Goal: Task Accomplishment & Management: Use online tool/utility

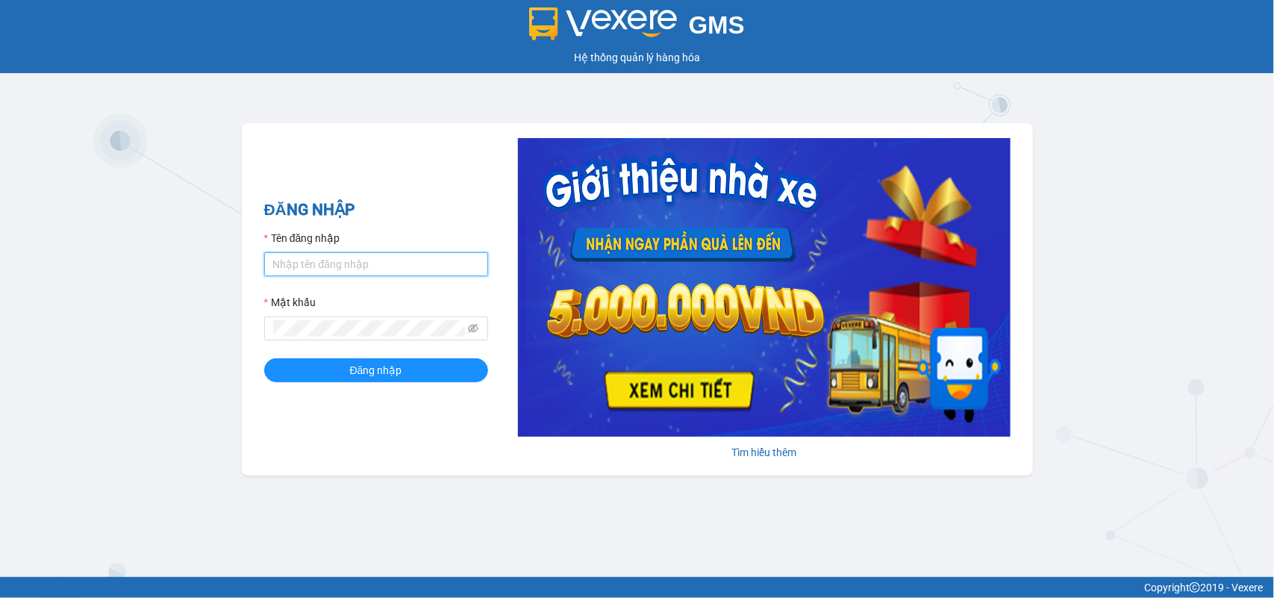
click at [352, 265] on input "Tên đăng nhập" at bounding box center [376, 264] width 224 height 24
drag, startPoint x: 0, startPoint y: 249, endPoint x: 0, endPoint y: 240, distance: 9.0
click at [0, 247] on div "GMS Hệ thống quản lý hàng hóa ĐĂNG NHẬP Tên đăng nhập mynt.phucanex Mật khẩu Đă…" at bounding box center [637, 288] width 1274 height 577
type input "duyninhhoa.phucanex"
click at [264, 358] on button "Đăng nhập" at bounding box center [376, 370] width 224 height 24
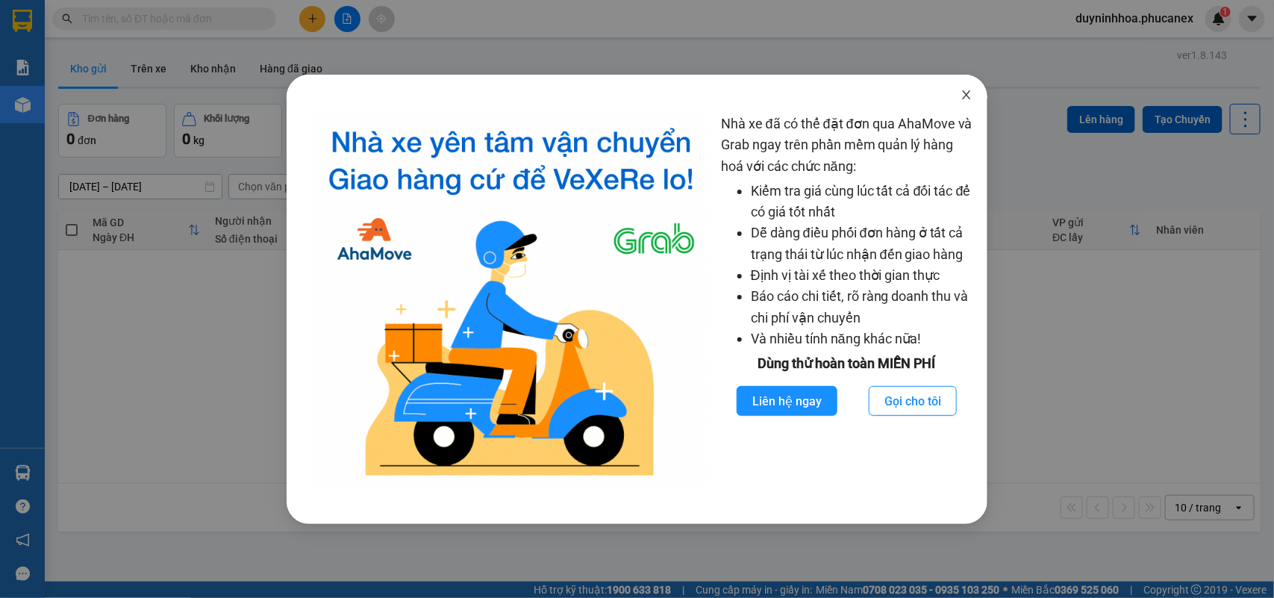
click at [968, 90] on icon "close" at bounding box center [967, 95] width 12 height 12
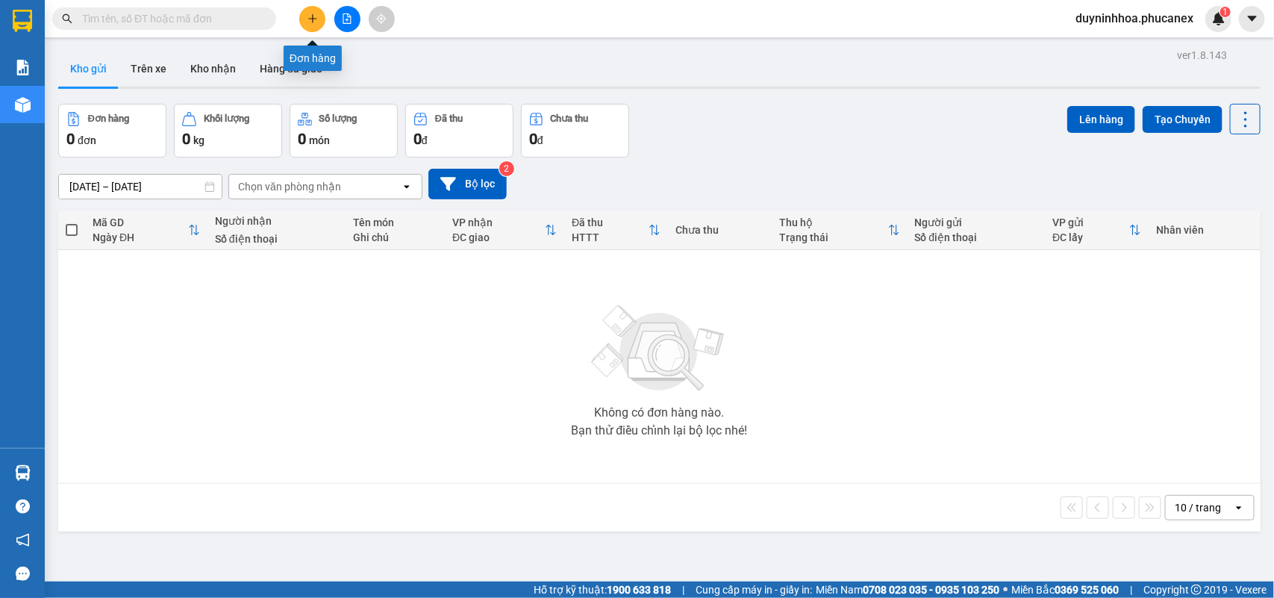
click at [323, 16] on button at bounding box center [312, 19] width 26 height 26
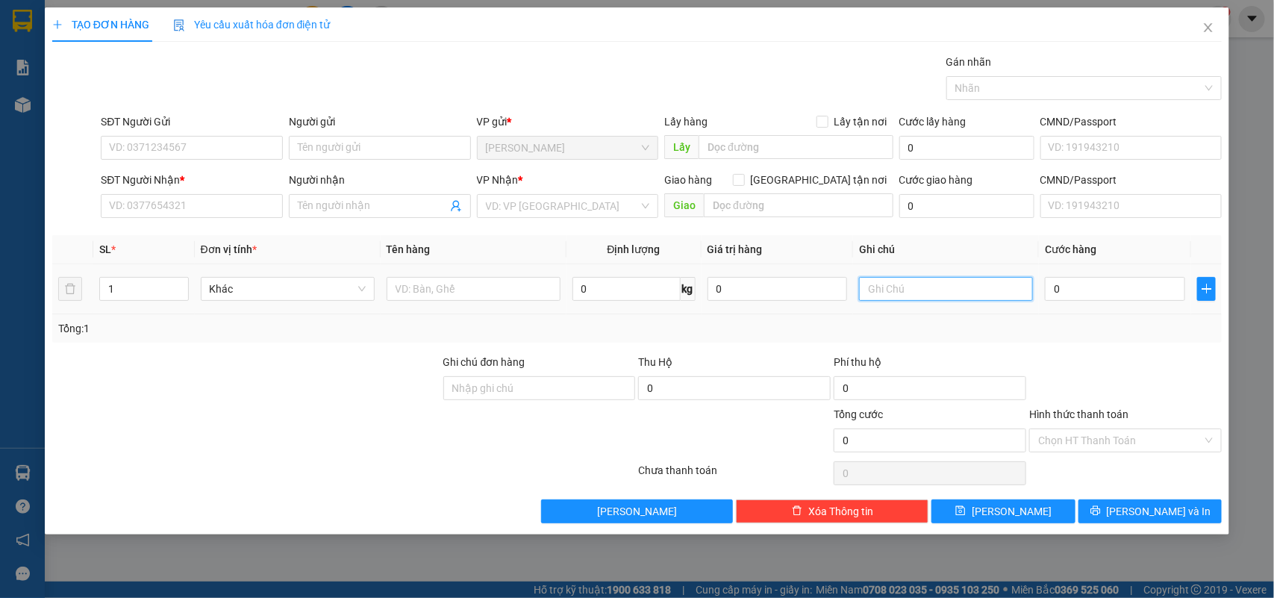
click at [974, 282] on input "text" at bounding box center [946, 289] width 174 height 24
type input "2083768"
click at [1088, 291] on input "0" at bounding box center [1115, 289] width 140 height 24
type input "2"
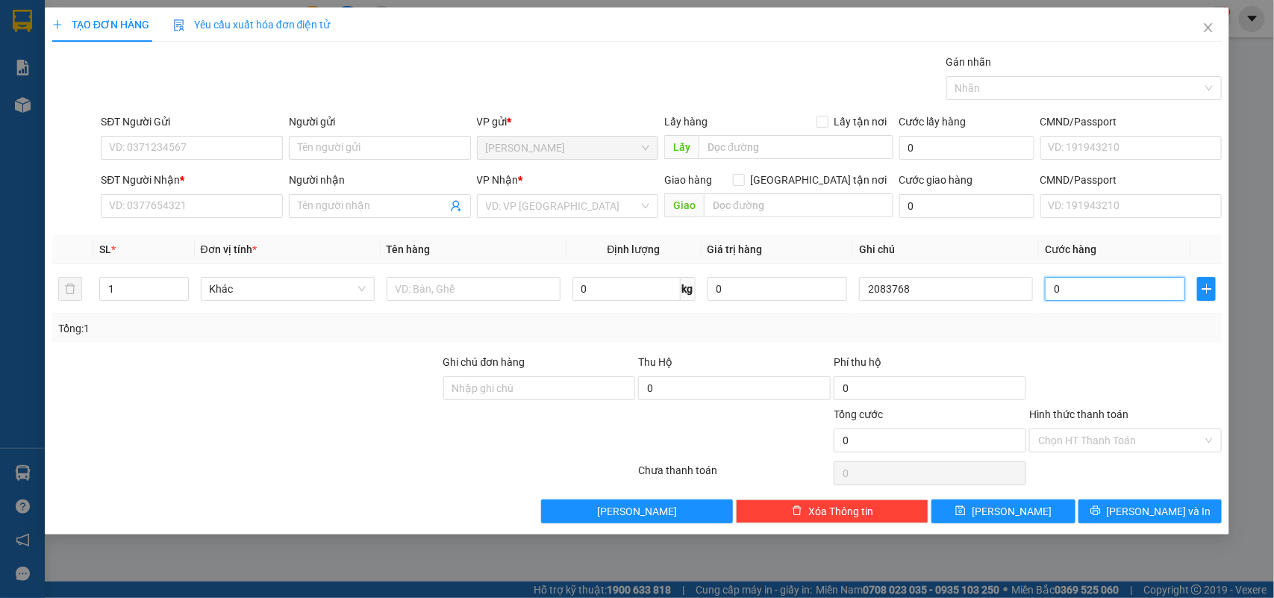
type input "2"
type input "20"
type input "20.000"
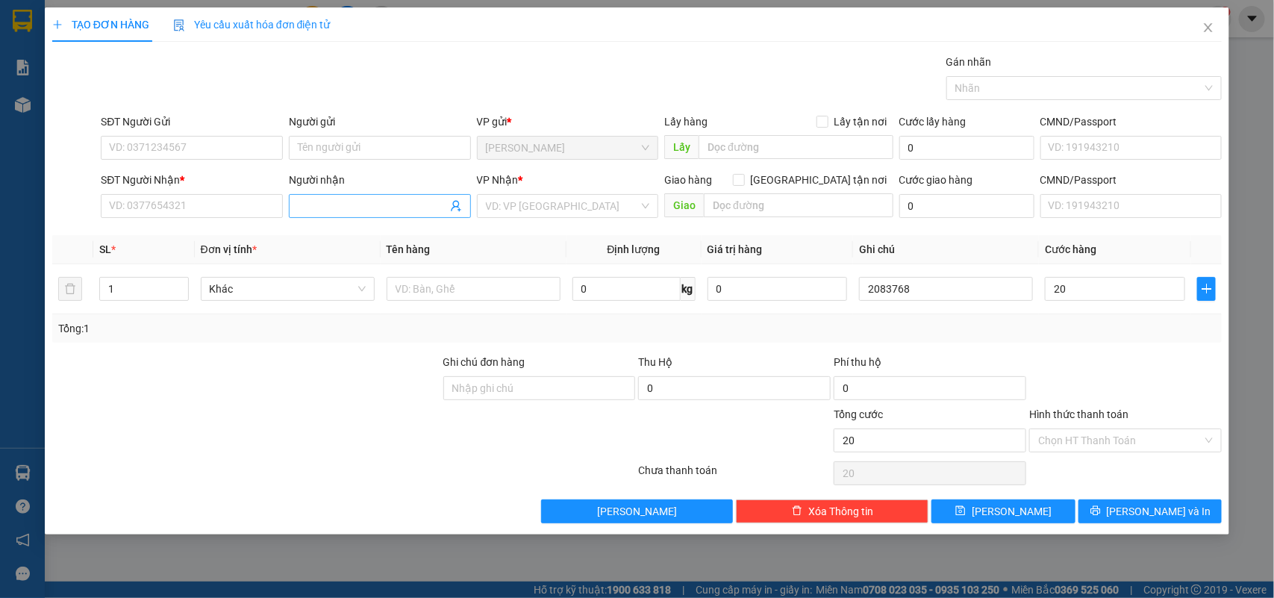
type input "20.000"
click at [374, 214] on input "Người nhận" at bounding box center [372, 206] width 149 height 16
click at [341, 150] on input "Người gửi" at bounding box center [380, 148] width 182 height 24
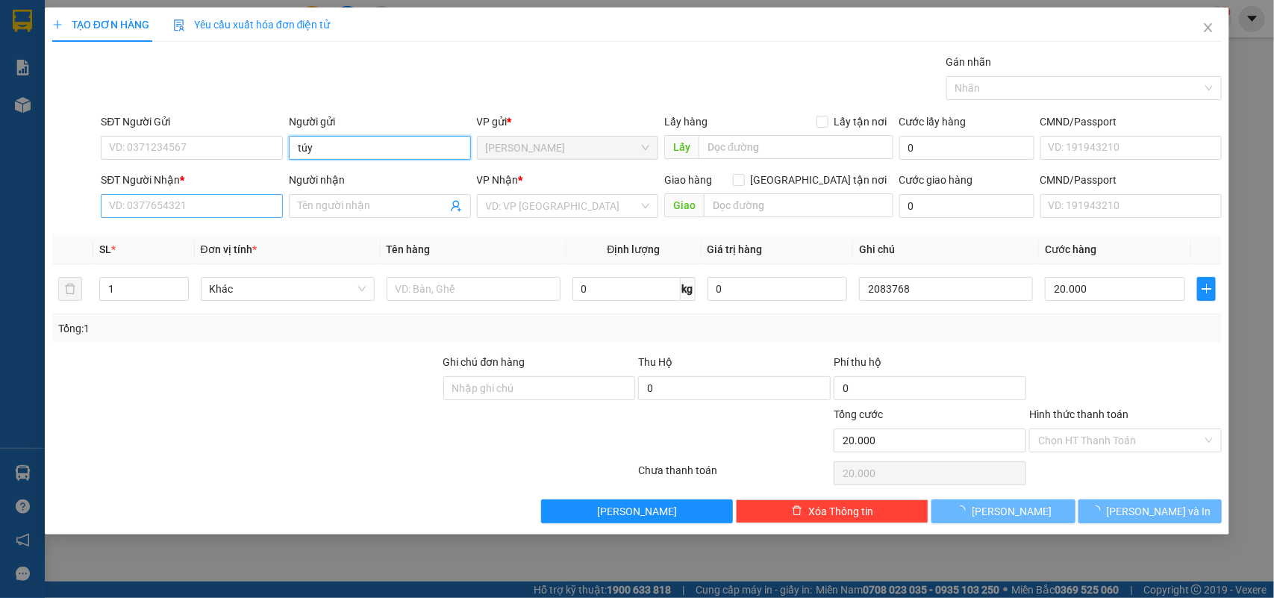
type input "túy"
click at [209, 205] on input "SĐT Người Nhận *" at bounding box center [192, 206] width 182 height 24
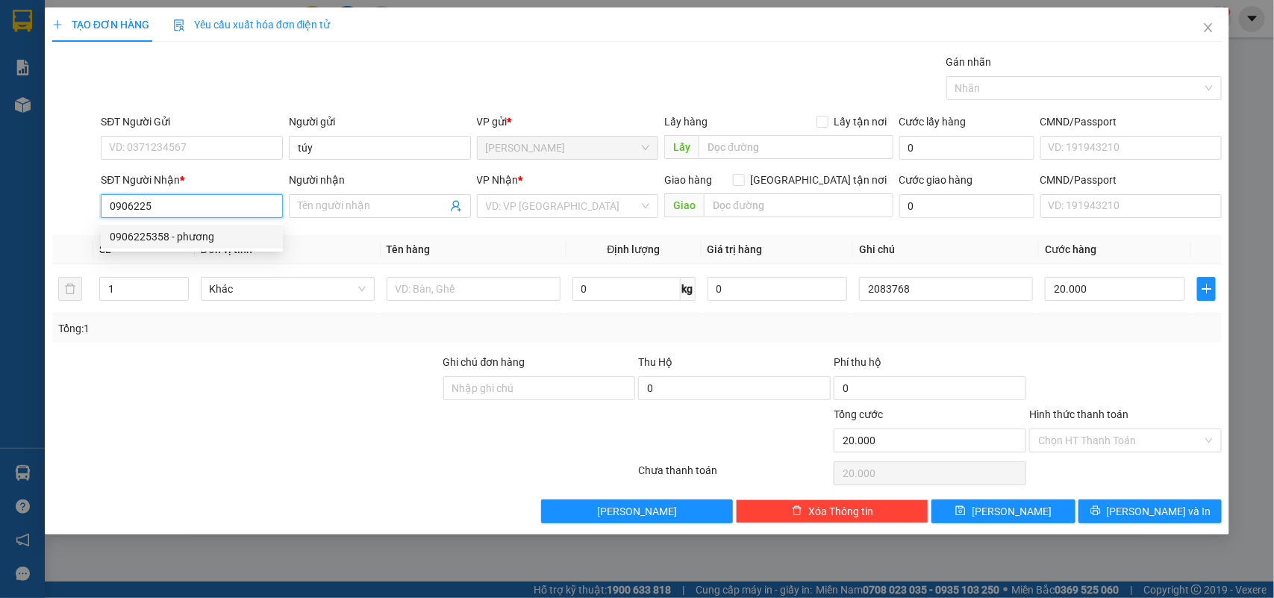
click at [172, 232] on div "0906225358 - phương" at bounding box center [192, 236] width 164 height 16
type input "0906225358"
type input "phương"
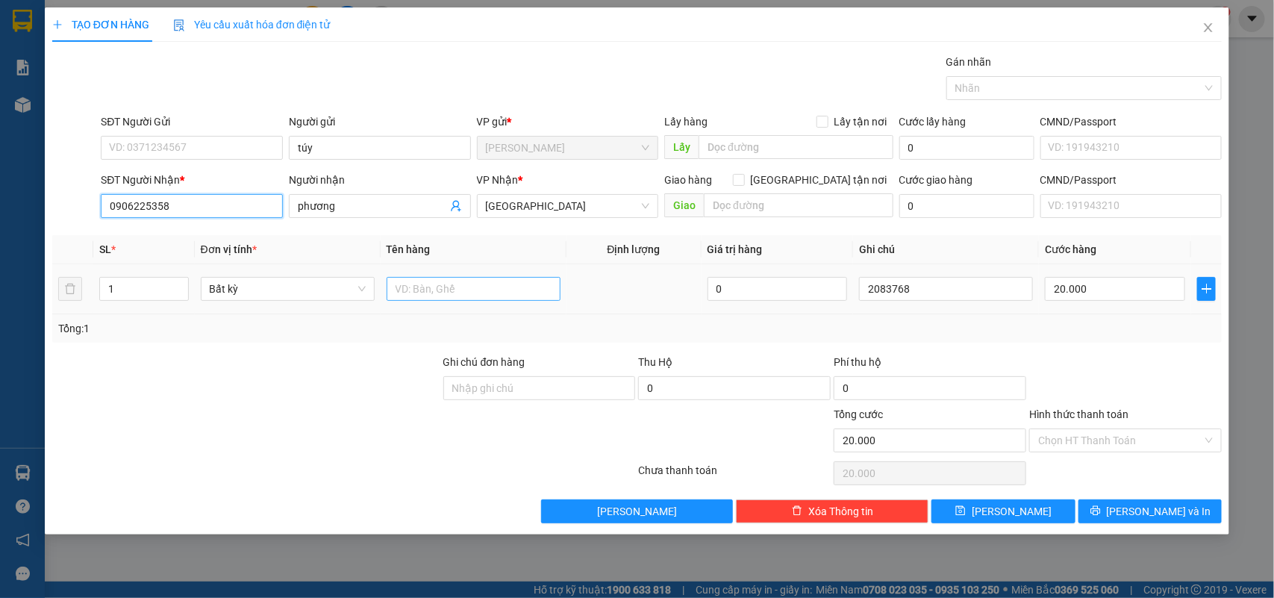
type input "0906225358"
click at [501, 288] on input "text" at bounding box center [474, 289] width 174 height 24
type input "1tx"
click at [1109, 438] on input "Hình thức thanh toán" at bounding box center [1120, 440] width 164 height 22
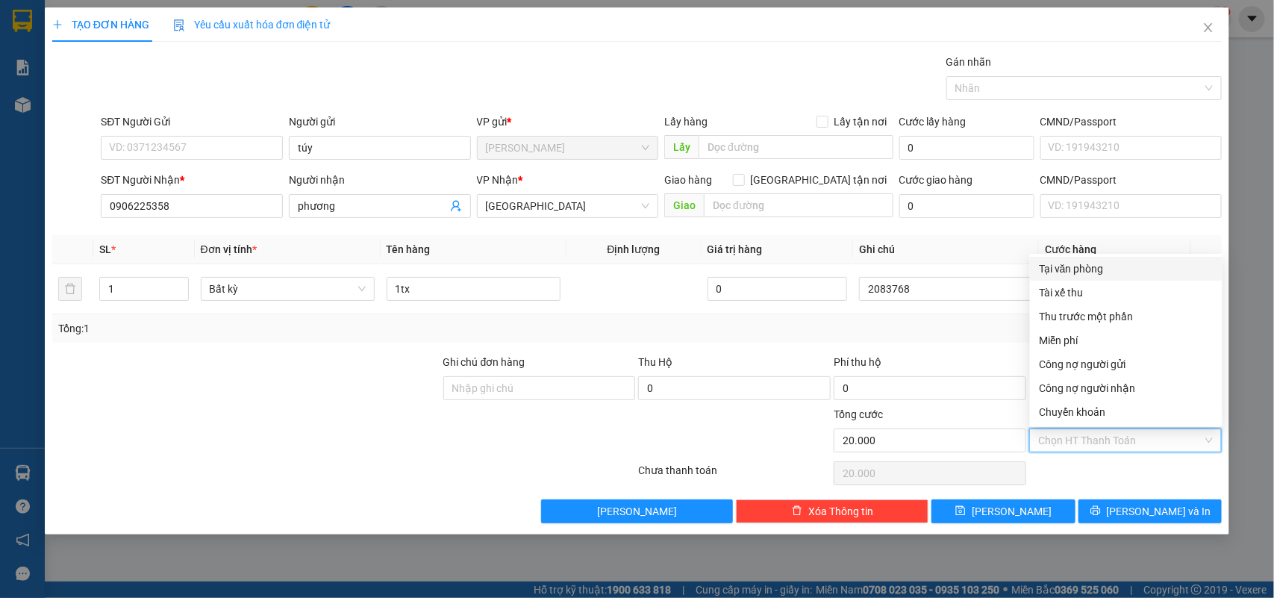
click at [1092, 276] on div "Tại văn phòng" at bounding box center [1126, 269] width 175 height 16
type input "0"
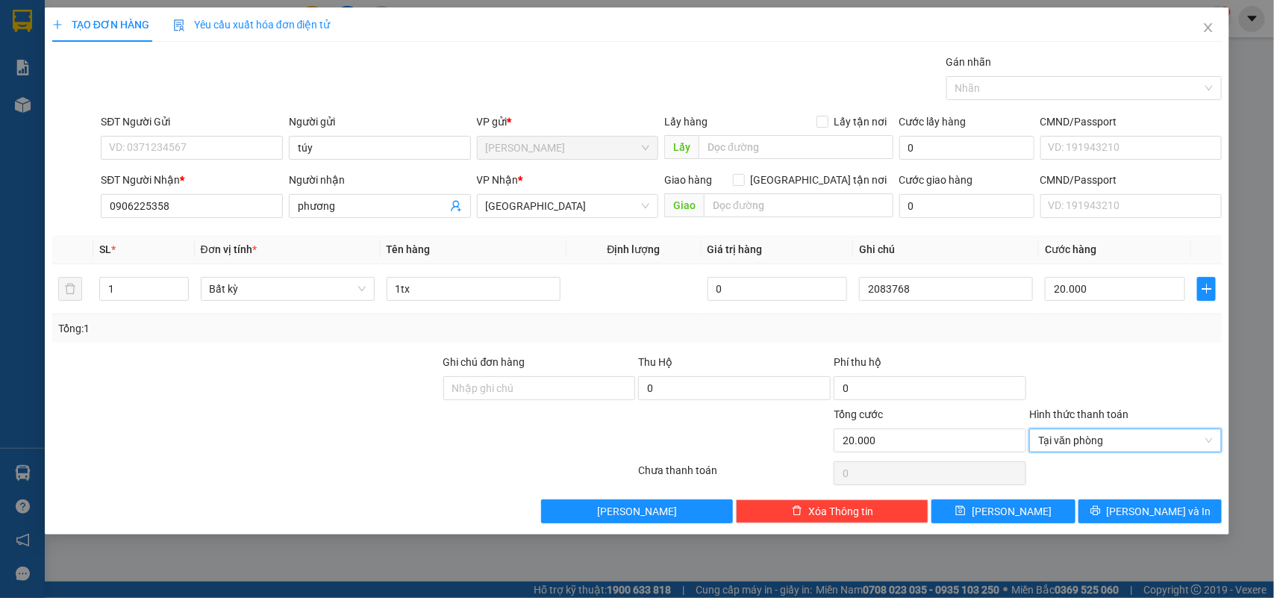
click at [517, 448] on div at bounding box center [540, 432] width 196 height 52
click at [1106, 513] on button "[PERSON_NAME] và In" at bounding box center [1150, 511] width 143 height 24
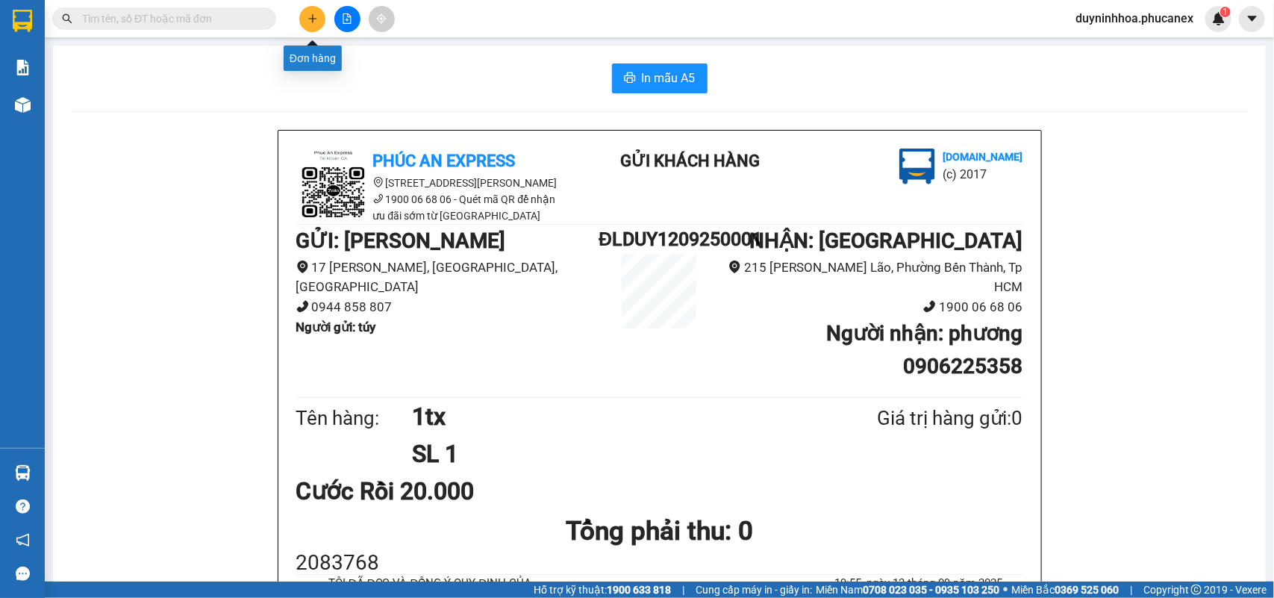
click at [319, 24] on button at bounding box center [312, 19] width 26 height 26
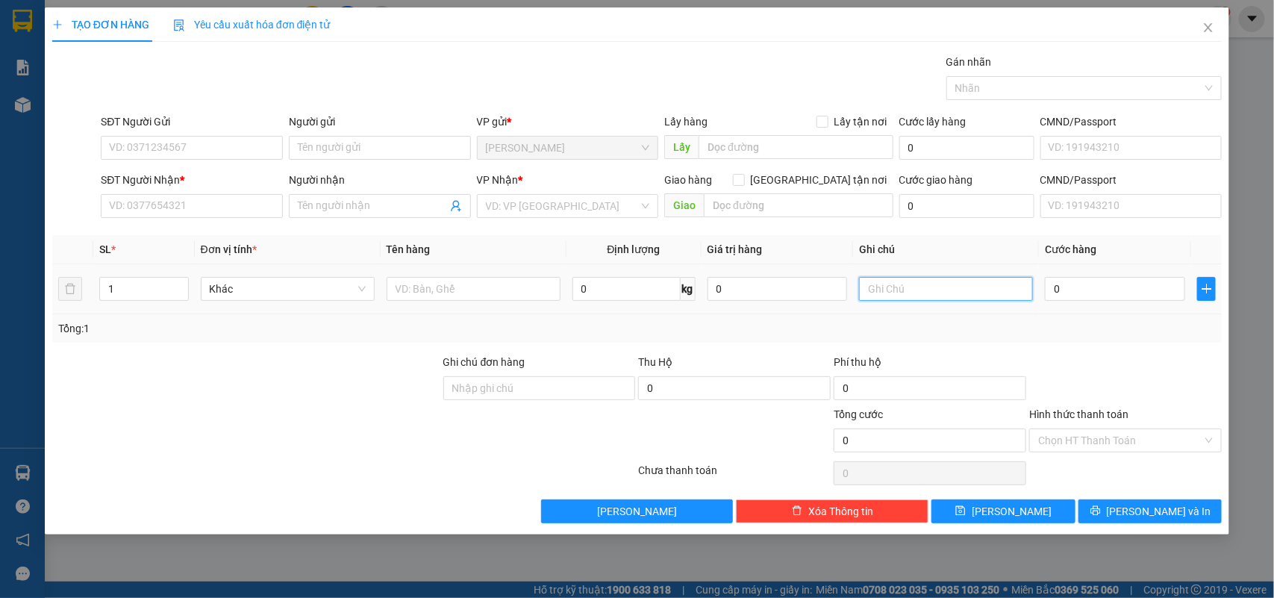
click at [962, 286] on input "text" at bounding box center [946, 289] width 174 height 24
type input "2083769"
click at [1099, 287] on input "0" at bounding box center [1115, 289] width 140 height 24
type input "4"
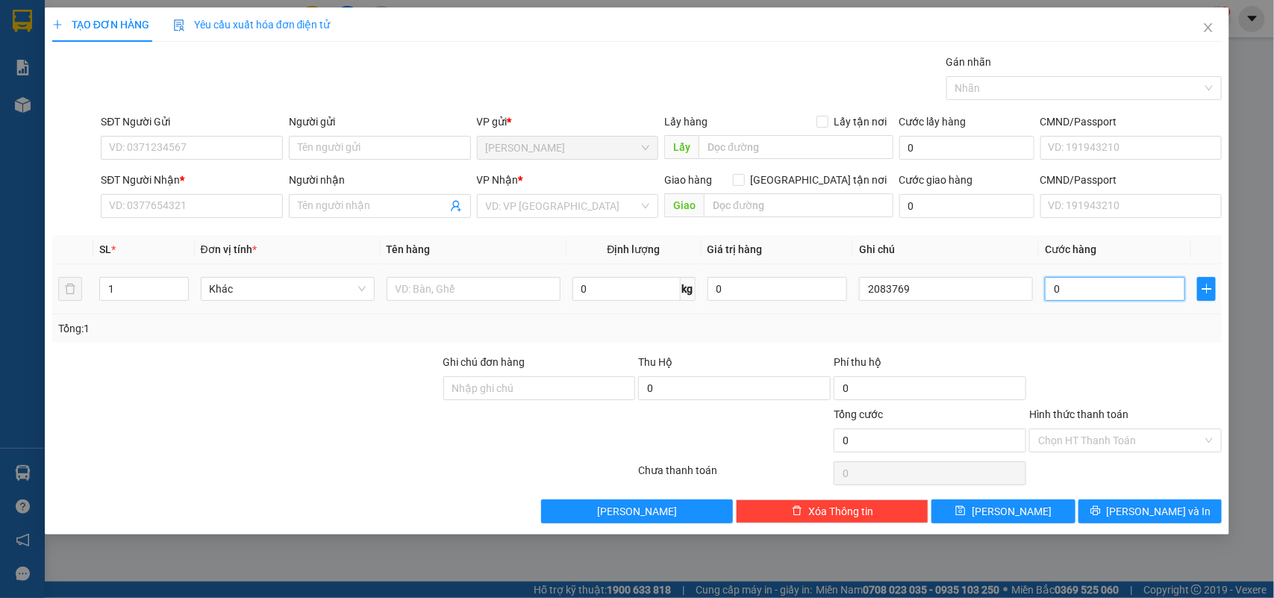
type input "4"
type input "40"
type input "40.000"
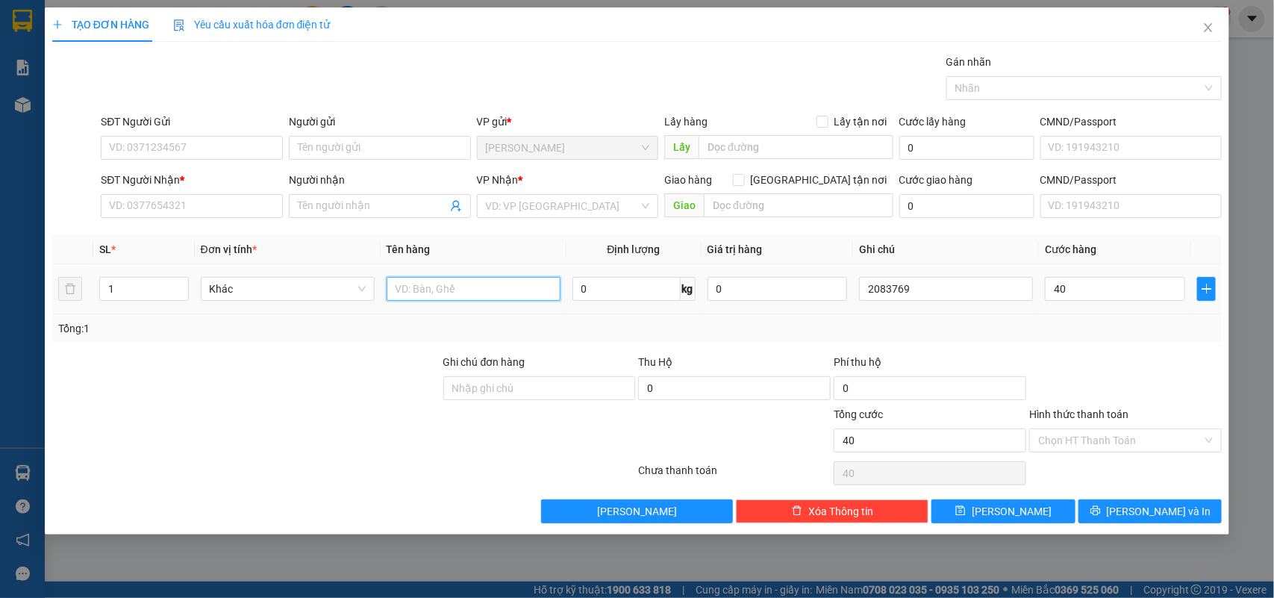
type input "40.000"
click at [508, 293] on input "text" at bounding box center [474, 289] width 174 height 24
type input "1tx"
click at [229, 144] on input "SĐT Người Gửi" at bounding box center [192, 148] width 182 height 24
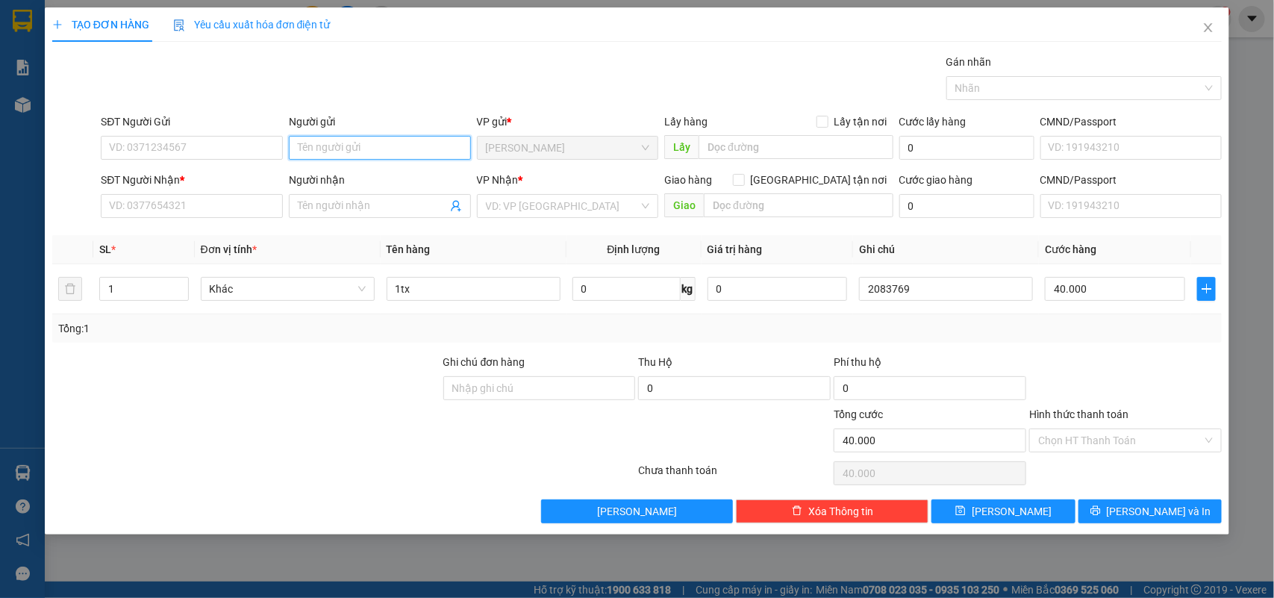
type input "k"
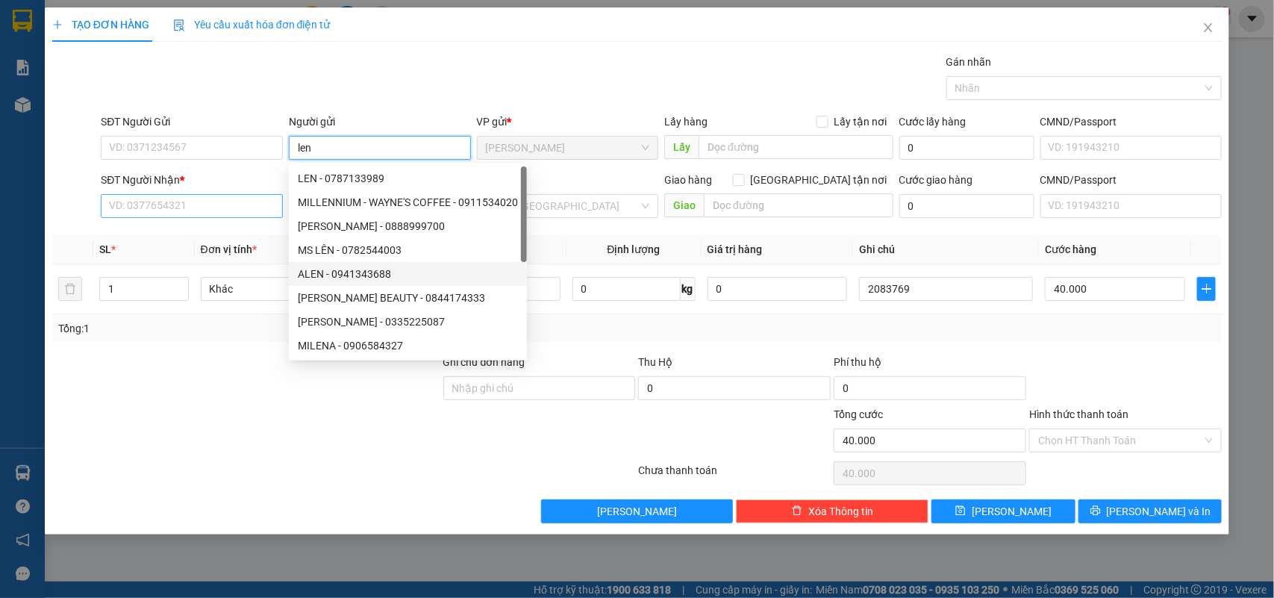
type input "len"
click at [189, 205] on input "SĐT Người Nhận *" at bounding box center [192, 206] width 182 height 24
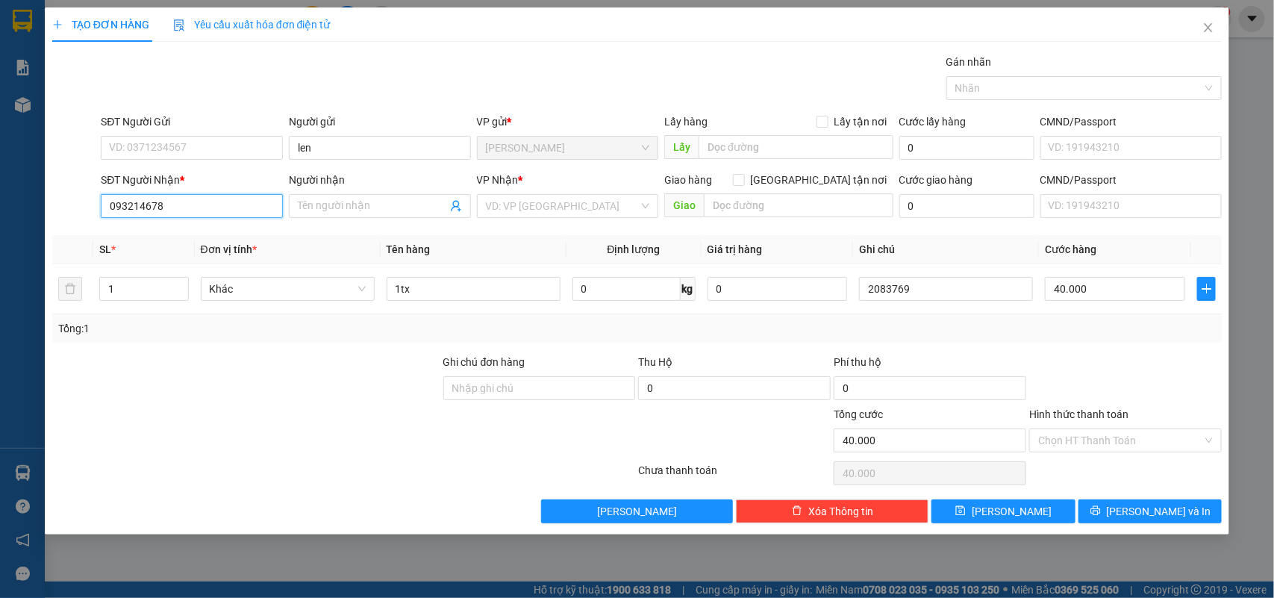
type input "0932146785"
click at [181, 237] on div "0932146785 - mạnh" at bounding box center [192, 236] width 164 height 16
type input "mạnh"
type input "0932146785"
click at [1080, 445] on input "Hình thức thanh toán" at bounding box center [1120, 440] width 164 height 22
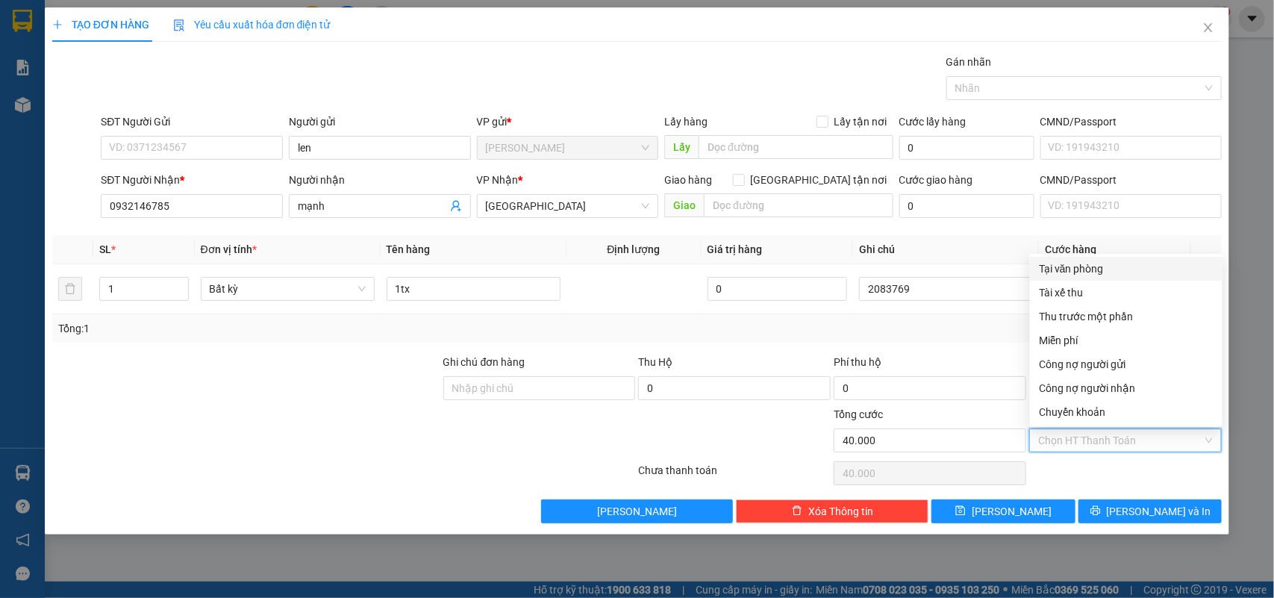
click at [1060, 269] on div "Tại văn phòng" at bounding box center [1126, 269] width 175 height 16
type input "0"
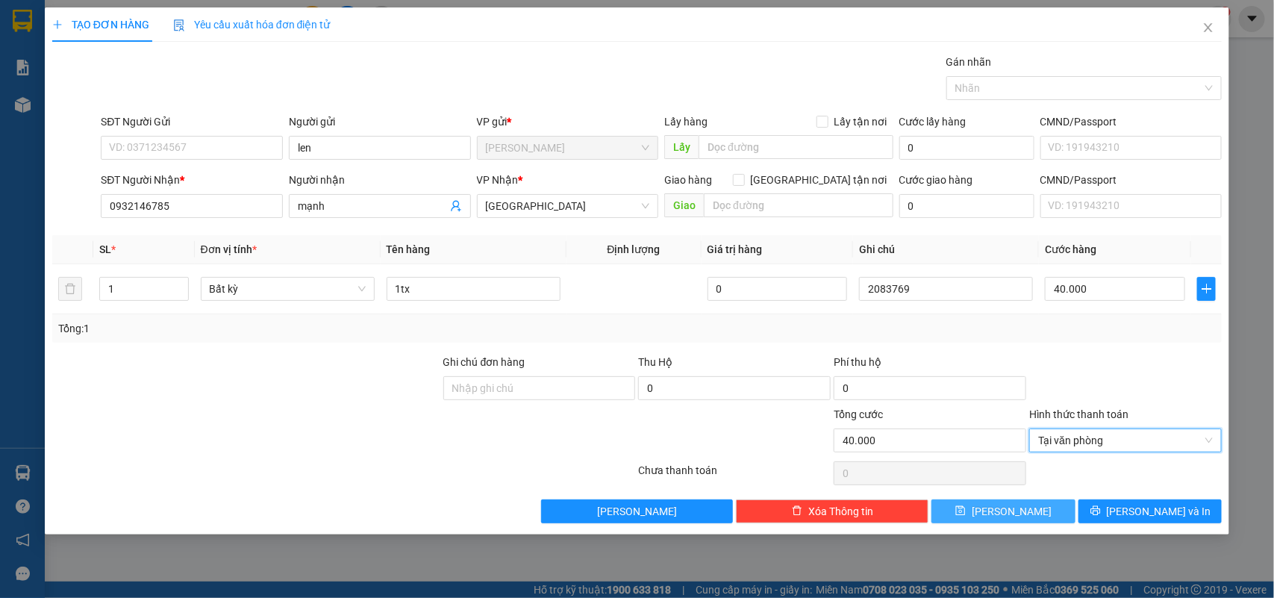
click at [966, 517] on span "save" at bounding box center [961, 511] width 10 height 12
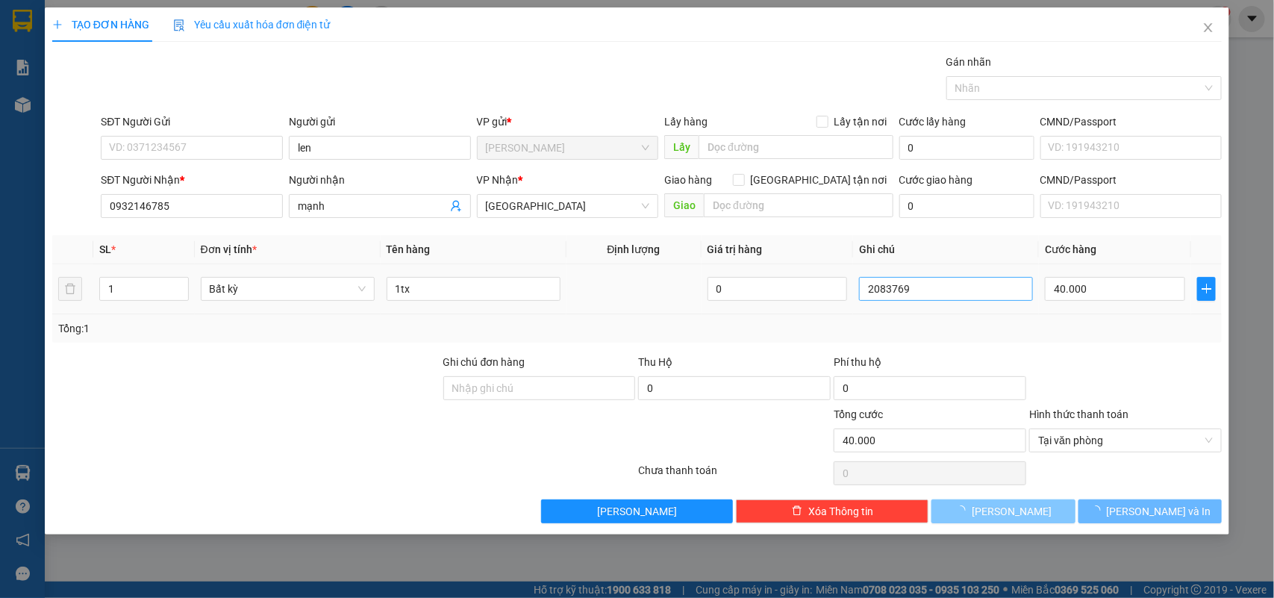
type input "0"
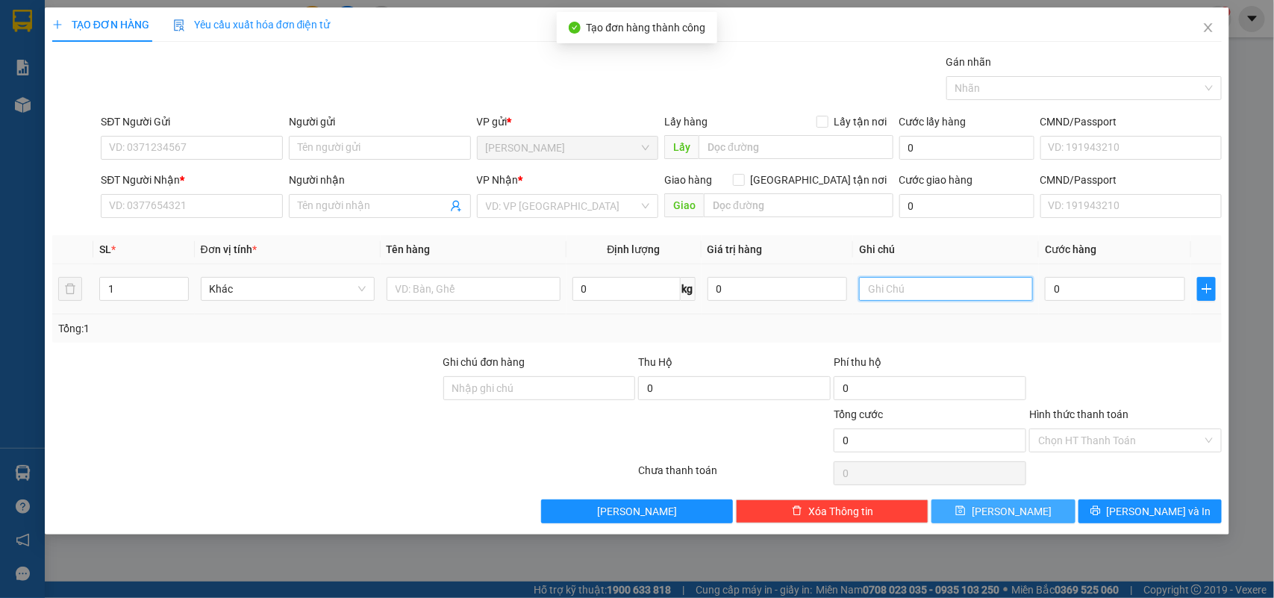
click at [929, 280] on input "text" at bounding box center [946, 289] width 174 height 24
type input "2083770"
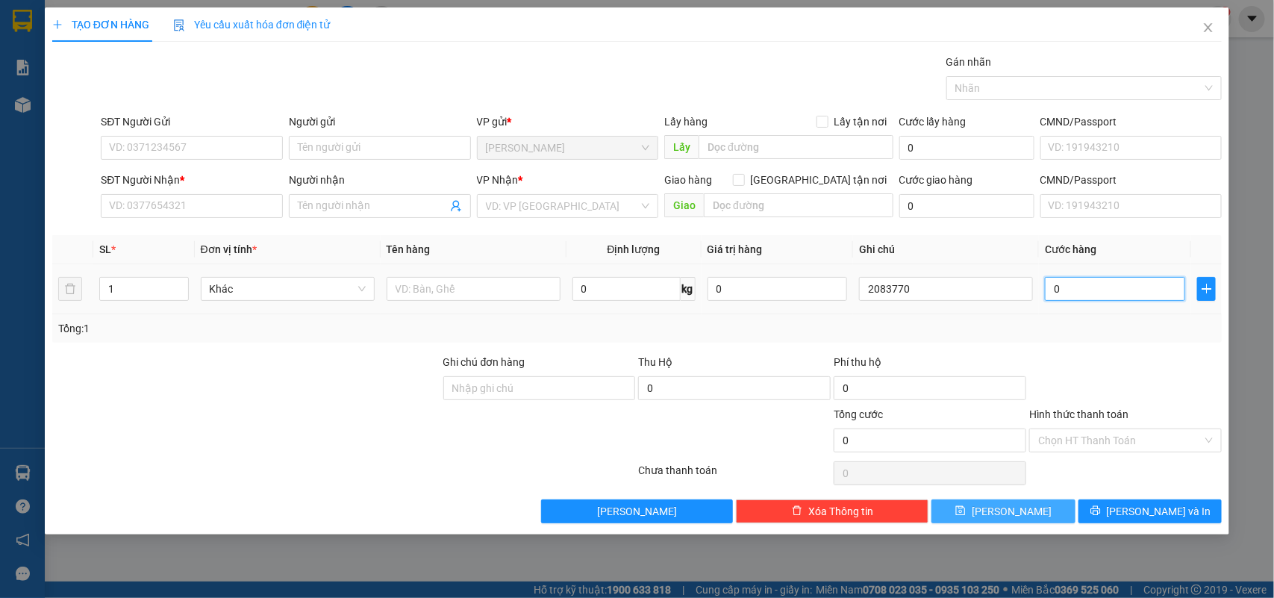
click at [1165, 284] on input "0" at bounding box center [1115, 289] width 140 height 24
type input "4"
type input "40"
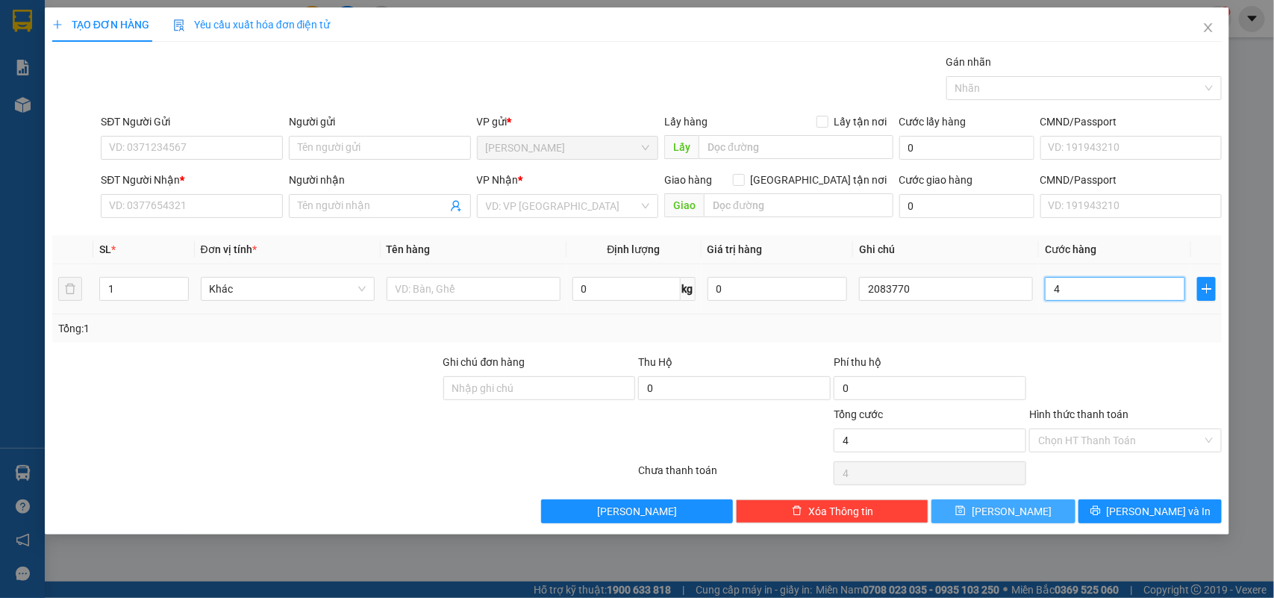
type input "40"
type input "40.000"
click at [1118, 448] on input "Hình thức thanh toán" at bounding box center [1120, 440] width 164 height 22
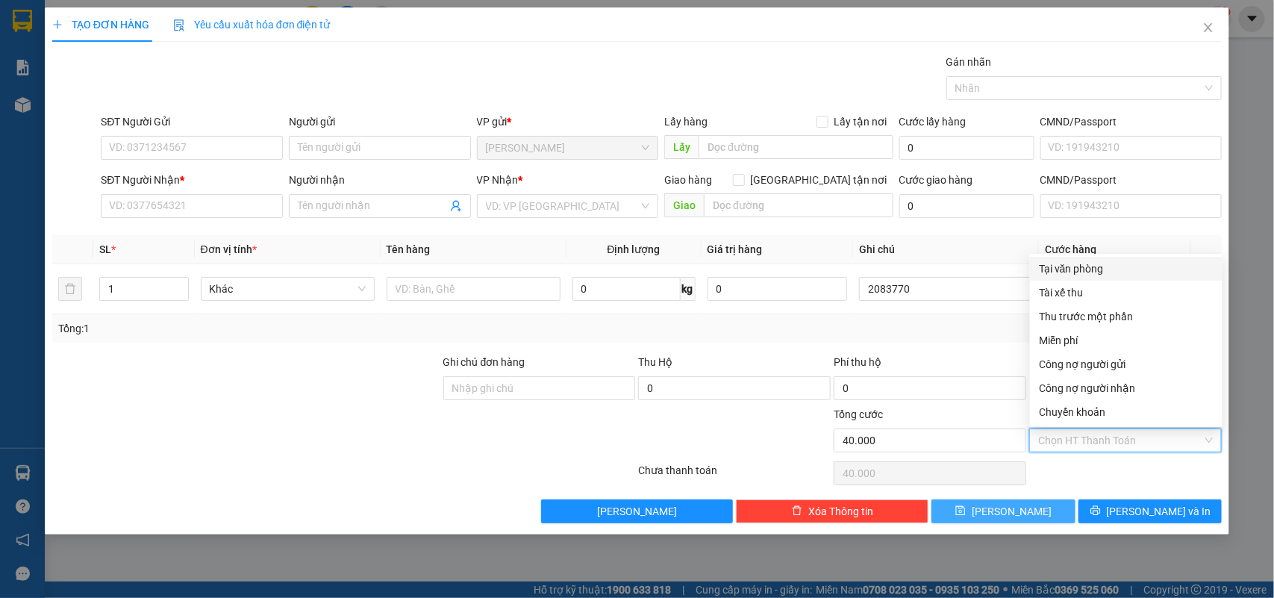
click at [1068, 273] on div "Tại văn phòng" at bounding box center [1126, 269] width 175 height 16
type input "0"
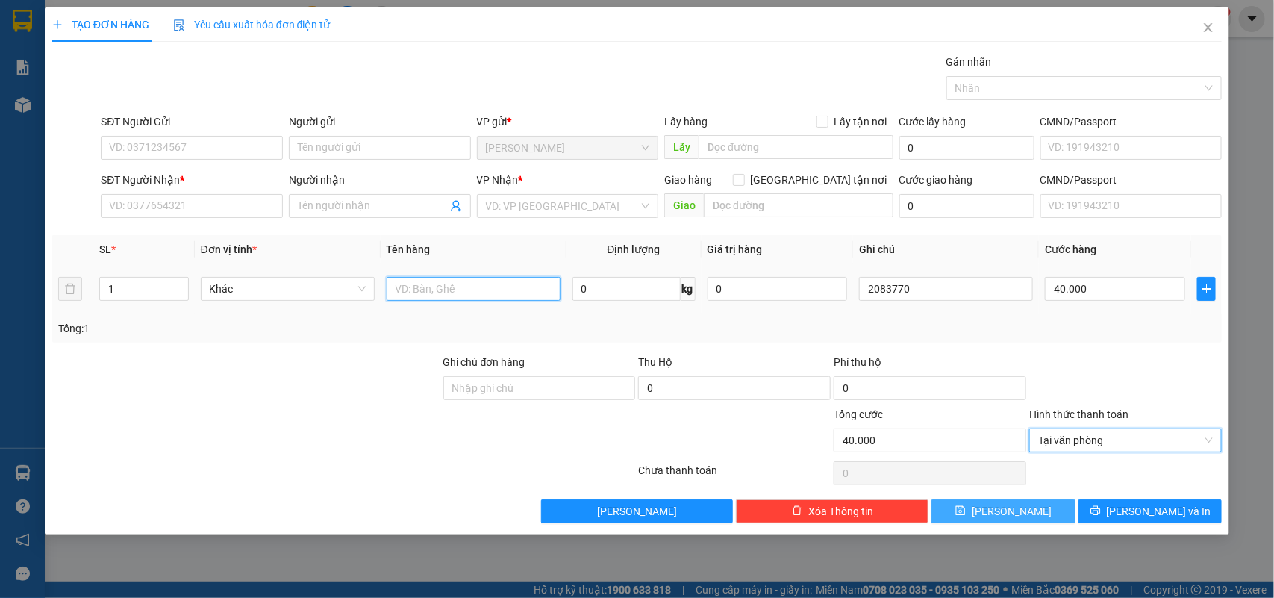
click at [517, 292] on input "text" at bounding box center [474, 289] width 174 height 24
type input "1tx"
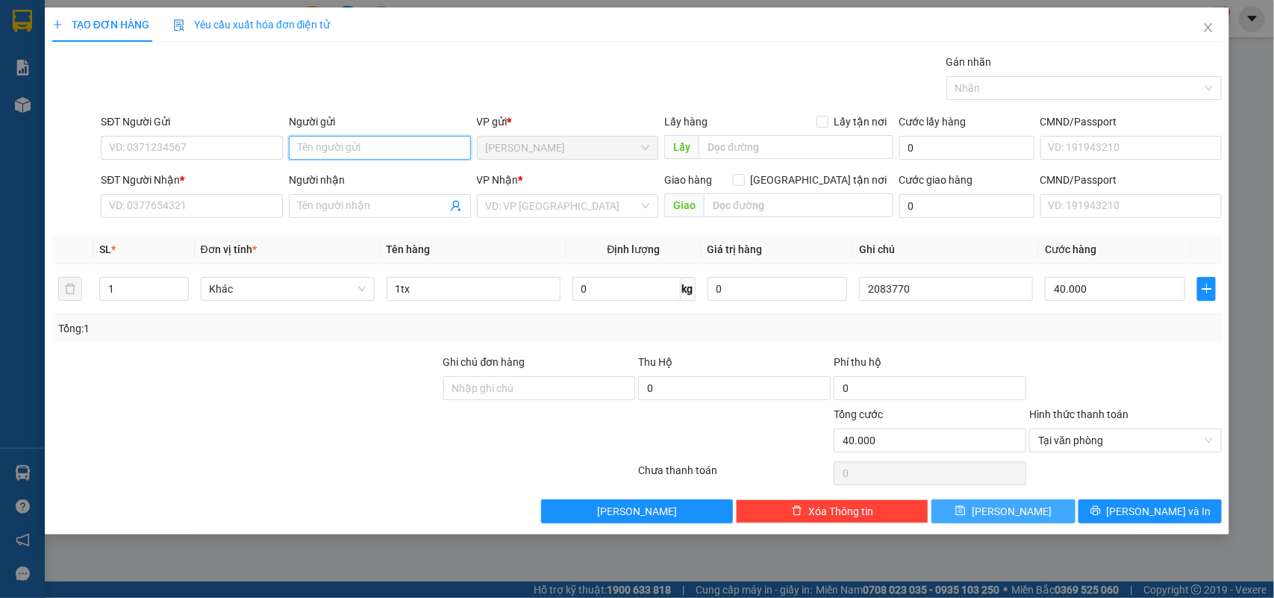
click at [342, 146] on input "Người gửi" at bounding box center [380, 148] width 182 height 24
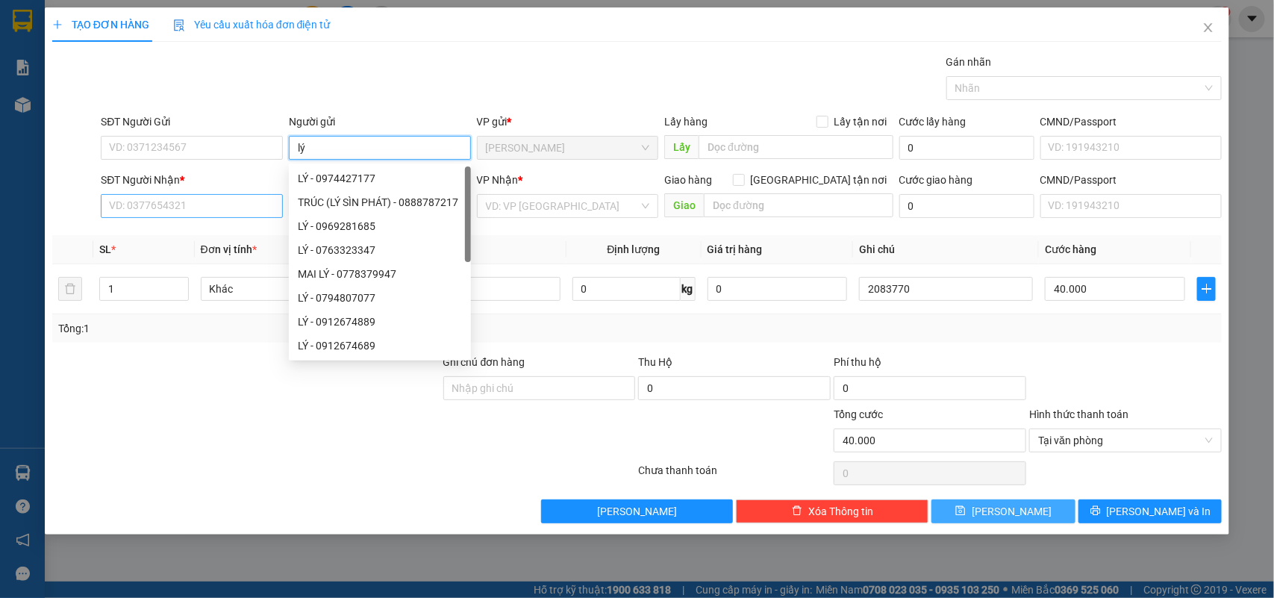
type input "lý"
click at [165, 202] on input "SĐT Người Nhận *" at bounding box center [192, 206] width 182 height 24
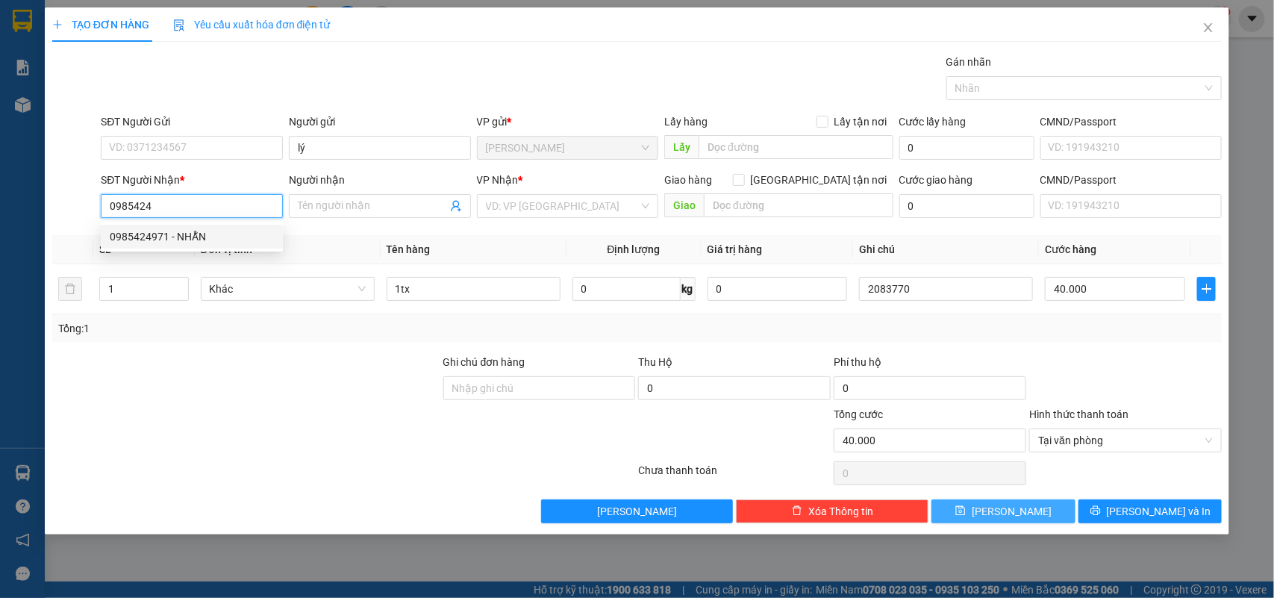
click at [217, 231] on div "0985424971 - NHẪN" at bounding box center [192, 236] width 164 height 16
type input "0985424971"
type input "NHẪN"
type input "0985424971"
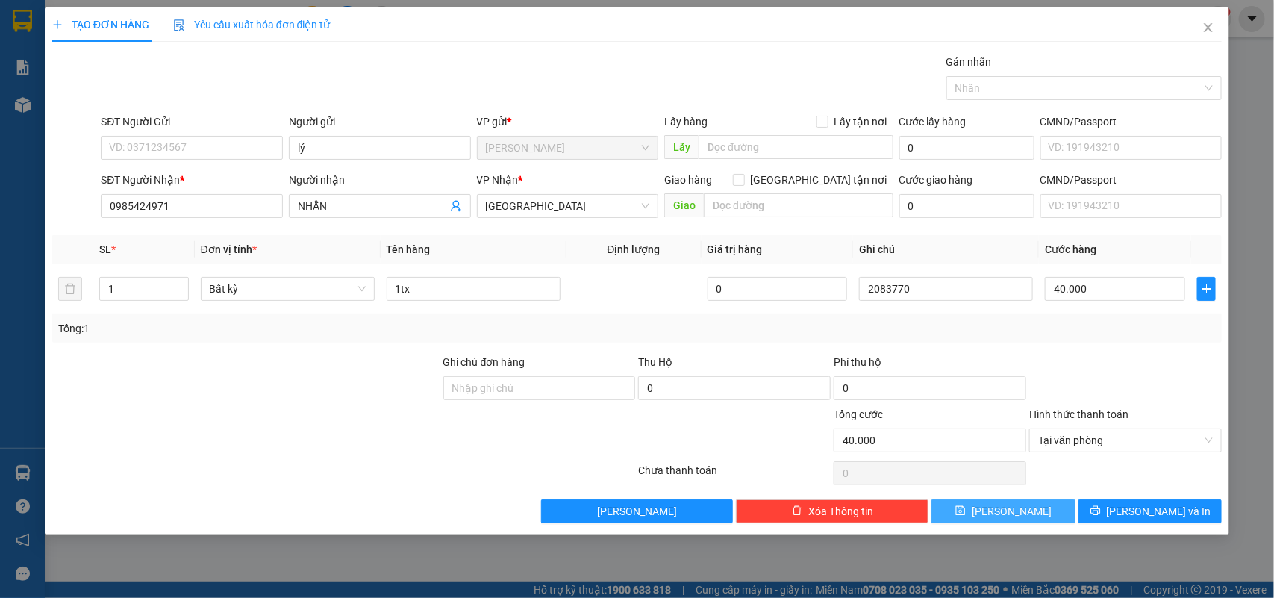
click at [1014, 520] on span "[PERSON_NAME]" at bounding box center [1012, 511] width 80 height 16
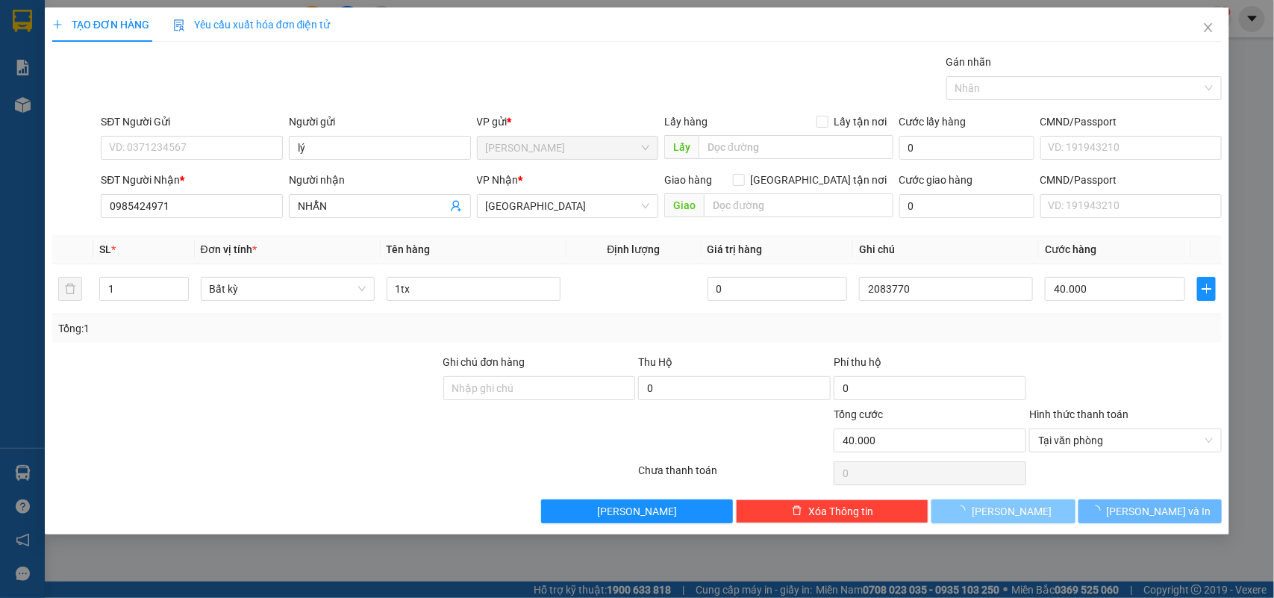
type input "0"
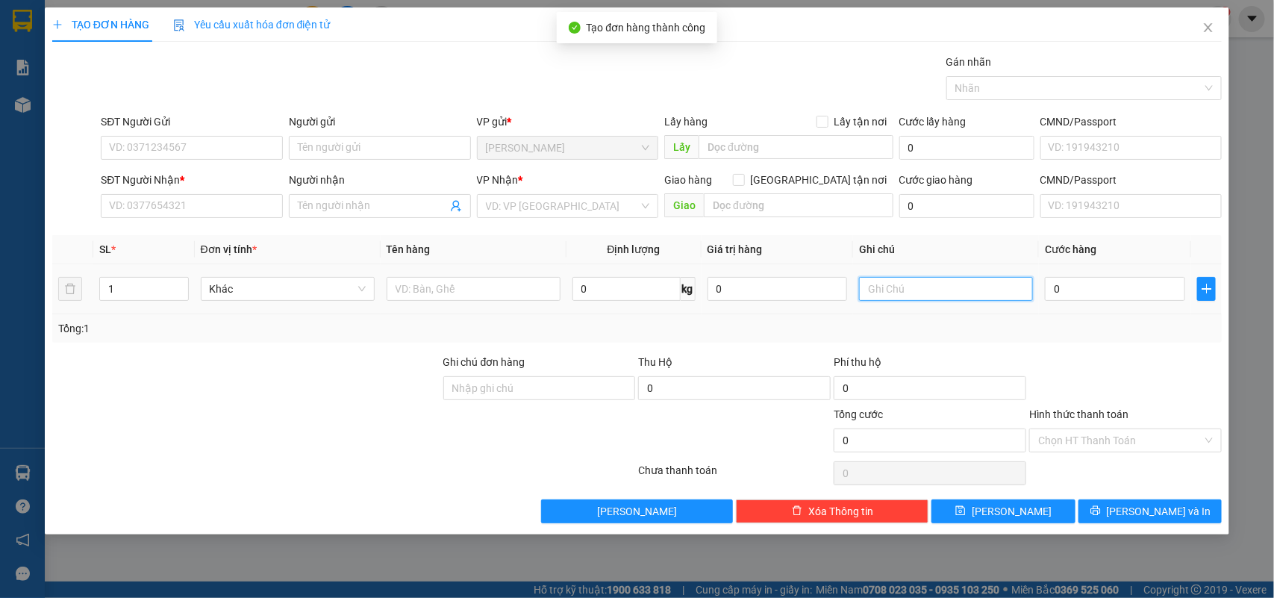
click at [975, 288] on input "text" at bounding box center [946, 289] width 174 height 24
type input "2083771"
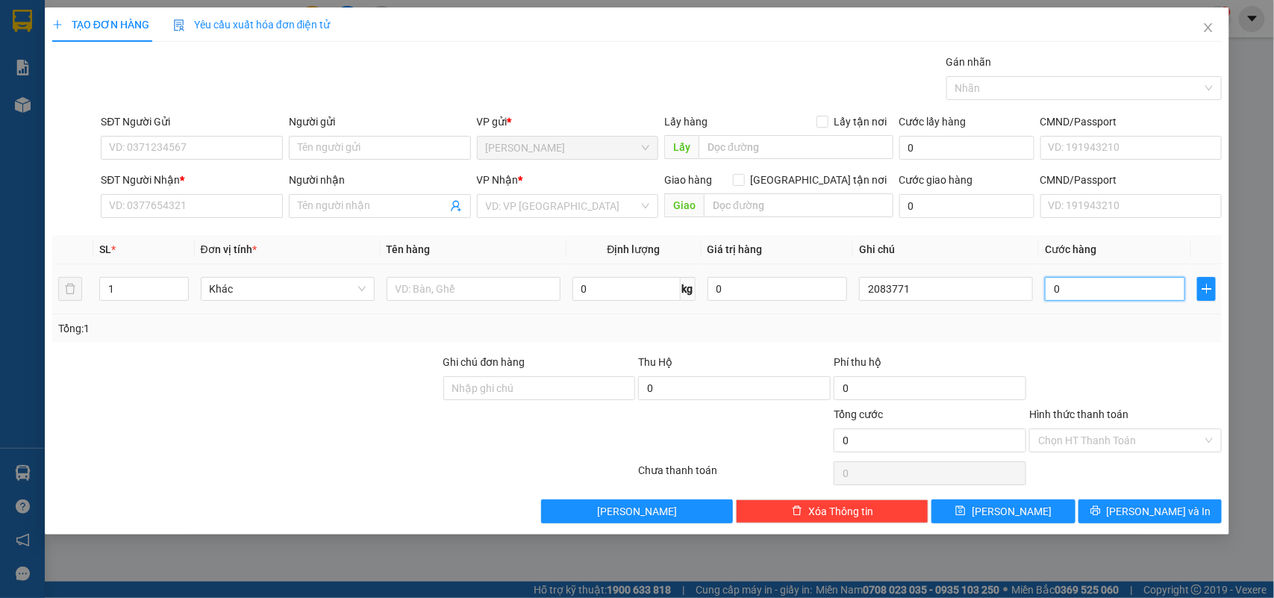
click at [1124, 295] on input "0" at bounding box center [1115, 289] width 140 height 24
type input "3"
type input "30"
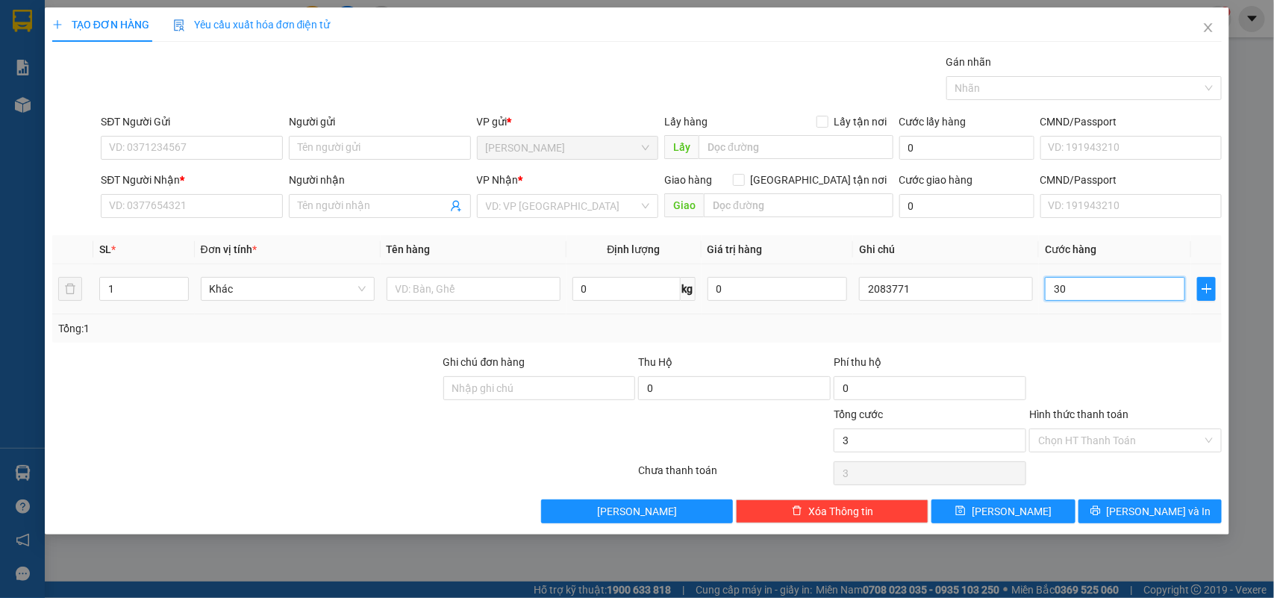
type input "30"
type input "30.000"
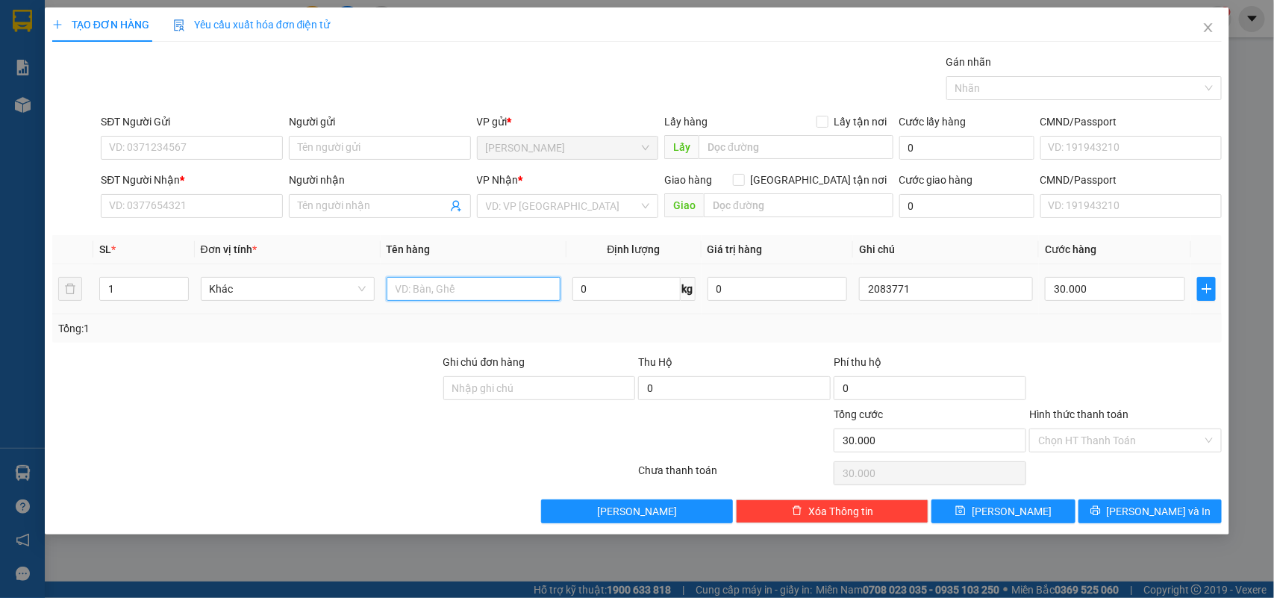
click at [510, 295] on input "text" at bounding box center [474, 289] width 174 height 24
type input "1tx"
click at [1097, 442] on input "Hình thức thanh toán" at bounding box center [1120, 440] width 164 height 22
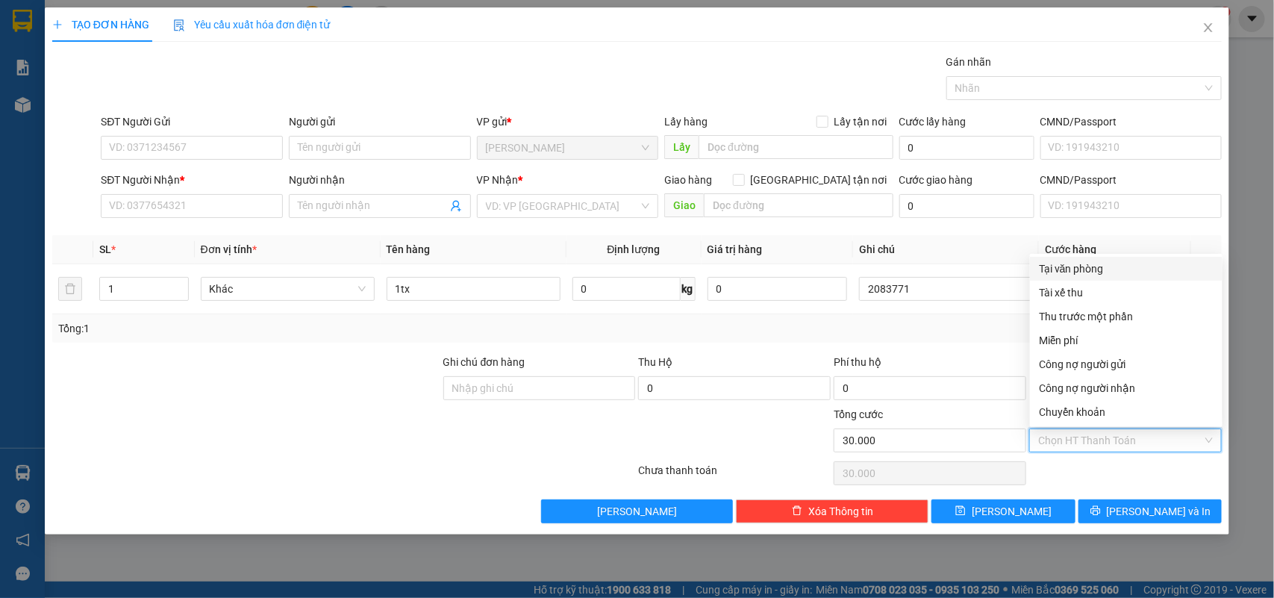
click at [1088, 265] on div "Tại văn phòng" at bounding box center [1126, 269] width 175 height 16
type input "0"
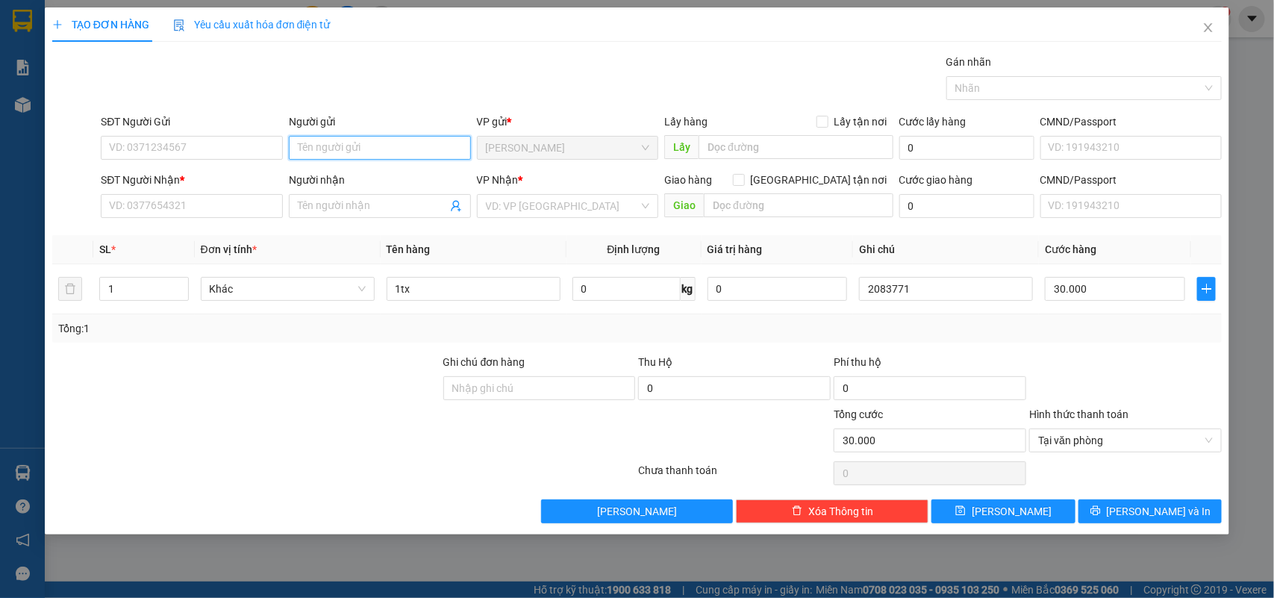
click at [374, 146] on input "Người gửi" at bounding box center [380, 148] width 182 height 24
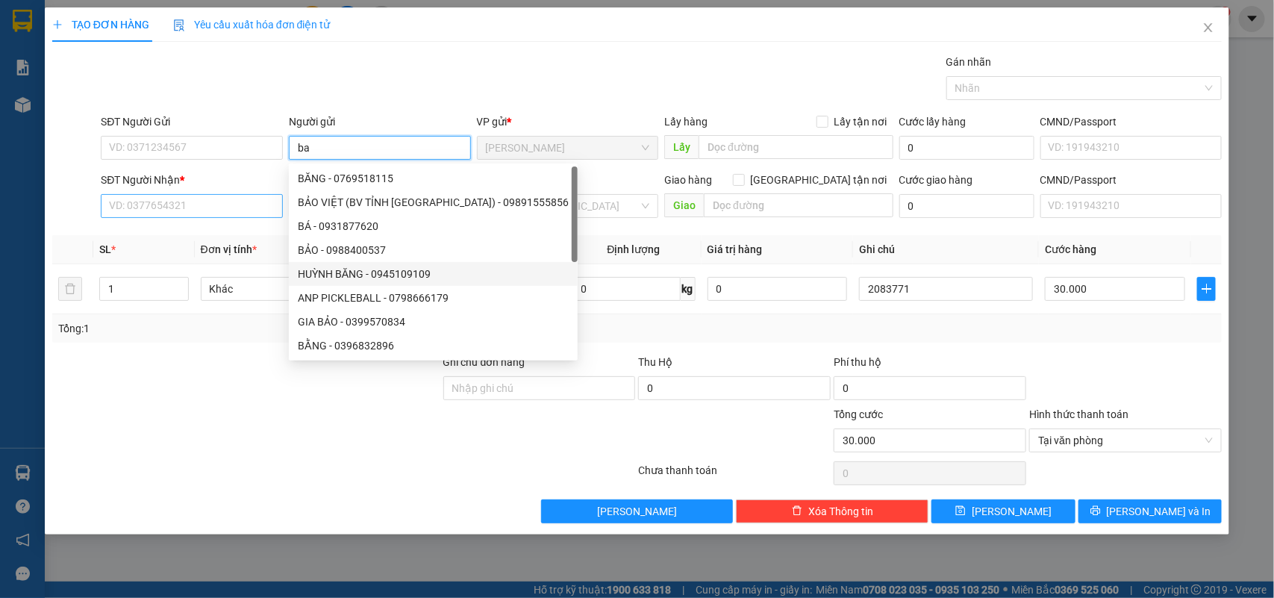
type input "ba"
click at [205, 203] on input "SĐT Người Nhận *" at bounding box center [192, 206] width 182 height 24
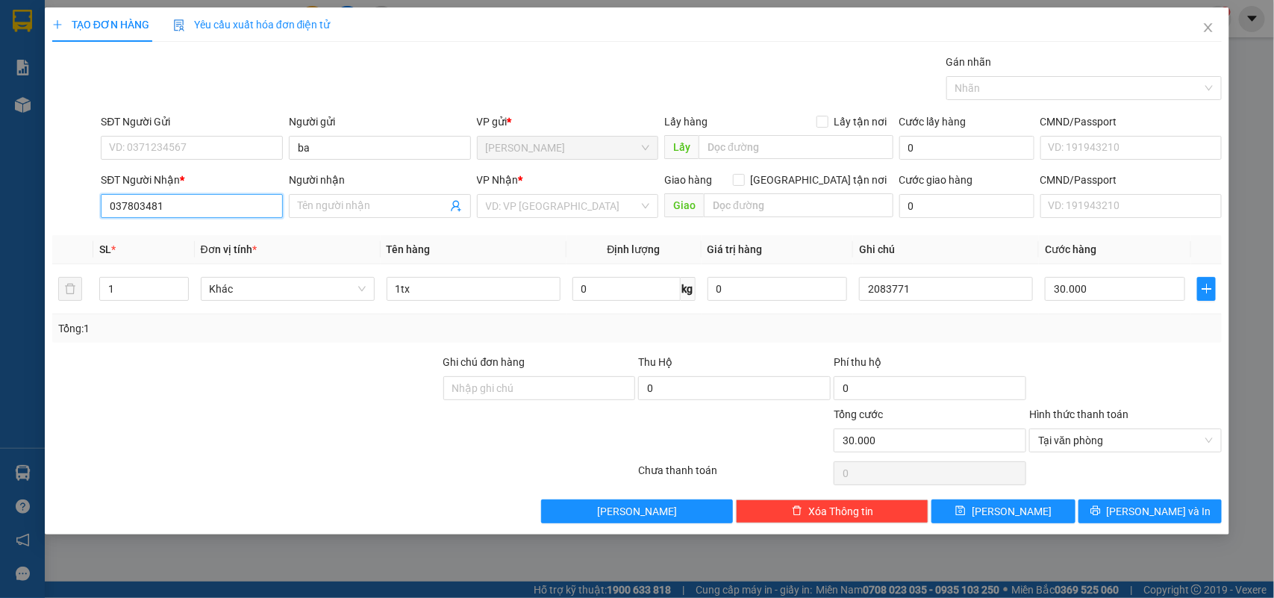
type input "0378034813"
click at [207, 236] on div "0378034813 - HƯNG" at bounding box center [192, 236] width 164 height 16
type input "HƯNG"
type input "0378034813"
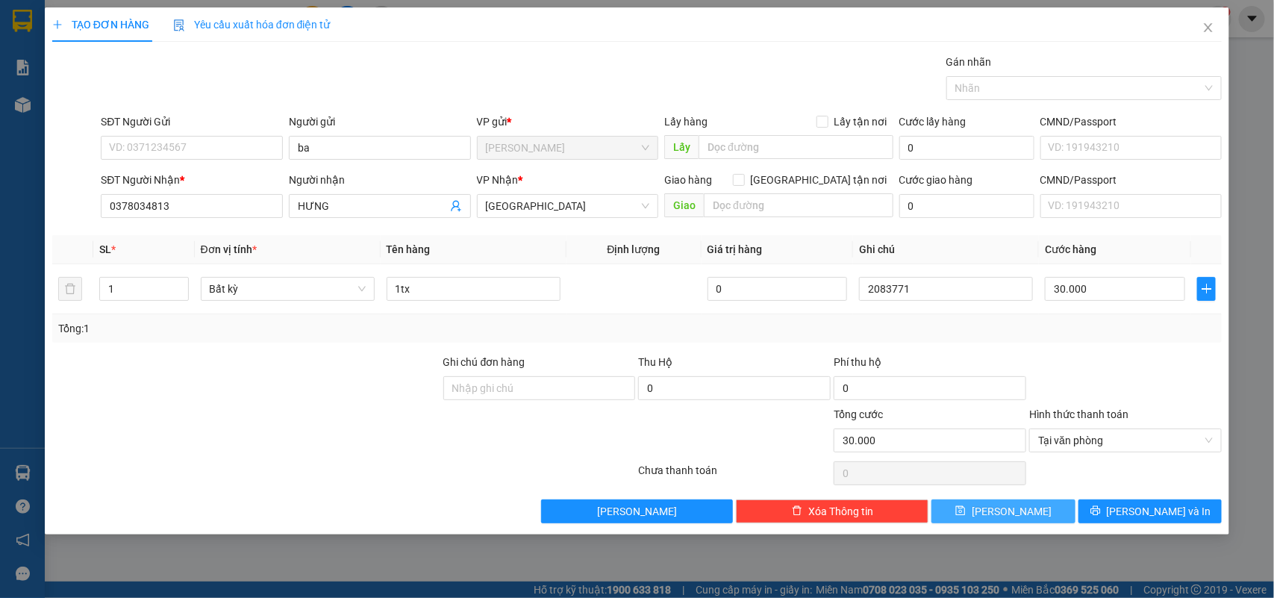
click at [983, 517] on button "[PERSON_NAME]" at bounding box center [1003, 511] width 143 height 24
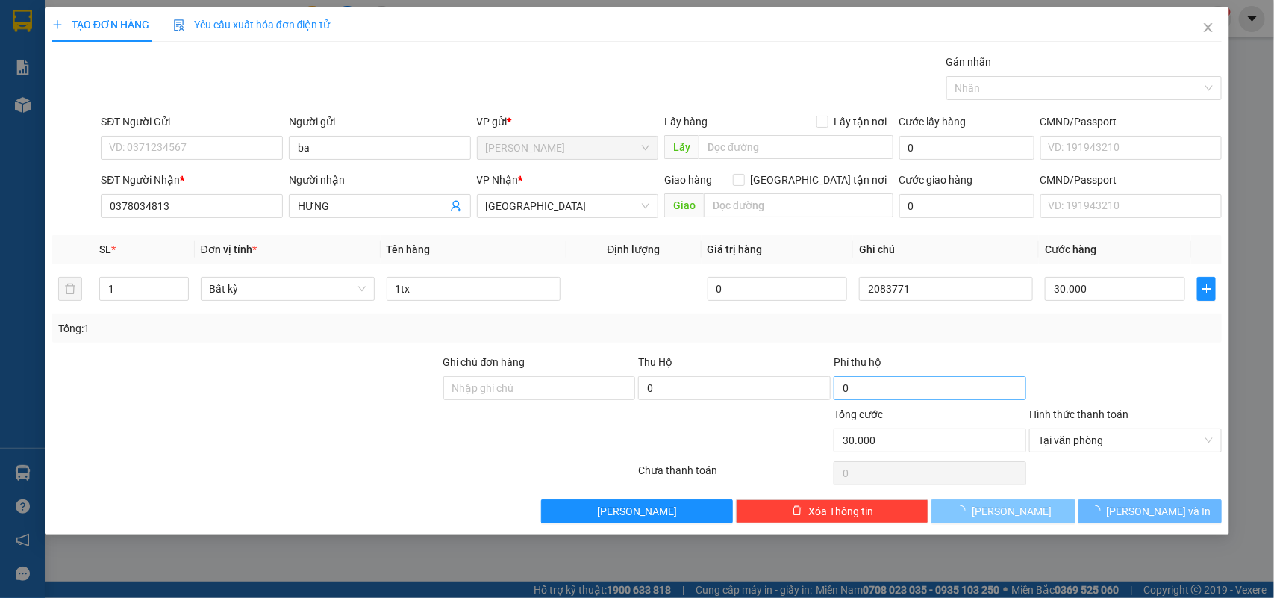
type input "0"
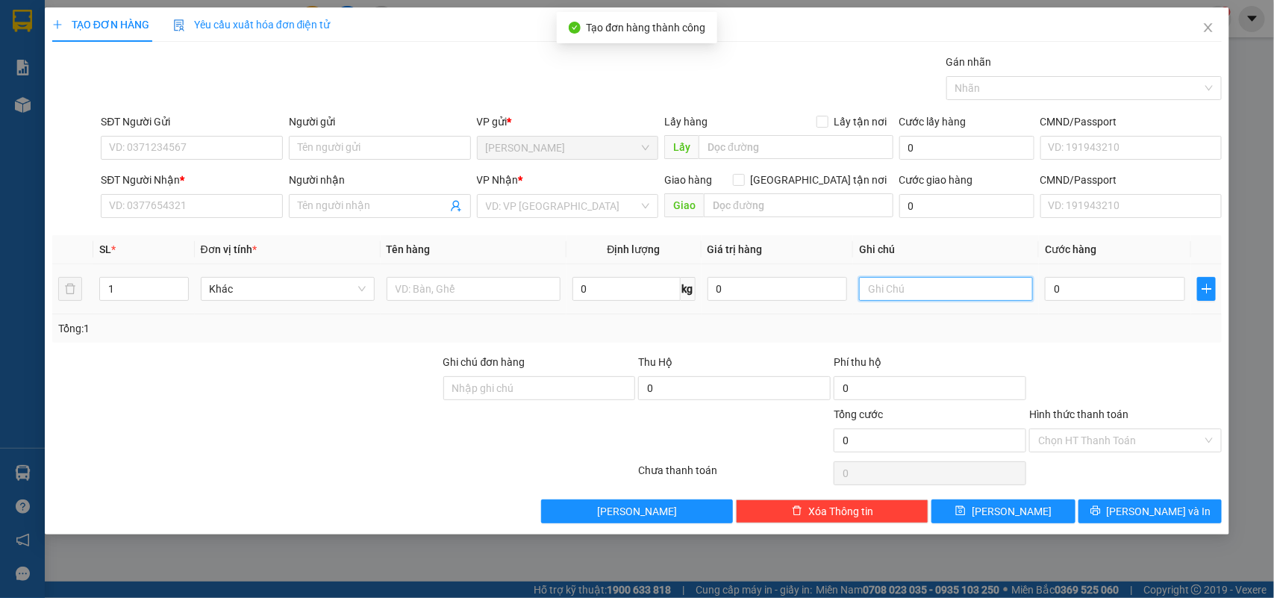
click at [965, 293] on input "text" at bounding box center [946, 289] width 174 height 24
type input "2083772"
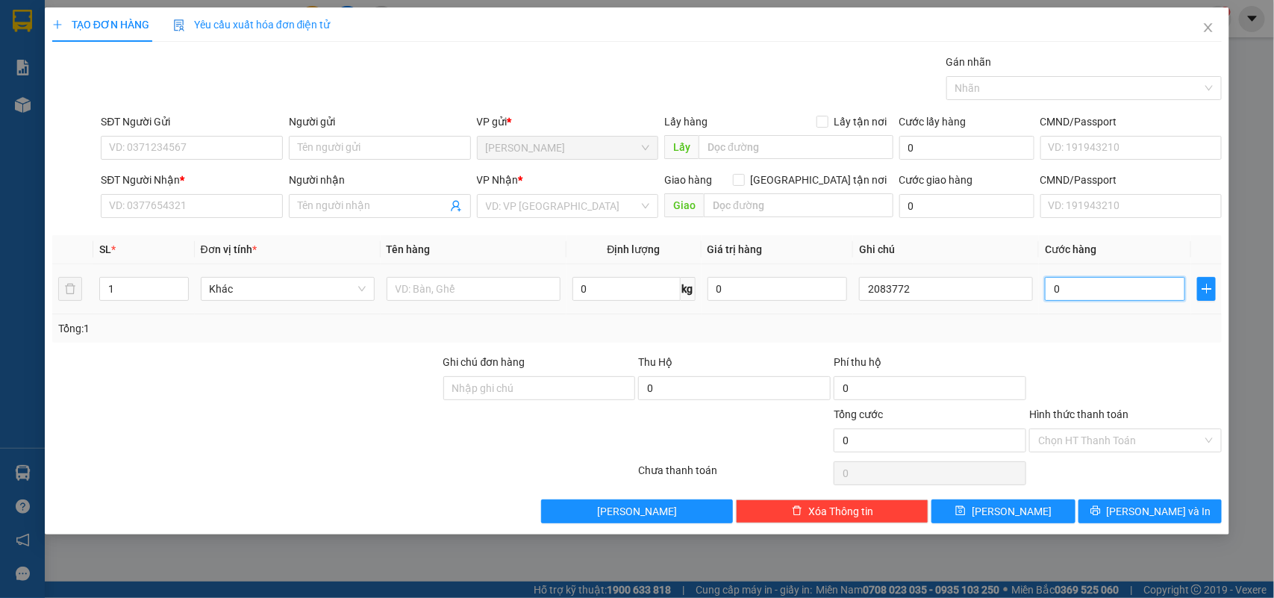
click at [1158, 288] on input "0" at bounding box center [1115, 289] width 140 height 24
type input "3"
type input "30"
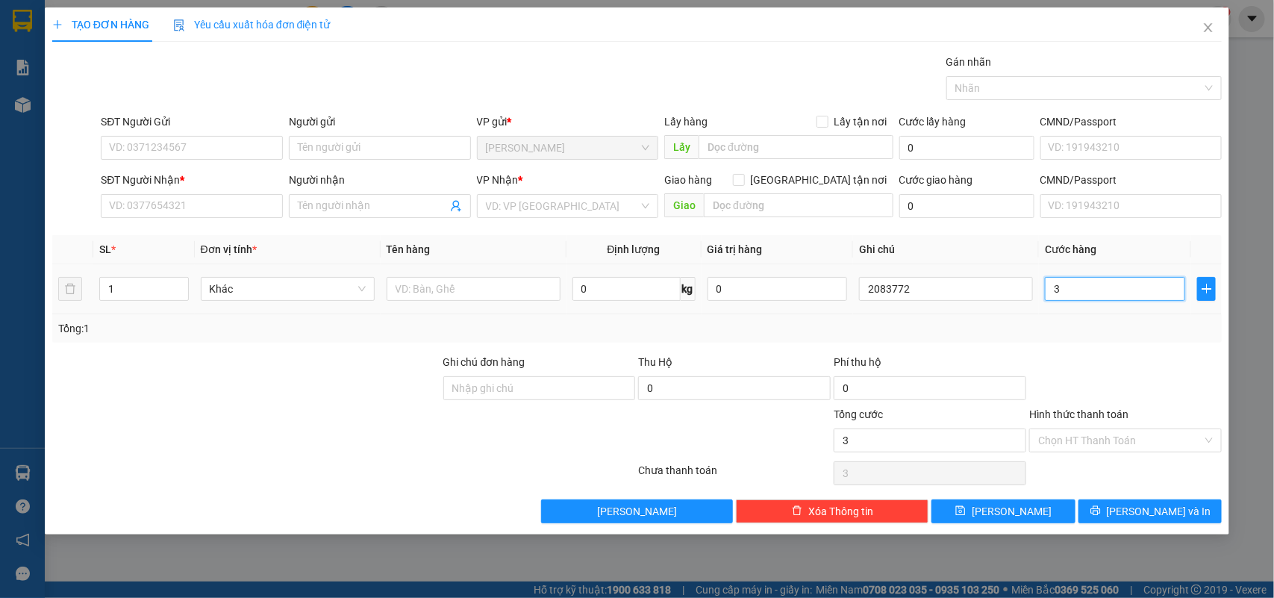
type input "30"
type input "30.000"
click at [1091, 441] on input "Hình thức thanh toán" at bounding box center [1120, 440] width 164 height 22
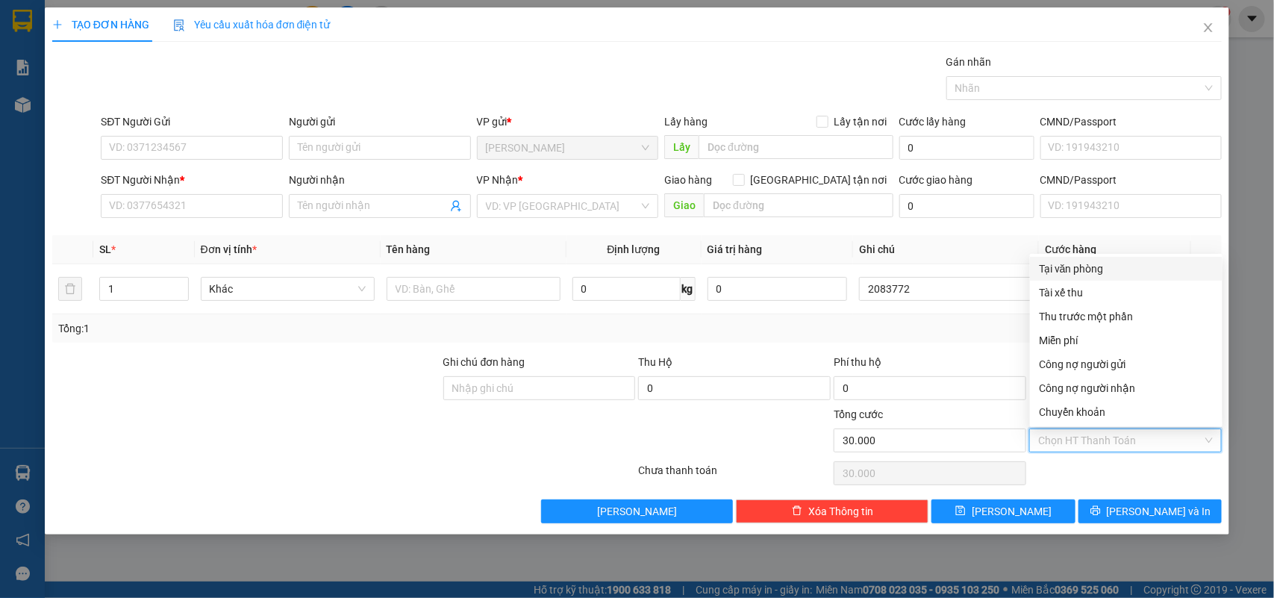
click at [1111, 270] on div "Tại văn phòng" at bounding box center [1126, 269] width 175 height 16
type input "0"
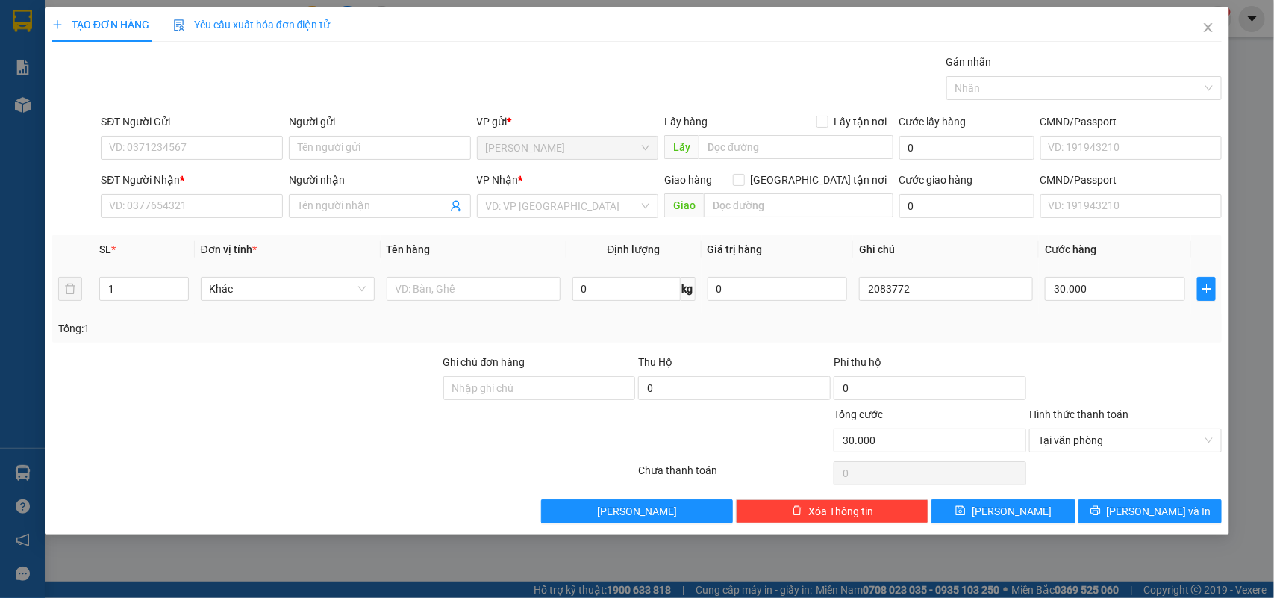
click at [528, 305] on td at bounding box center [474, 289] width 186 height 50
click at [525, 297] on input "text" at bounding box center [474, 289] width 174 height 24
type input "1tx"
drag, startPoint x: 321, startPoint y: 146, endPoint x: 1274, endPoint y: 556, distance: 1037.0
click at [337, 150] on input "Người gửi" at bounding box center [380, 148] width 182 height 24
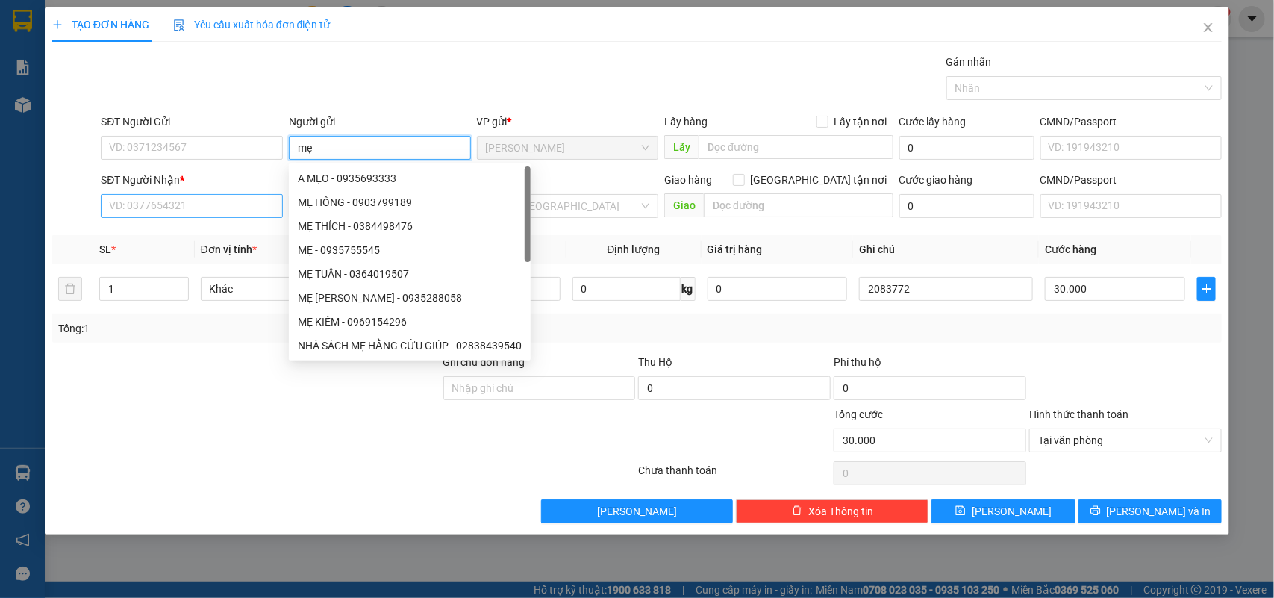
type input "mẹ"
click at [122, 195] on input "SĐT Người Nhận *" at bounding box center [192, 206] width 182 height 24
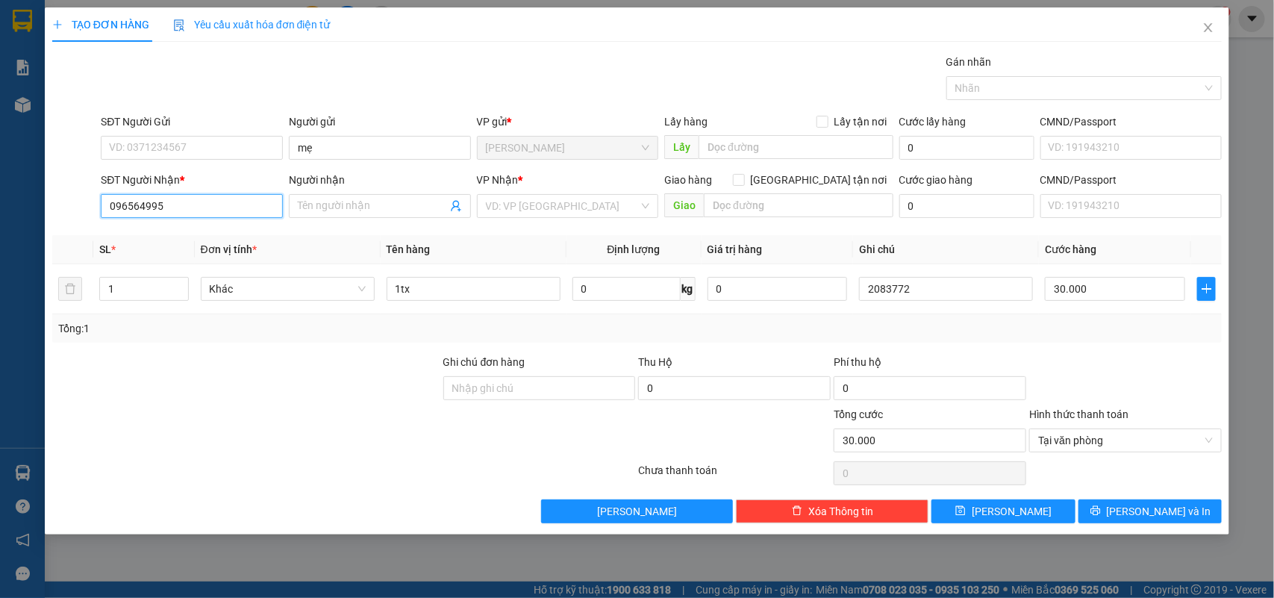
type input "0965649959"
click at [196, 237] on div "0965649959 - UYÊN" at bounding box center [192, 236] width 164 height 16
type input "UYÊN"
type input "0965649959"
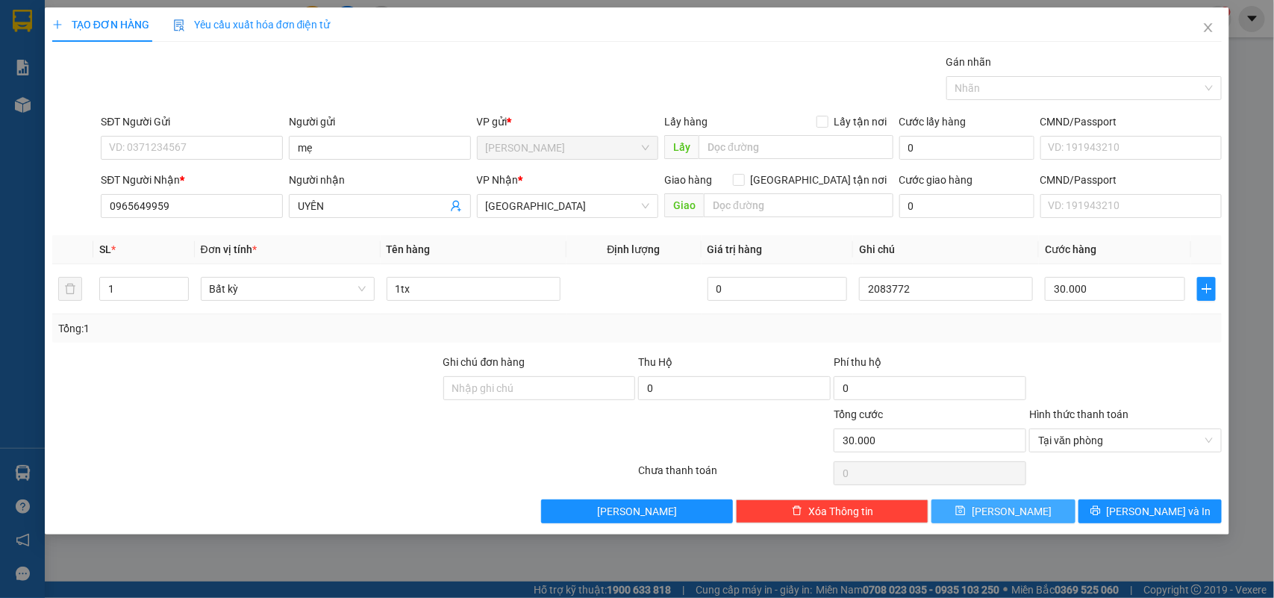
click at [963, 513] on button "[PERSON_NAME]" at bounding box center [1003, 511] width 143 height 24
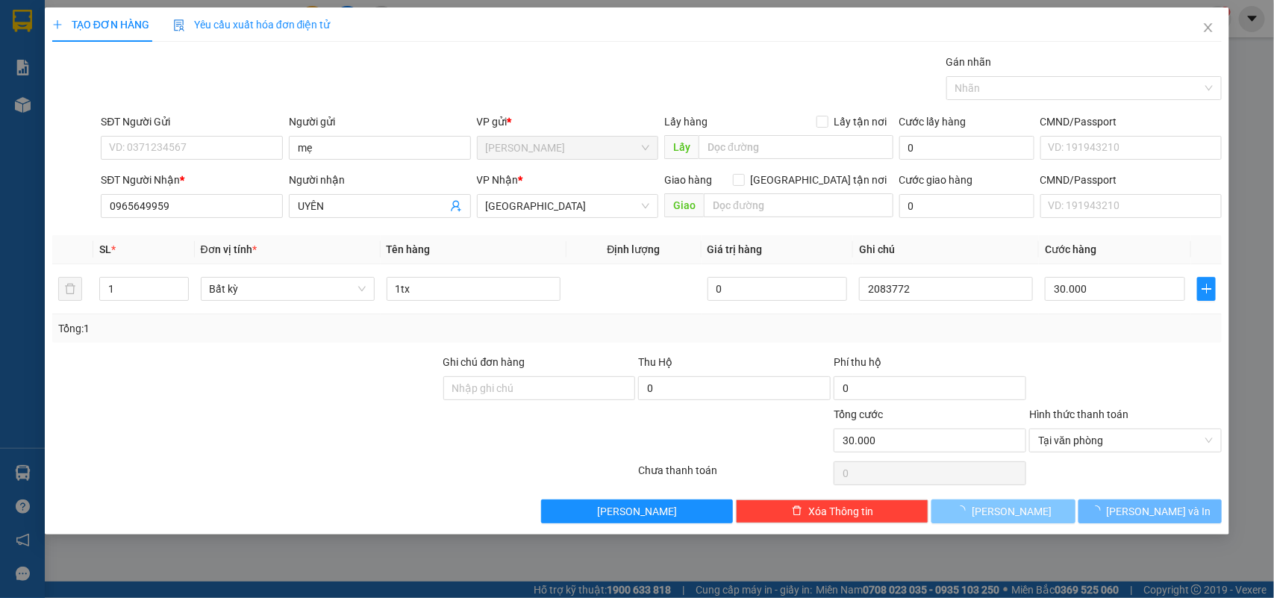
type input "0"
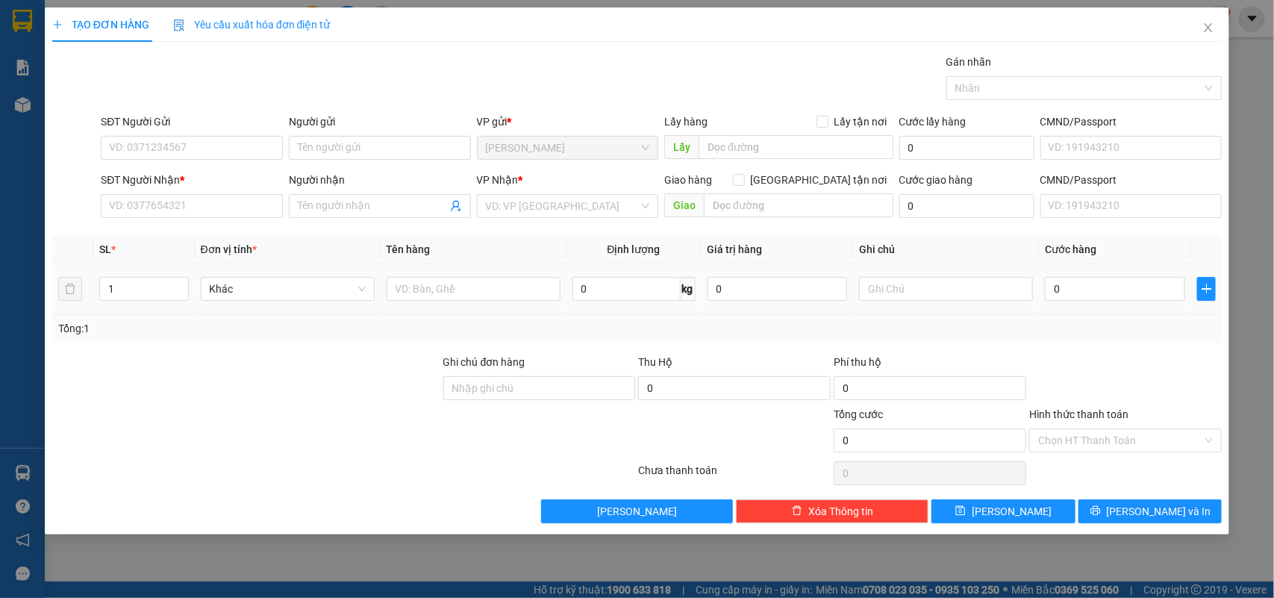
click at [892, 275] on div at bounding box center [946, 289] width 174 height 30
click at [891, 282] on input "text" at bounding box center [946, 289] width 174 height 24
type input "2083773"
click at [1075, 282] on input "0" at bounding box center [1115, 289] width 140 height 24
type input "2"
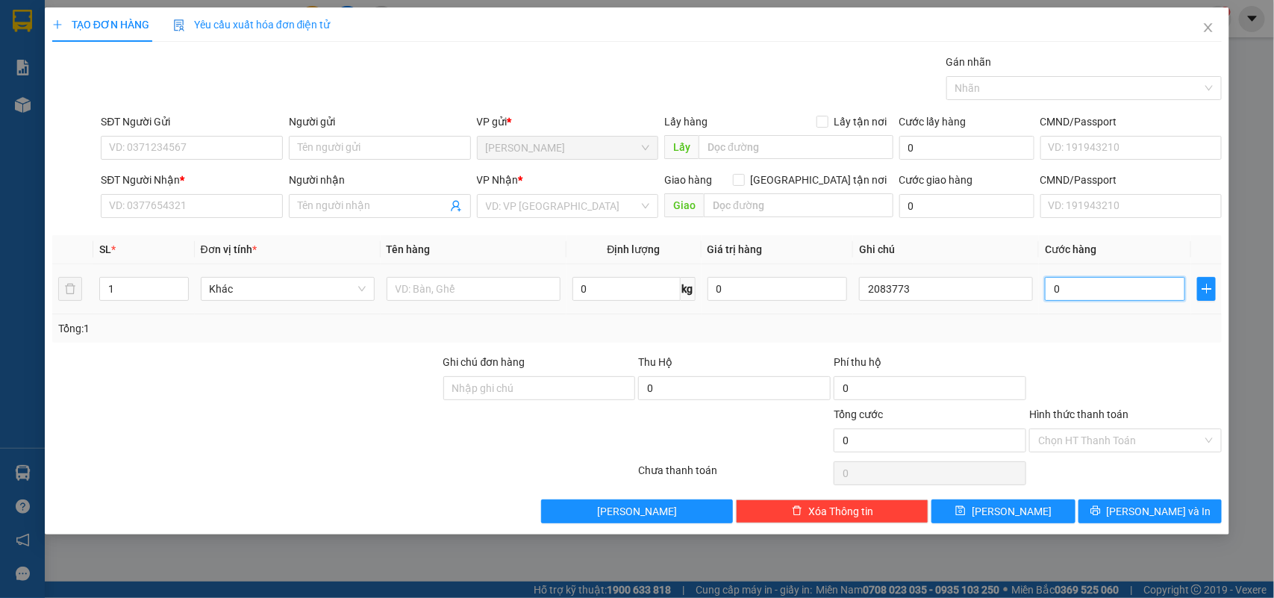
type input "2"
type input "20"
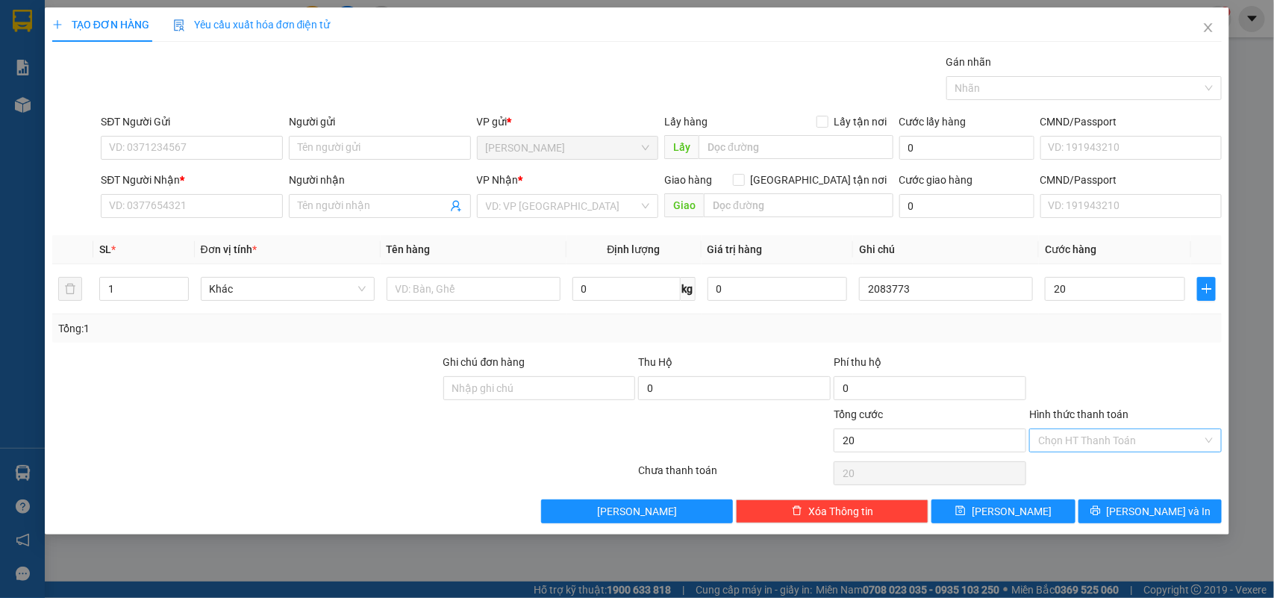
type input "20.000"
click at [1140, 452] on input "Hình thức thanh toán" at bounding box center [1120, 440] width 164 height 22
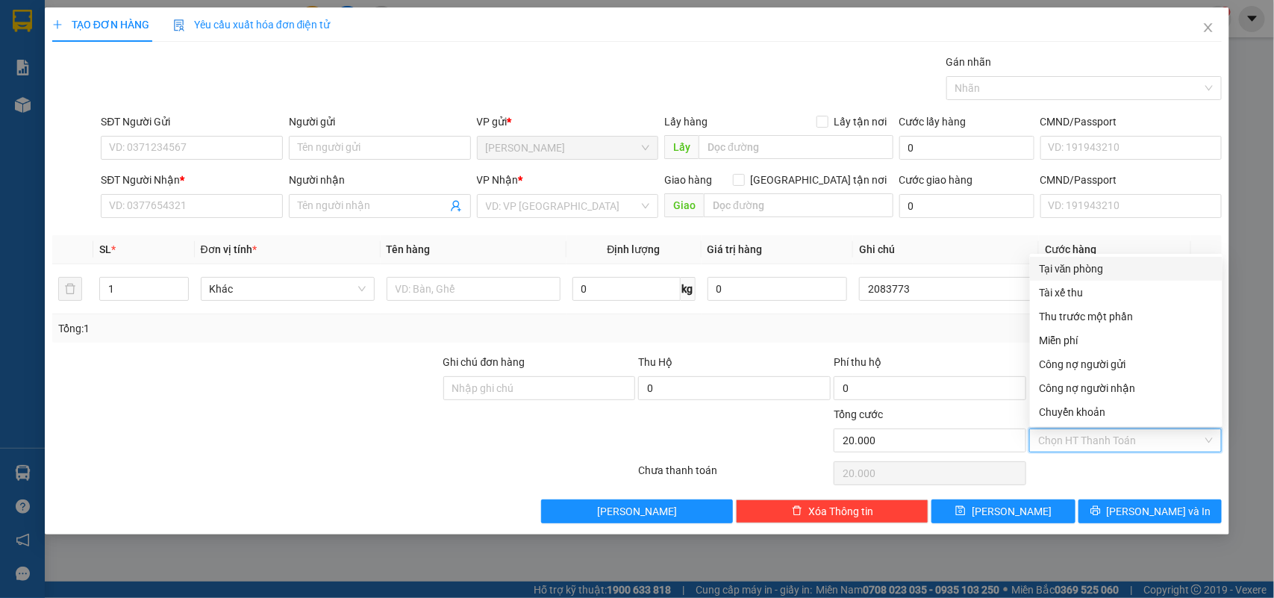
click at [1100, 258] on div "Tại văn phòng" at bounding box center [1126, 269] width 193 height 24
type input "0"
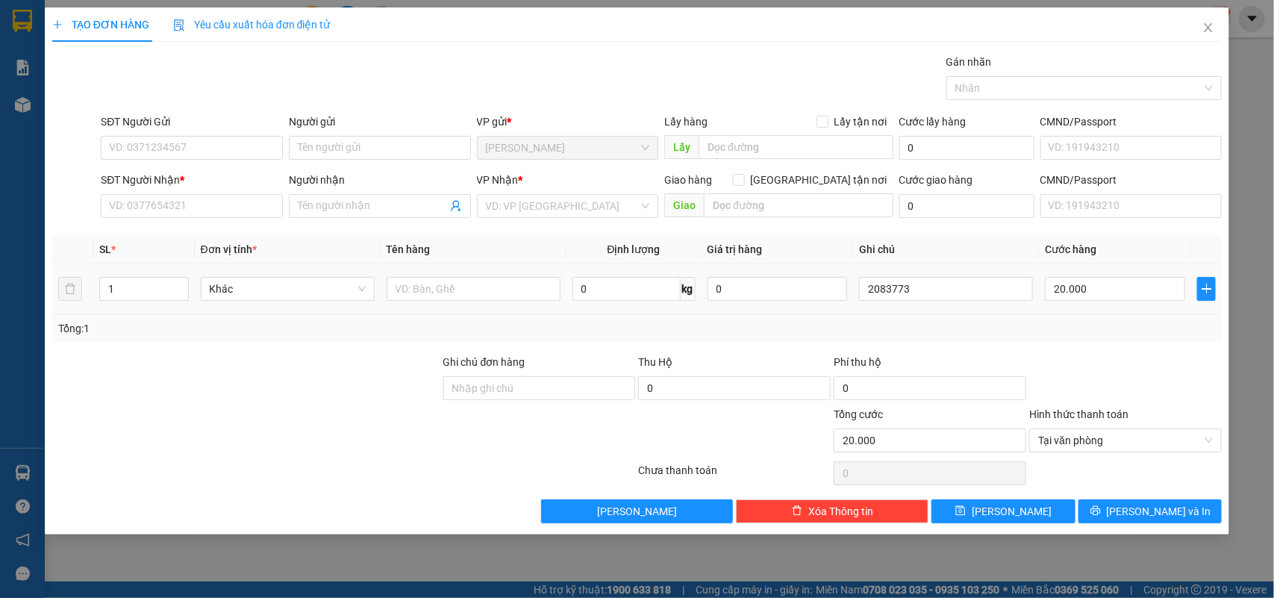
click at [412, 276] on div at bounding box center [474, 289] width 174 height 30
click at [414, 284] on input "text" at bounding box center [474, 289] width 174 height 24
type input "1h"
click at [316, 142] on input "Người gửi" at bounding box center [380, 148] width 182 height 24
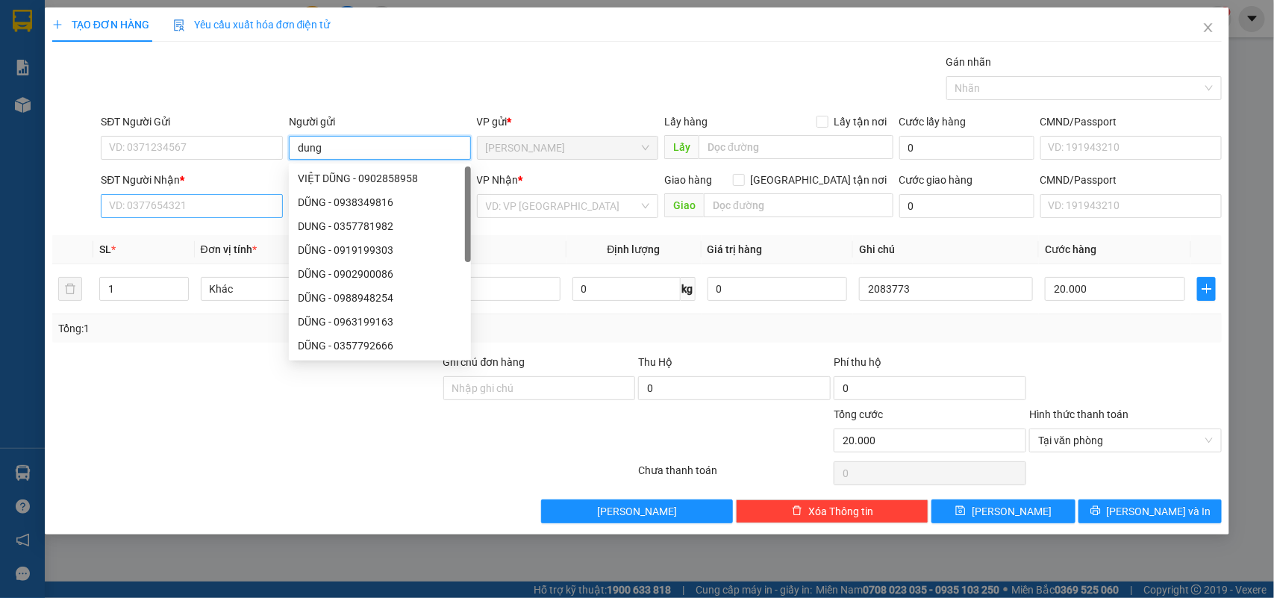
type input "dung"
click at [188, 211] on input "SĐT Người Nhận *" at bounding box center [192, 206] width 182 height 24
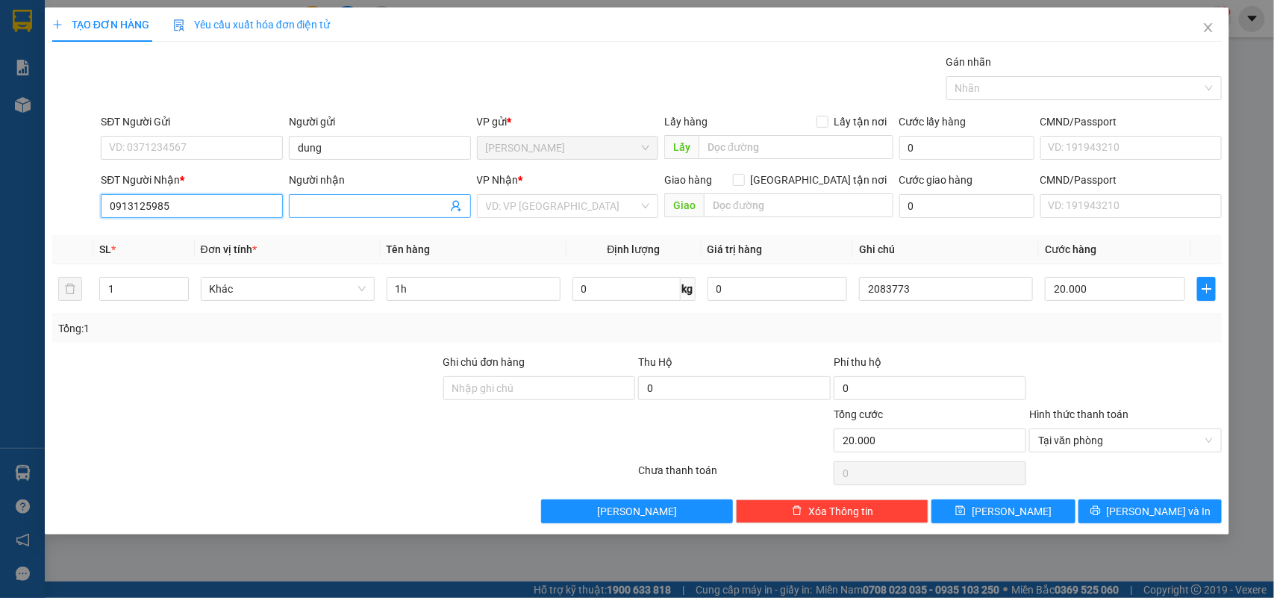
type input "0913125985"
click at [316, 202] on input "Người nhận" at bounding box center [372, 206] width 149 height 16
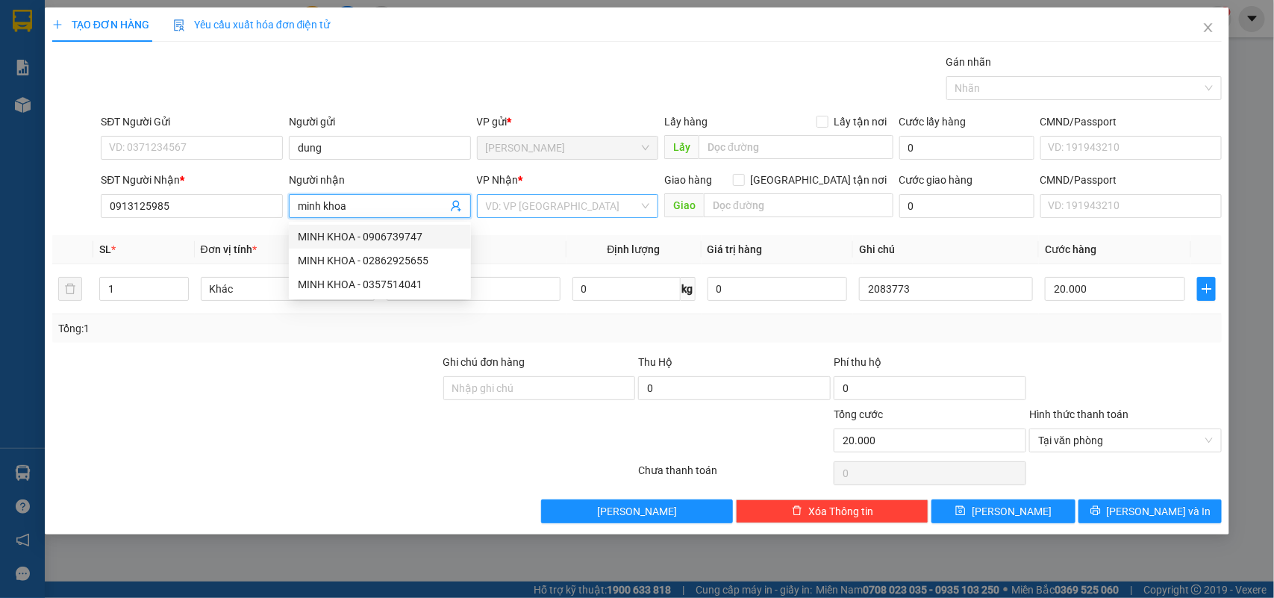
type input "minh khoa"
click at [530, 198] on input "search" at bounding box center [563, 206] width 154 height 22
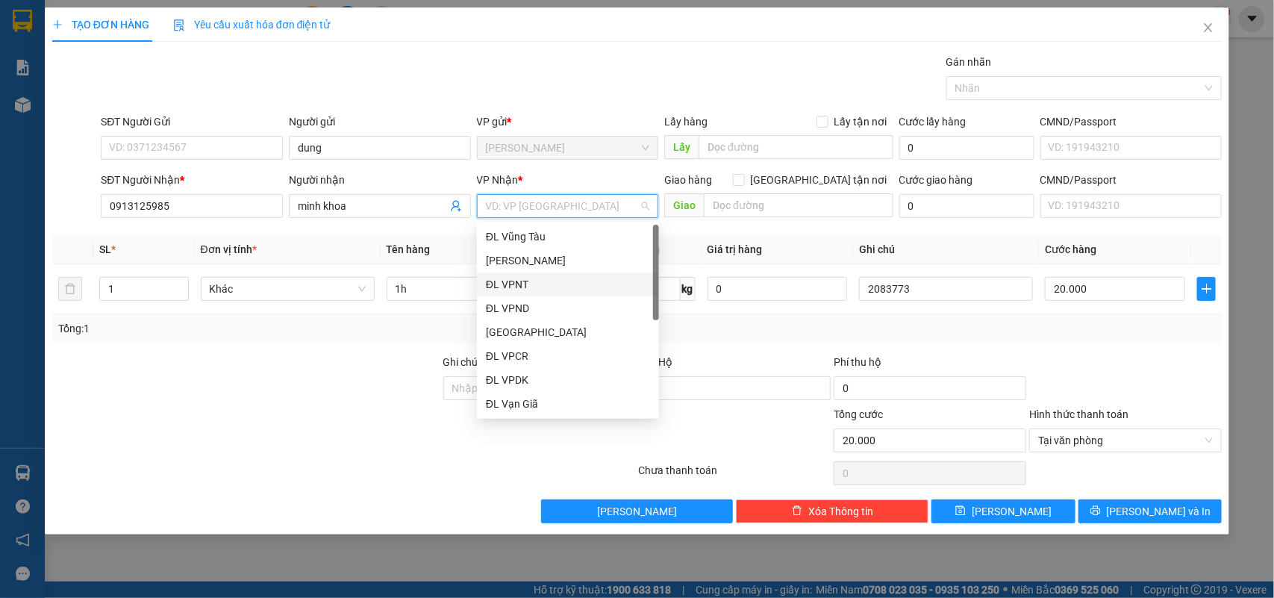
scroll to position [23, 0]
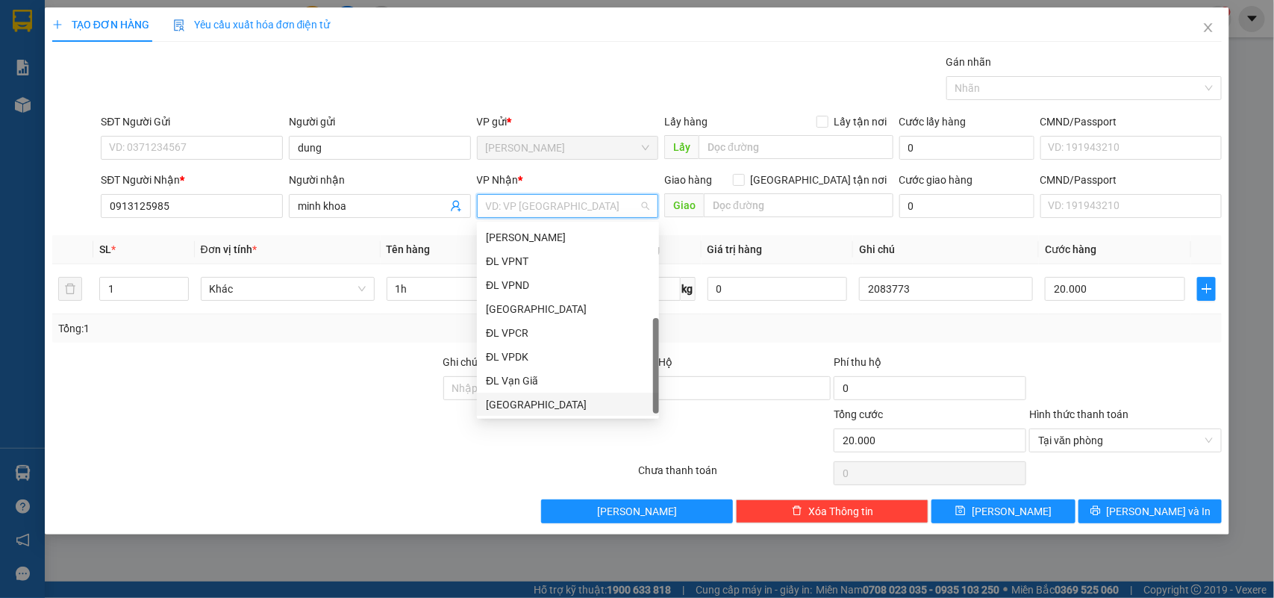
click at [532, 405] on div "[GEOGRAPHIC_DATA]" at bounding box center [568, 404] width 164 height 16
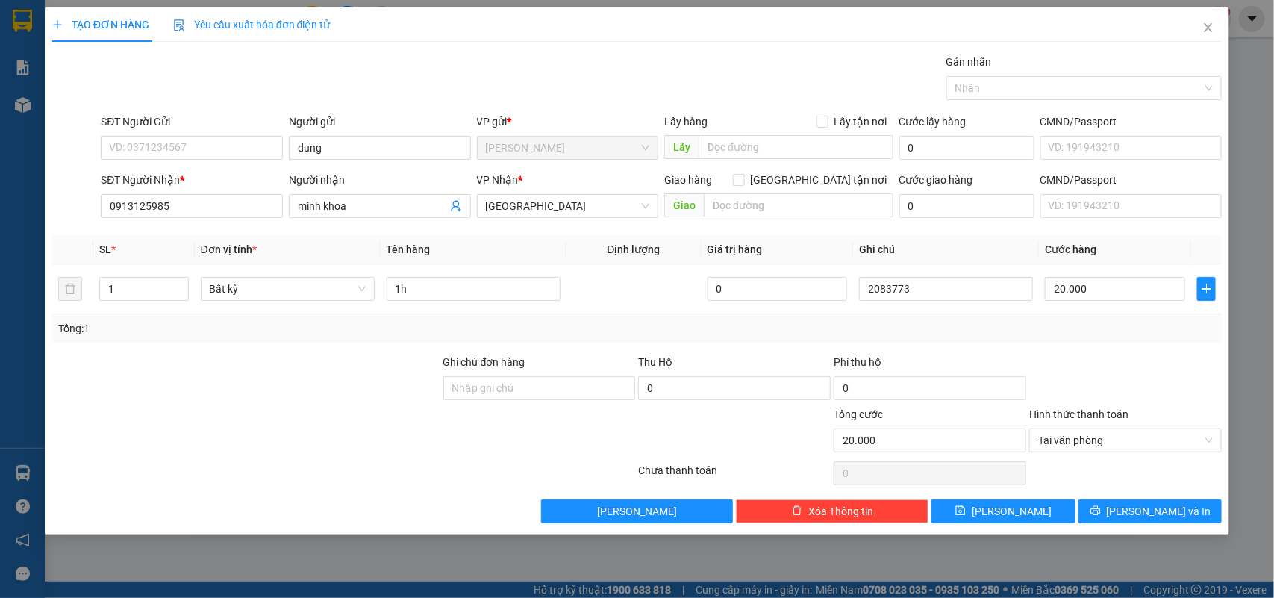
click at [336, 399] on div at bounding box center [246, 380] width 391 height 52
click at [1031, 512] on button "[PERSON_NAME]" at bounding box center [1003, 511] width 143 height 24
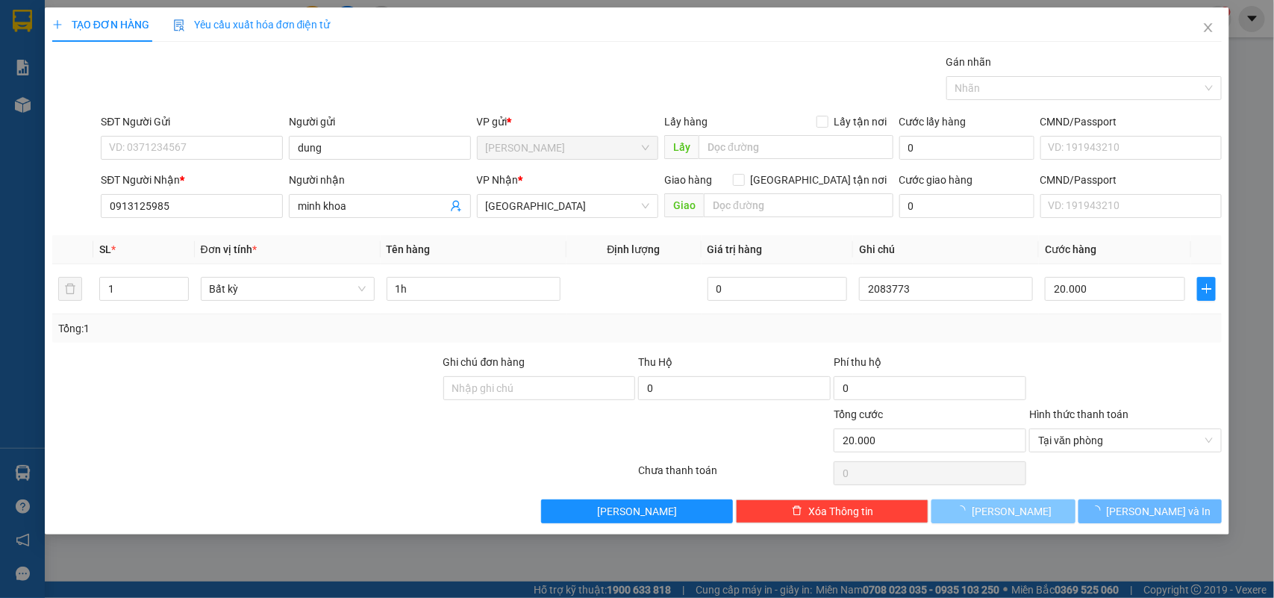
type input "0"
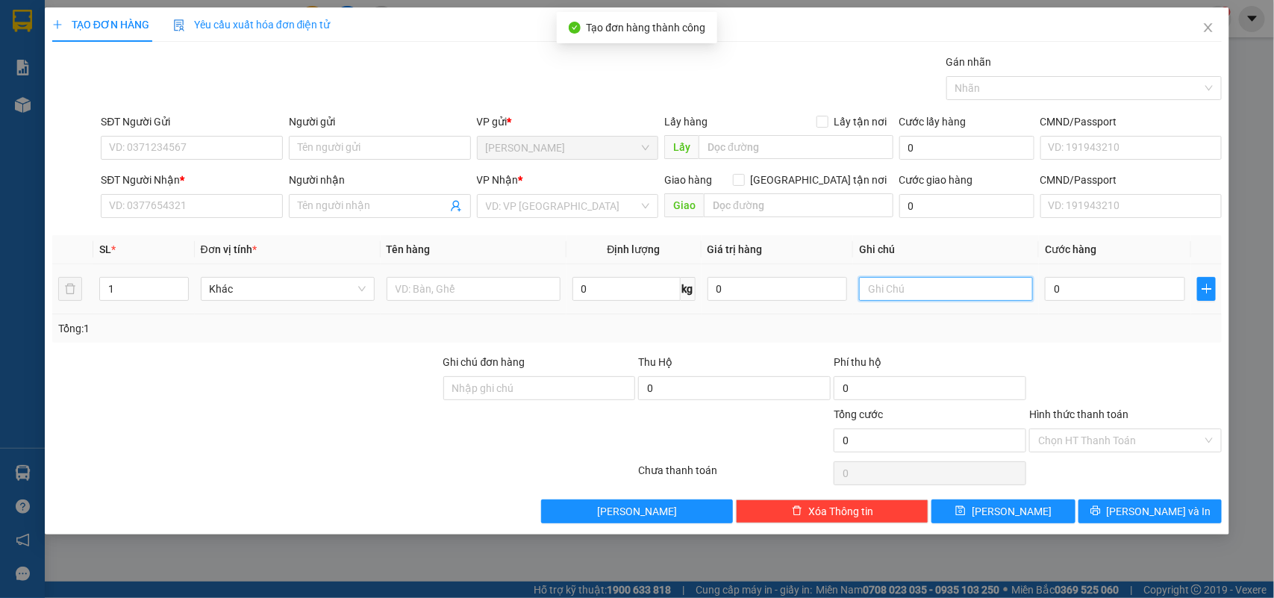
click at [931, 289] on input "text" at bounding box center [946, 289] width 174 height 24
type input "2083774"
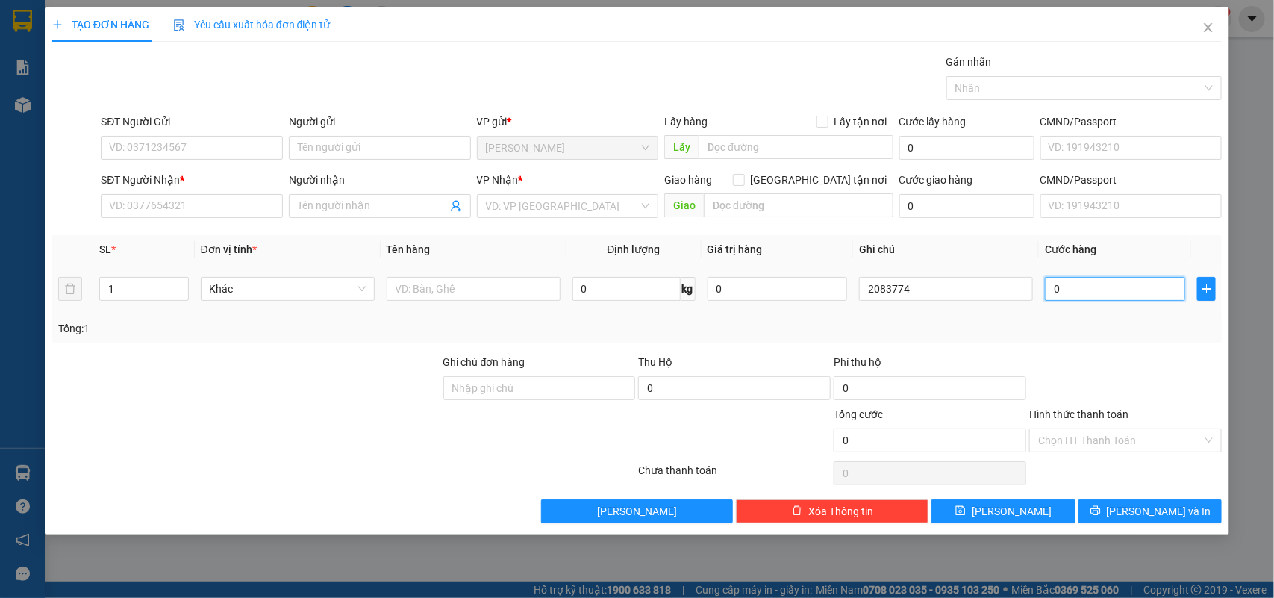
drag, startPoint x: 1053, startPoint y: 288, endPoint x: 1087, endPoint y: 280, distance: 34.6
click at [1054, 288] on input "0" at bounding box center [1115, 289] width 140 height 24
type input "4"
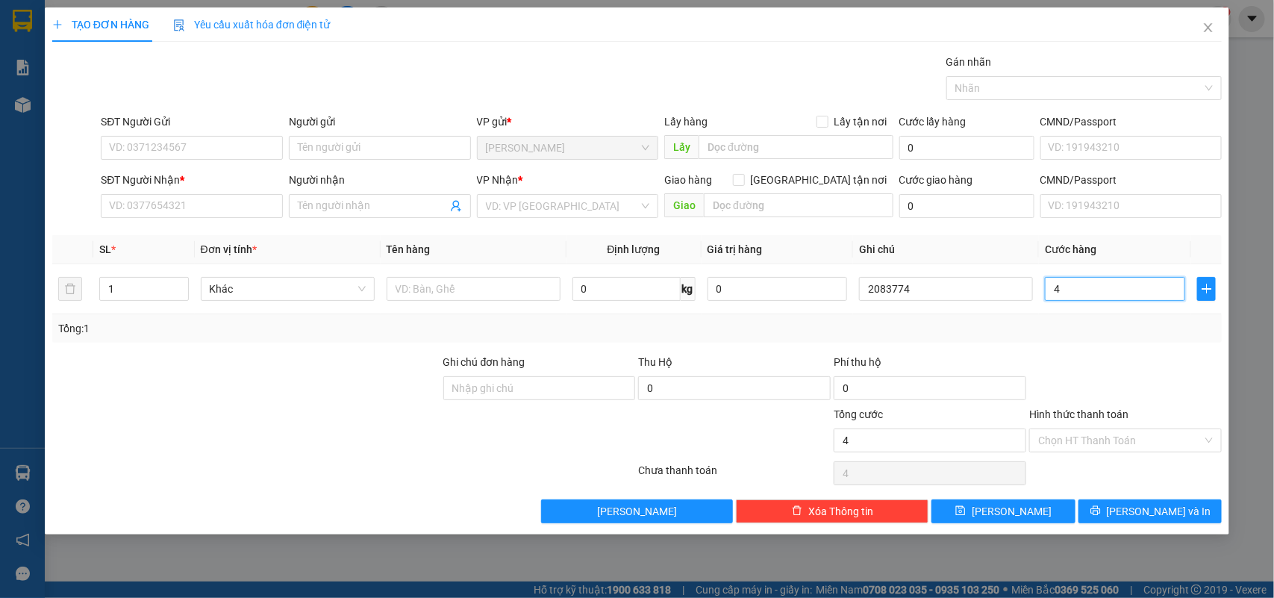
type input "40"
type input "40.000"
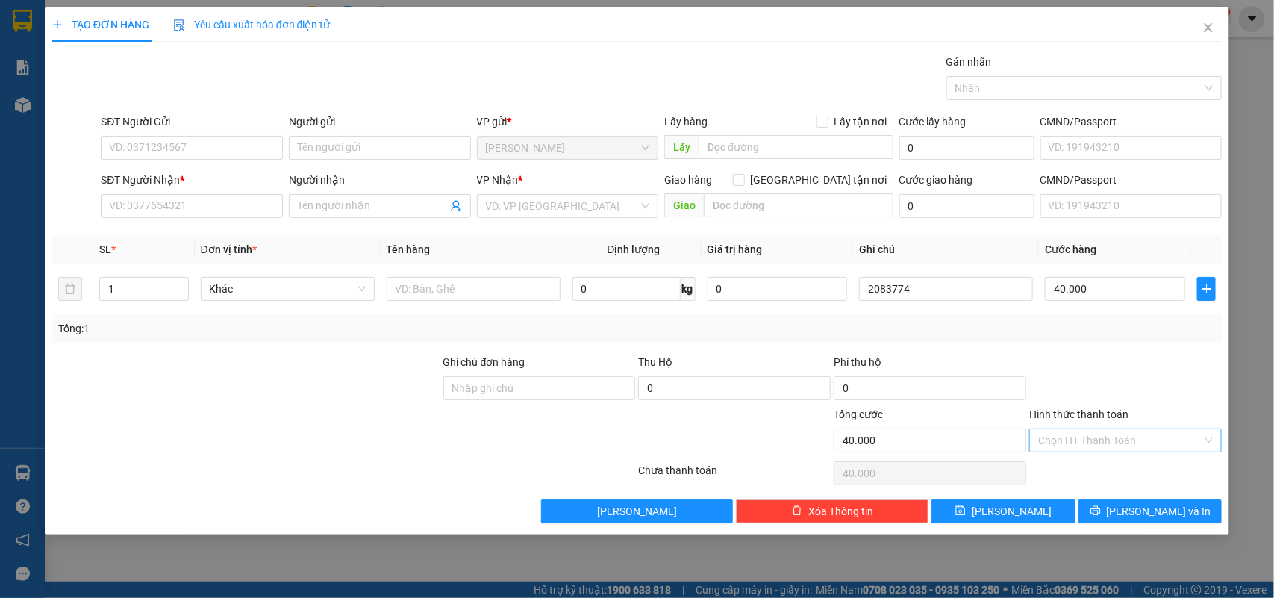
click at [1085, 443] on input "Hình thức thanh toán" at bounding box center [1120, 440] width 164 height 22
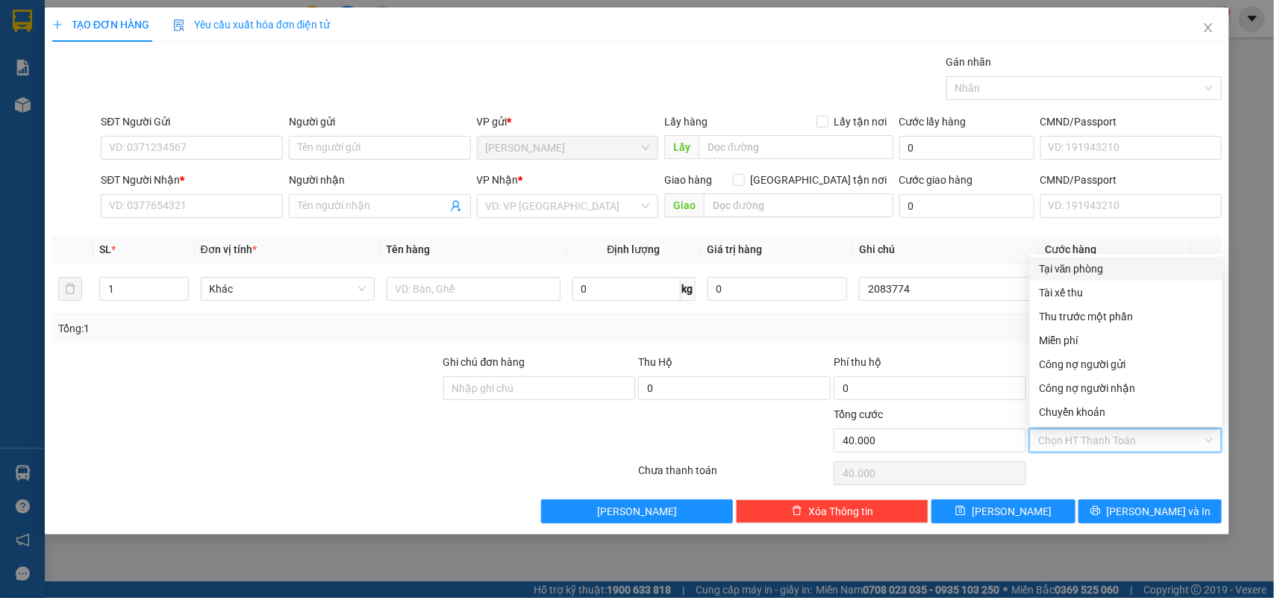
click at [1066, 271] on div "Tại văn phòng" at bounding box center [1126, 269] width 175 height 16
type input "0"
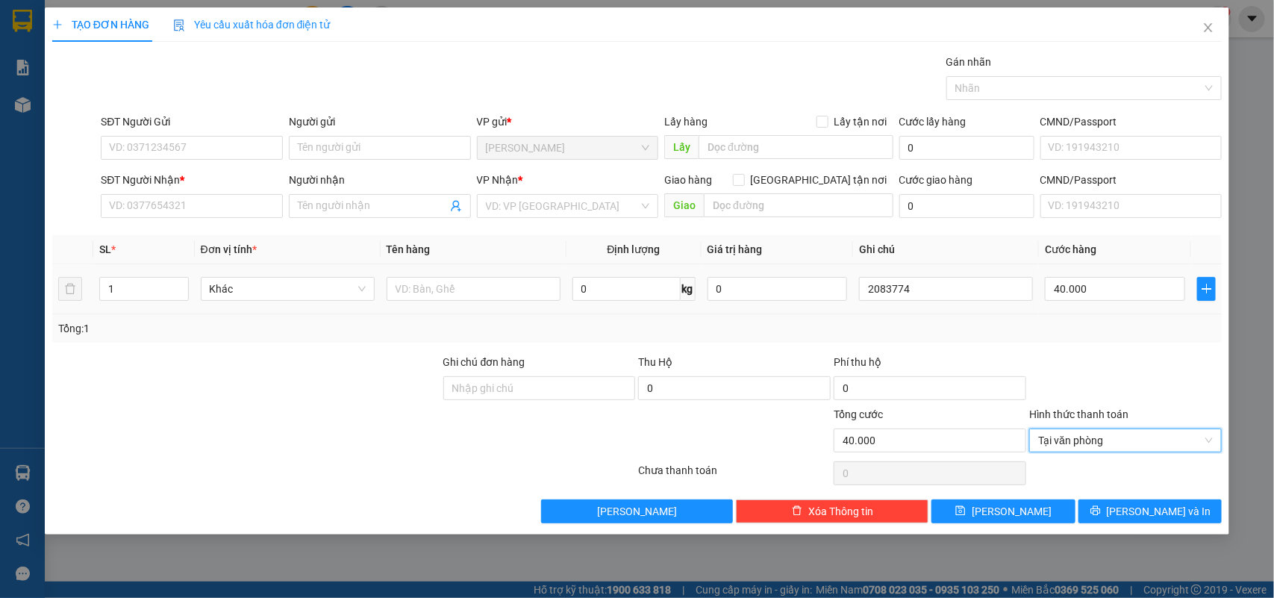
click at [538, 302] on div at bounding box center [474, 289] width 174 height 30
click at [534, 282] on input "text" at bounding box center [474, 289] width 174 height 24
type input "1tx"
click at [331, 144] on input "Người gửi" at bounding box center [380, 148] width 182 height 24
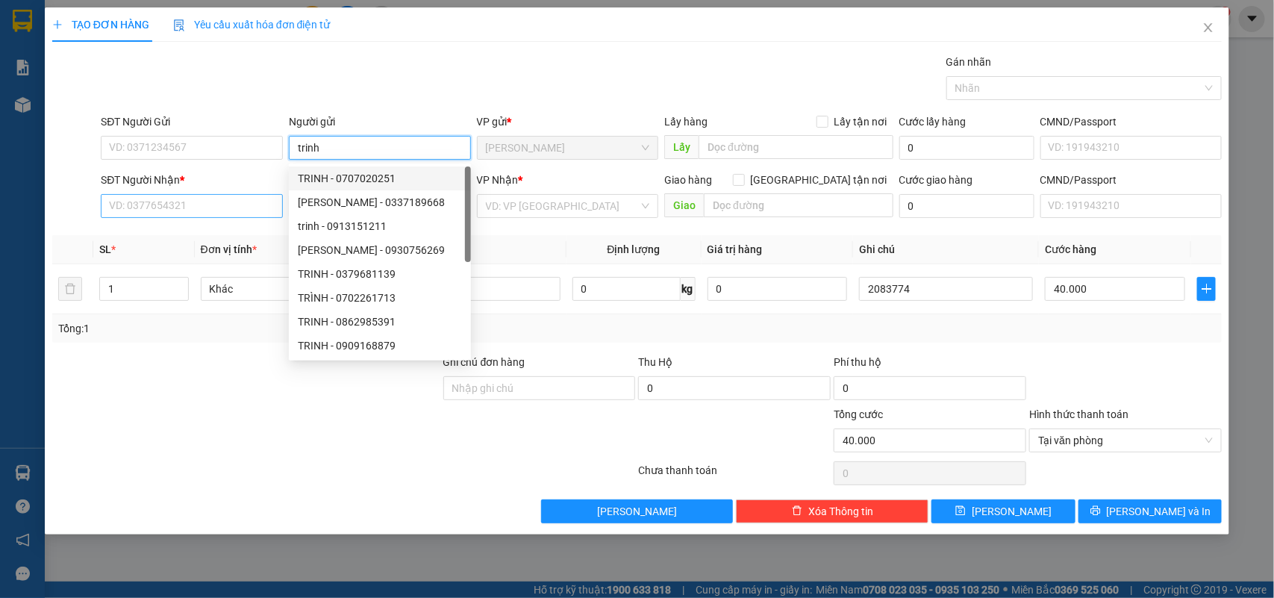
type input "trinh"
click at [237, 214] on input "SĐT Người Nhận *" at bounding box center [192, 206] width 182 height 24
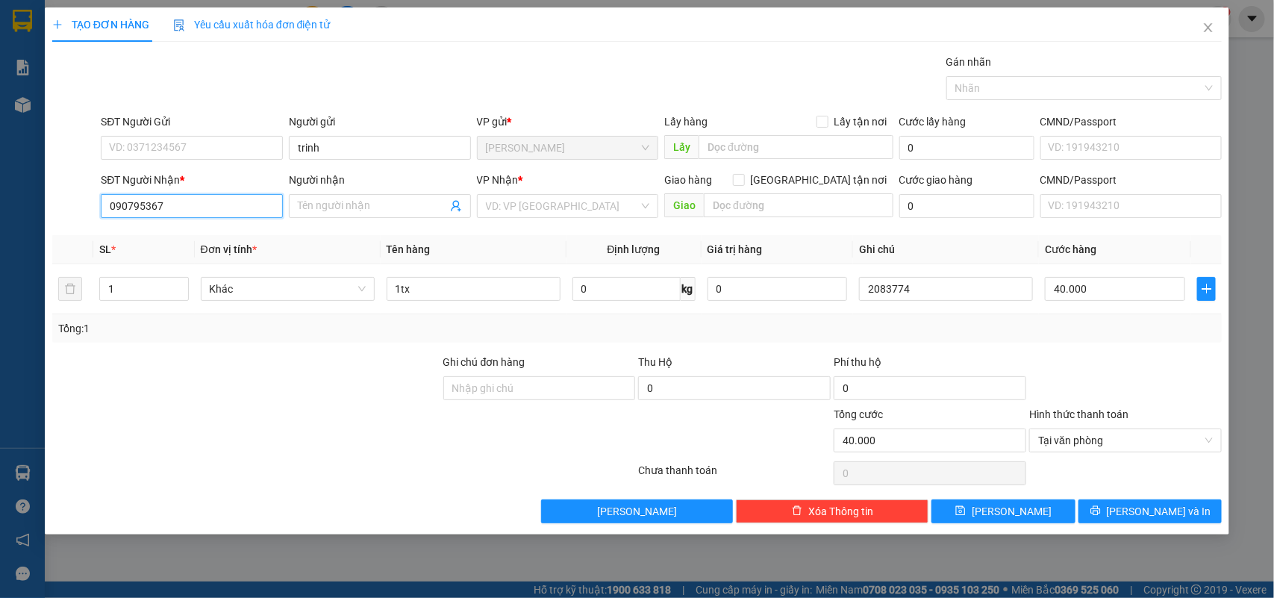
type input "0907953674"
click at [228, 237] on div "0907953674 - phương" at bounding box center [192, 236] width 164 height 16
type input "phương"
type input "0907953674"
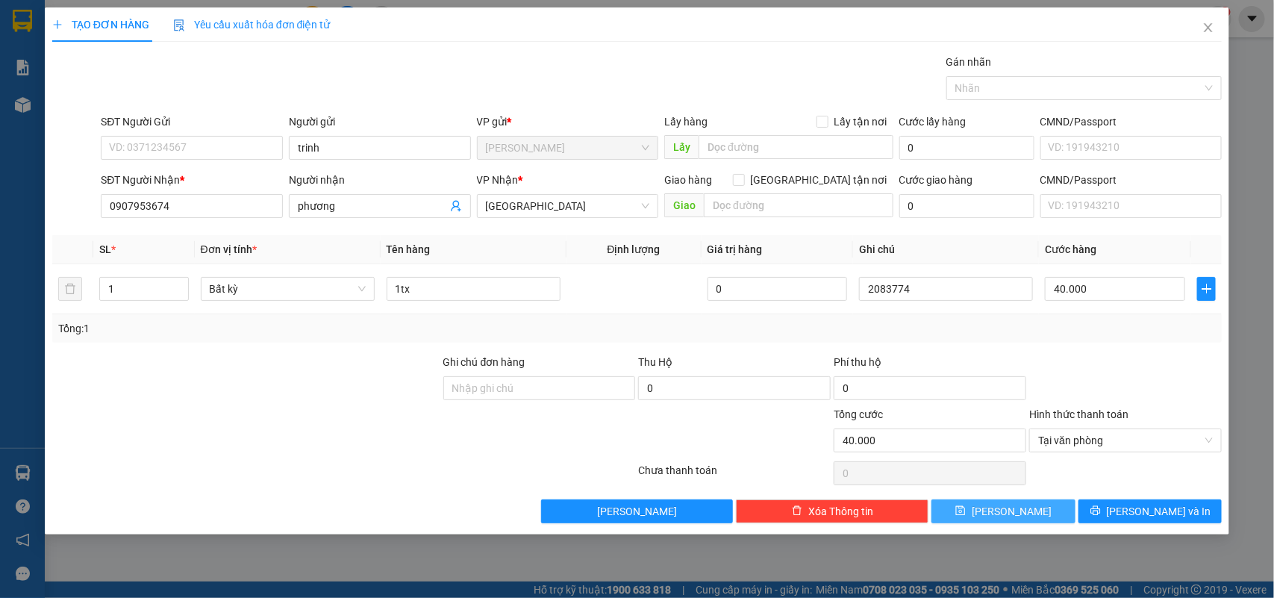
click at [960, 508] on button "[PERSON_NAME]" at bounding box center [1003, 511] width 143 height 24
type input "0"
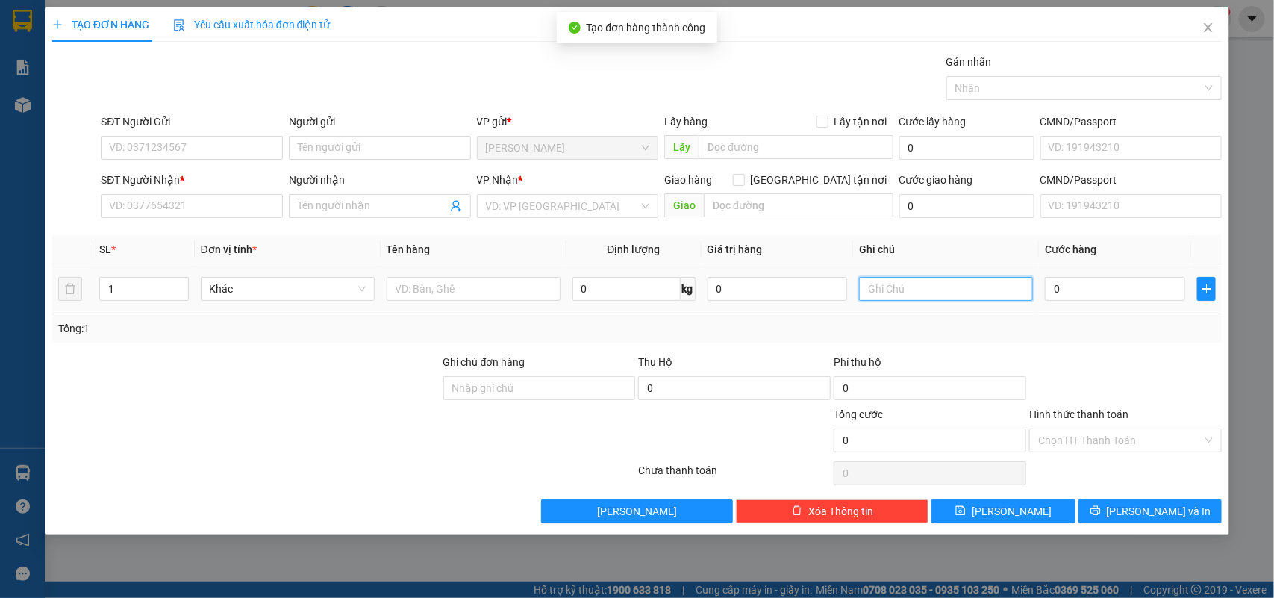
click at [948, 296] on input "text" at bounding box center [946, 289] width 174 height 24
type input "2083775"
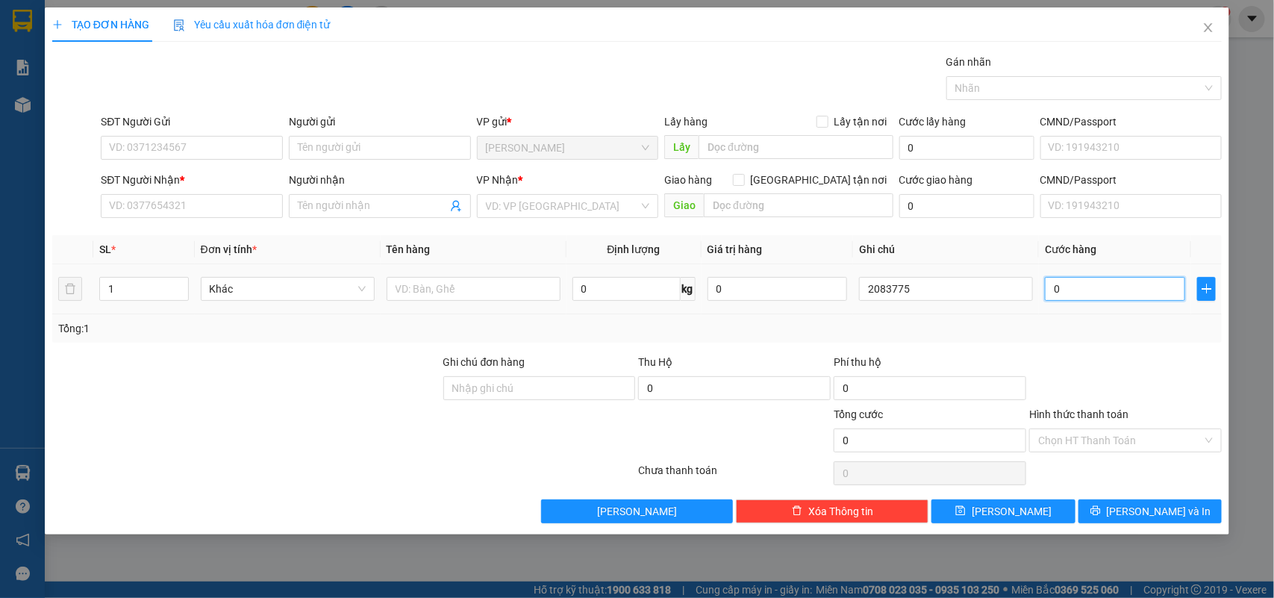
click at [1070, 292] on input "0" at bounding box center [1115, 289] width 140 height 24
type input "2"
type input "20"
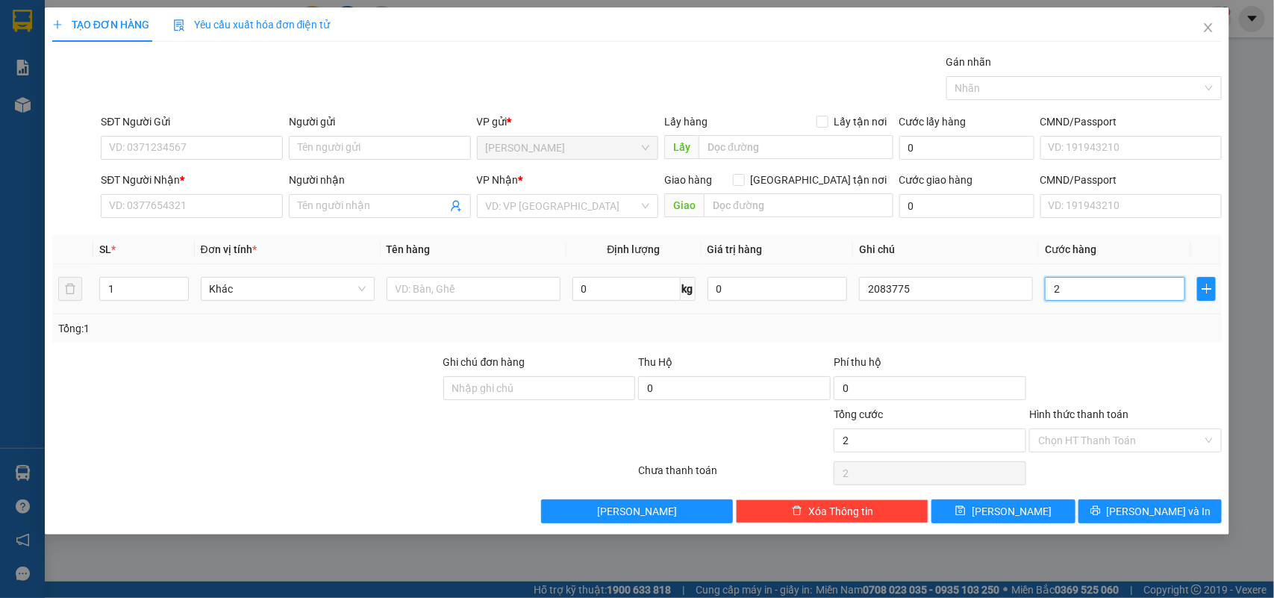
type input "20"
type input "20.000"
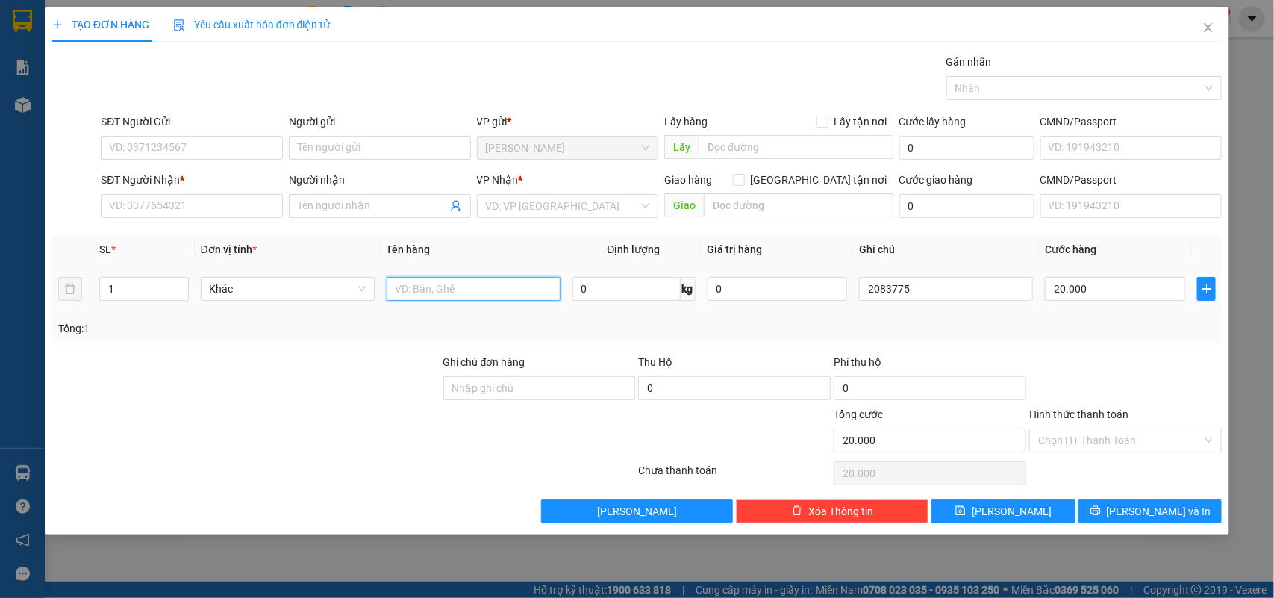
click at [461, 292] on input "text" at bounding box center [474, 289] width 174 height 24
type input "1h"
click at [361, 152] on input "Người gửi" at bounding box center [380, 148] width 182 height 24
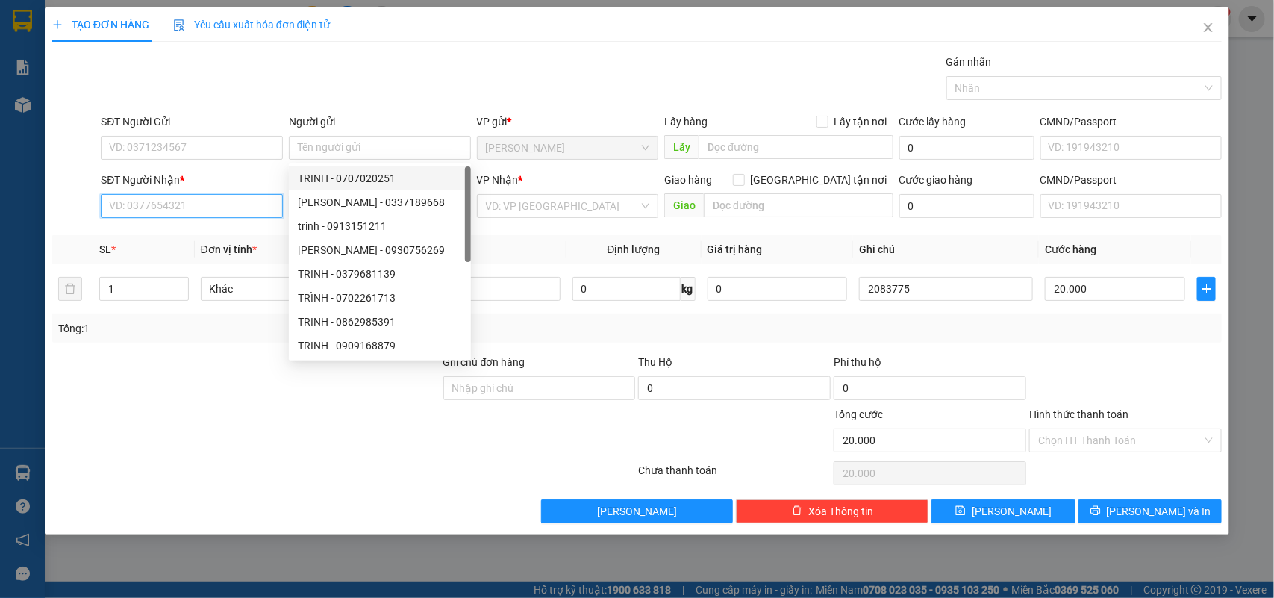
click at [161, 200] on input "SĐT Người Nhận *" at bounding box center [192, 206] width 182 height 24
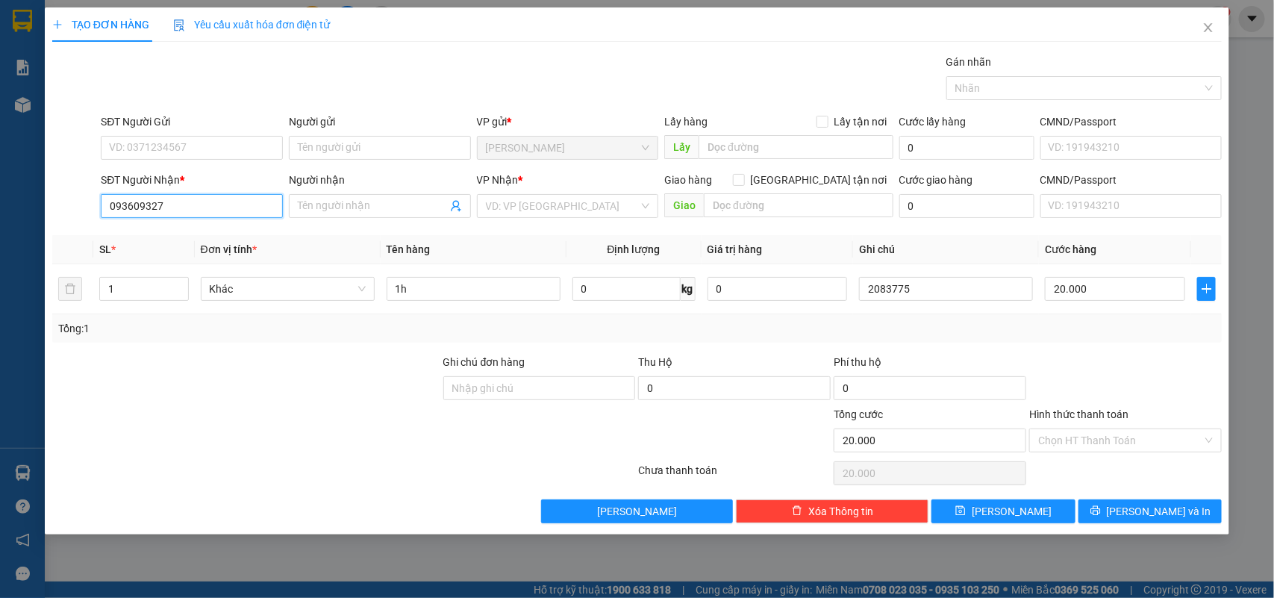
type input "0936093279"
click at [217, 234] on div "0936093279 - [PERSON_NAME]" at bounding box center [192, 236] width 164 height 16
type input "DINH"
type input "0936093279"
click at [1080, 450] on input "Hình thức thanh toán" at bounding box center [1120, 440] width 164 height 22
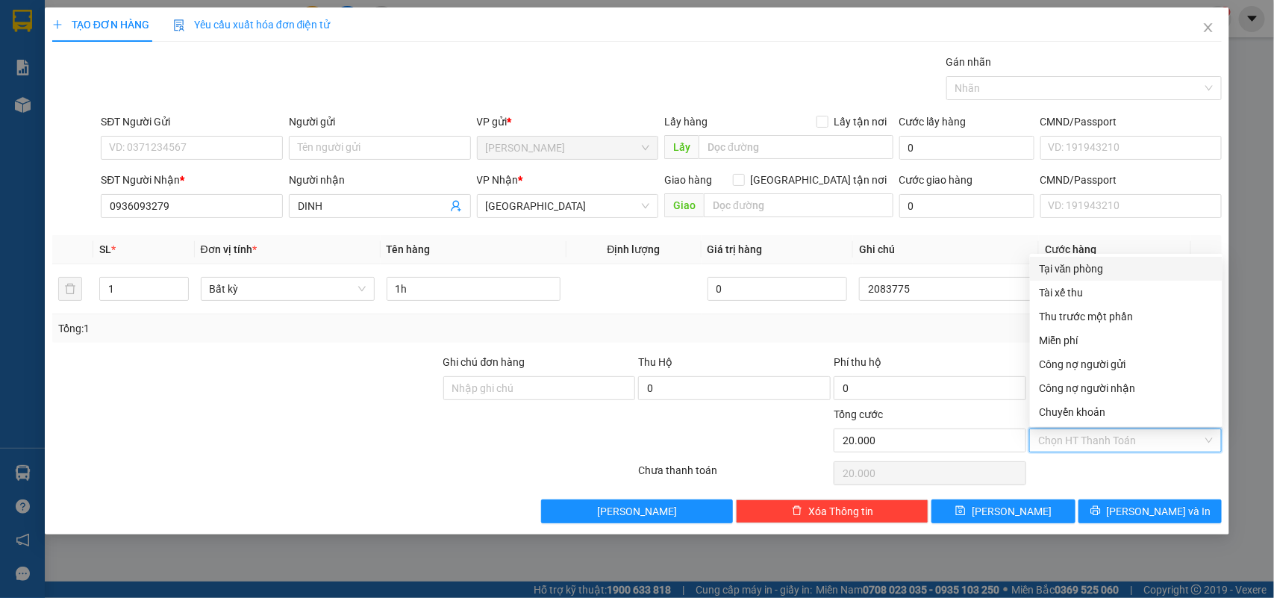
click at [1077, 267] on div "Tại văn phòng" at bounding box center [1126, 269] width 175 height 16
type input "0"
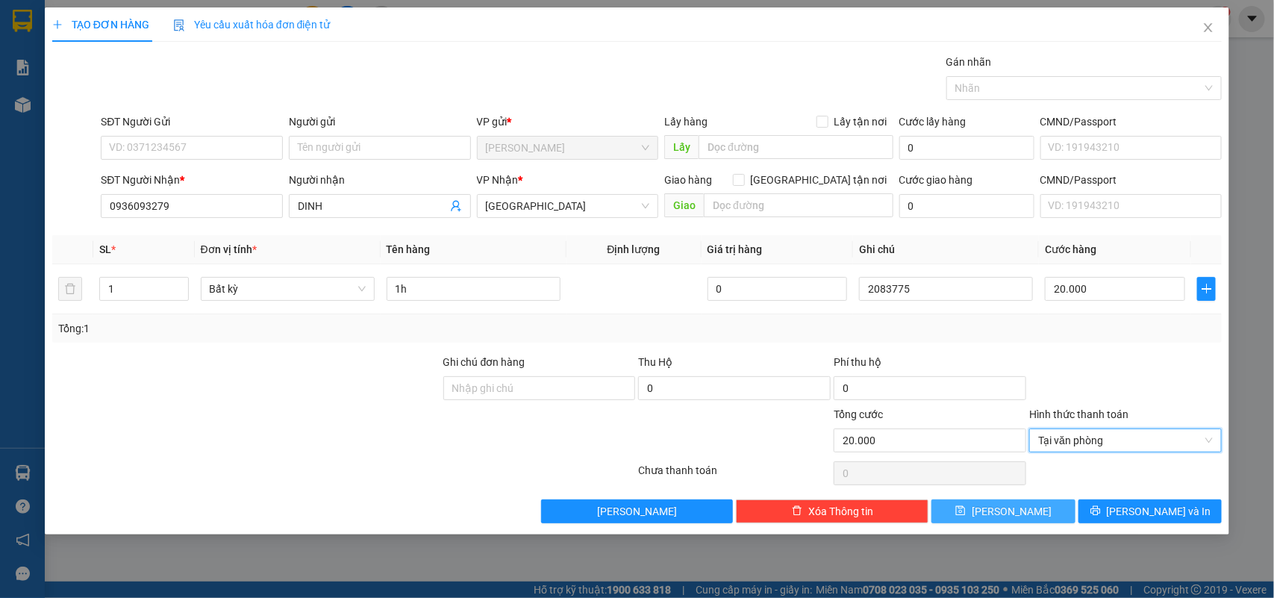
click at [976, 515] on button "[PERSON_NAME]" at bounding box center [1003, 511] width 143 height 24
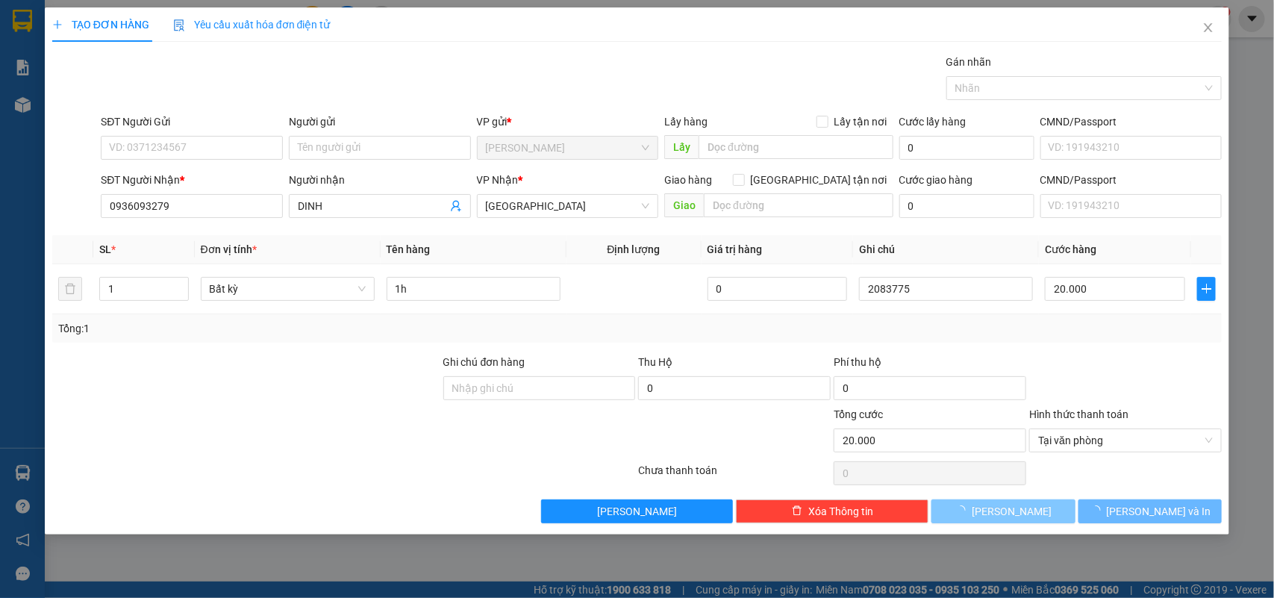
type input "0"
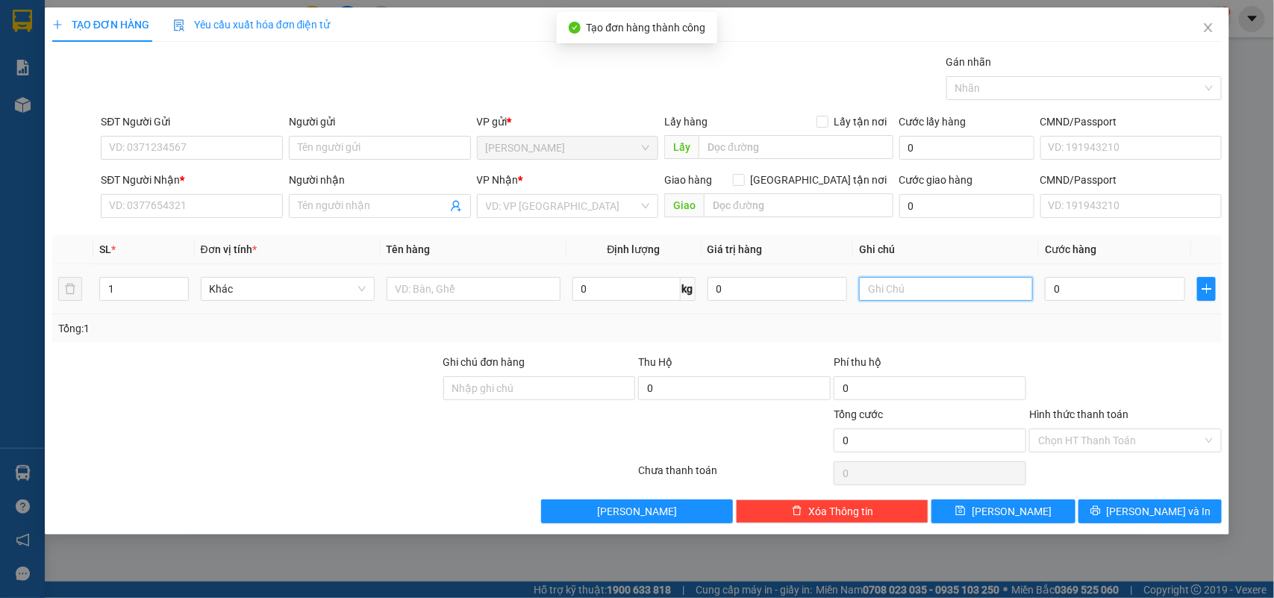
drag, startPoint x: 963, startPoint y: 296, endPoint x: 965, endPoint y: 276, distance: 19.5
click at [963, 293] on input "text" at bounding box center [946, 289] width 174 height 24
type input "2083776"
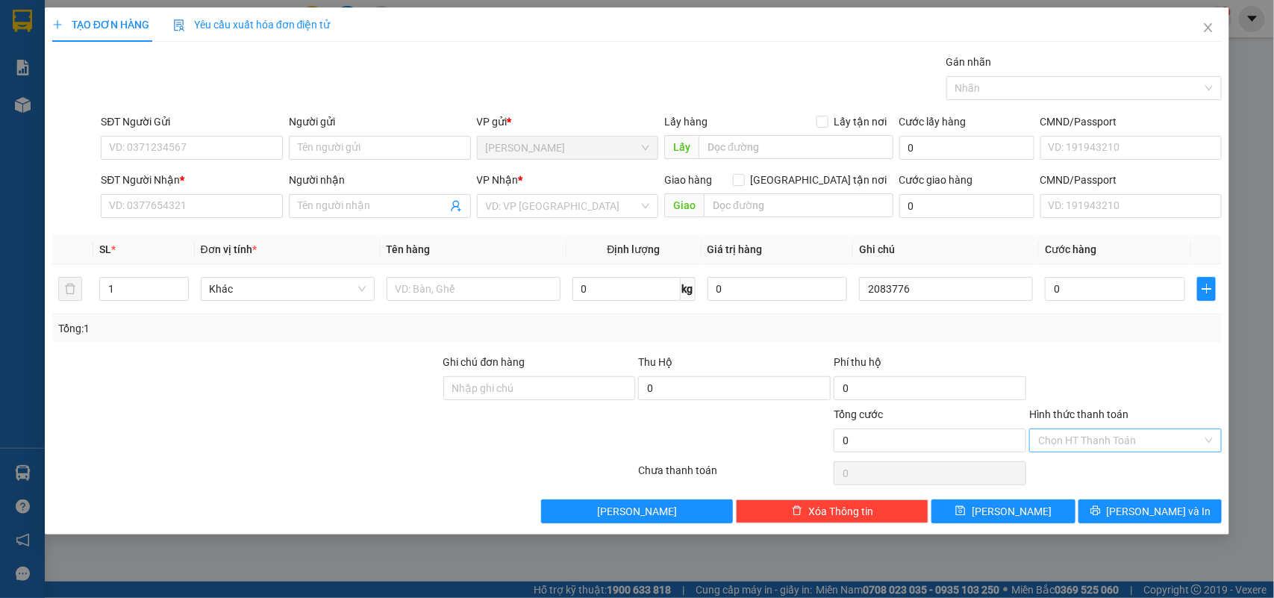
click at [1085, 437] on input "Hình thức thanh toán" at bounding box center [1120, 440] width 164 height 22
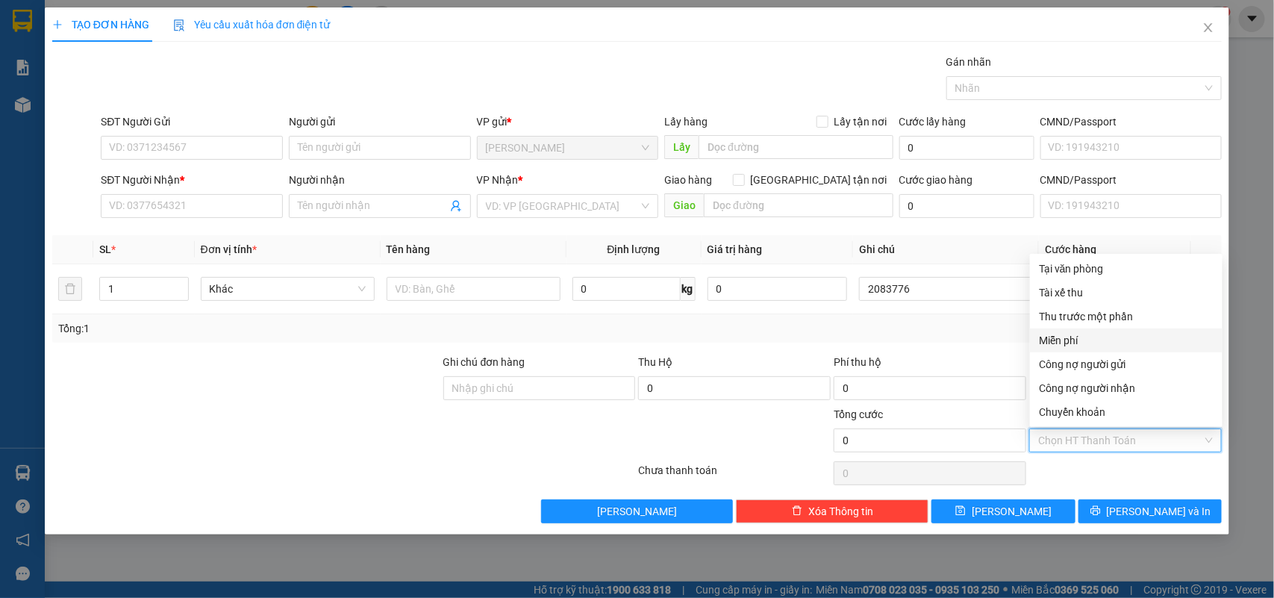
click at [1087, 340] on div "Miễn phí" at bounding box center [1126, 340] width 175 height 16
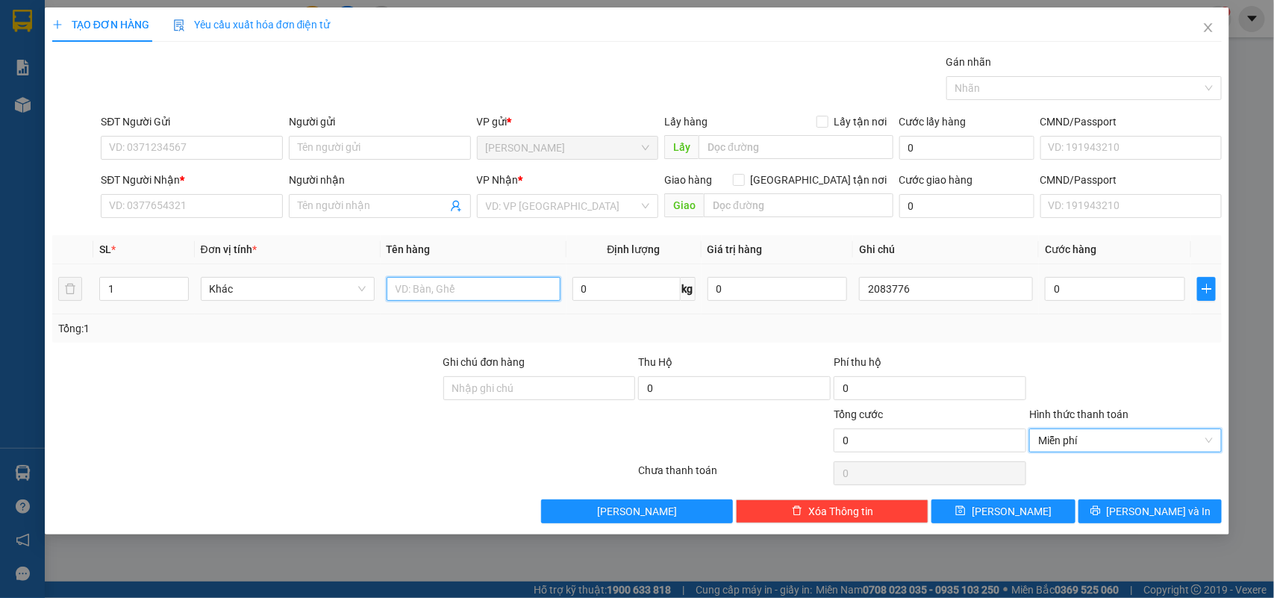
click at [519, 285] on input "text" at bounding box center [474, 289] width 174 height 24
type input "2h 4 miếng"
drag, startPoint x: 143, startPoint y: 285, endPoint x: 90, endPoint y: 290, distance: 53.9
click at [90, 290] on tr "1 Khác 2h 4 miếng 0 kg 0 2083776 0" at bounding box center [637, 289] width 1171 height 50
type input "6"
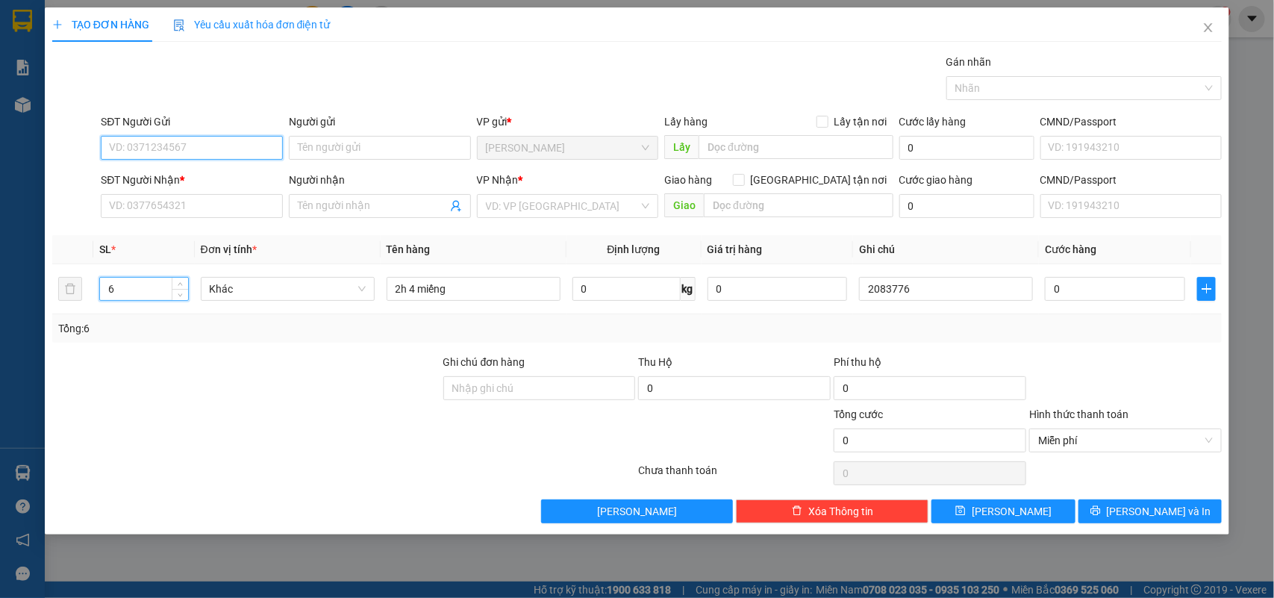
click at [205, 144] on input "SĐT Người Gửi" at bounding box center [192, 148] width 182 height 24
type input "0983446460"
click at [207, 180] on div "0983446460 - HOÀNG" at bounding box center [192, 178] width 164 height 16
type input "HOÀNG"
type input "0915272723"
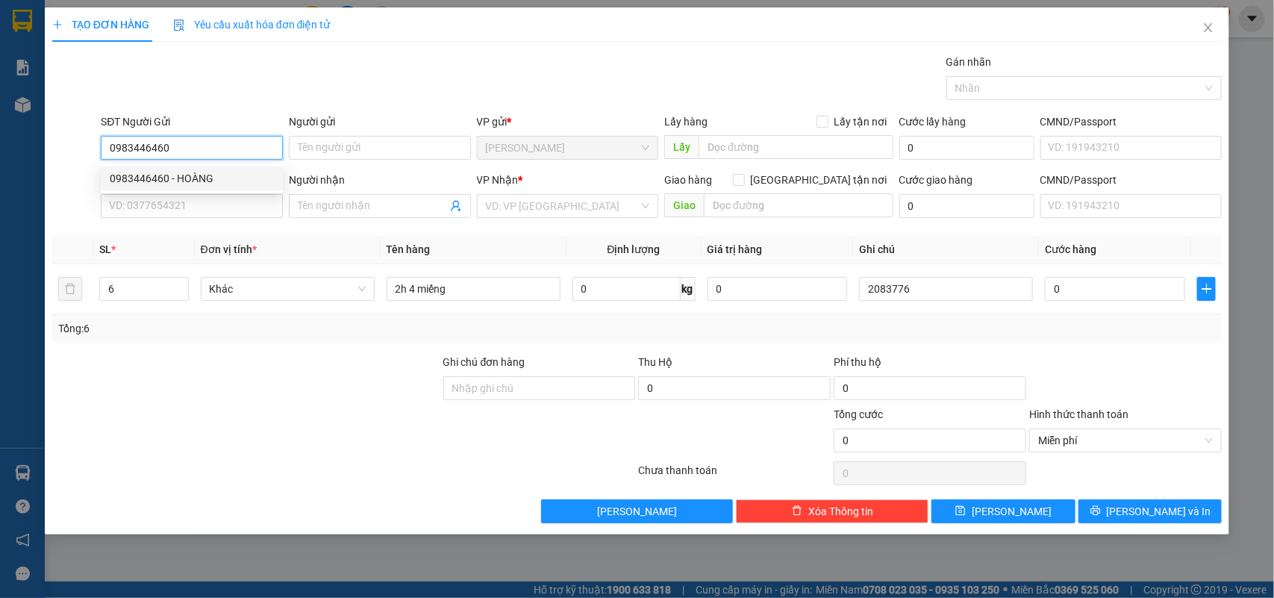
type input "HÙNG"
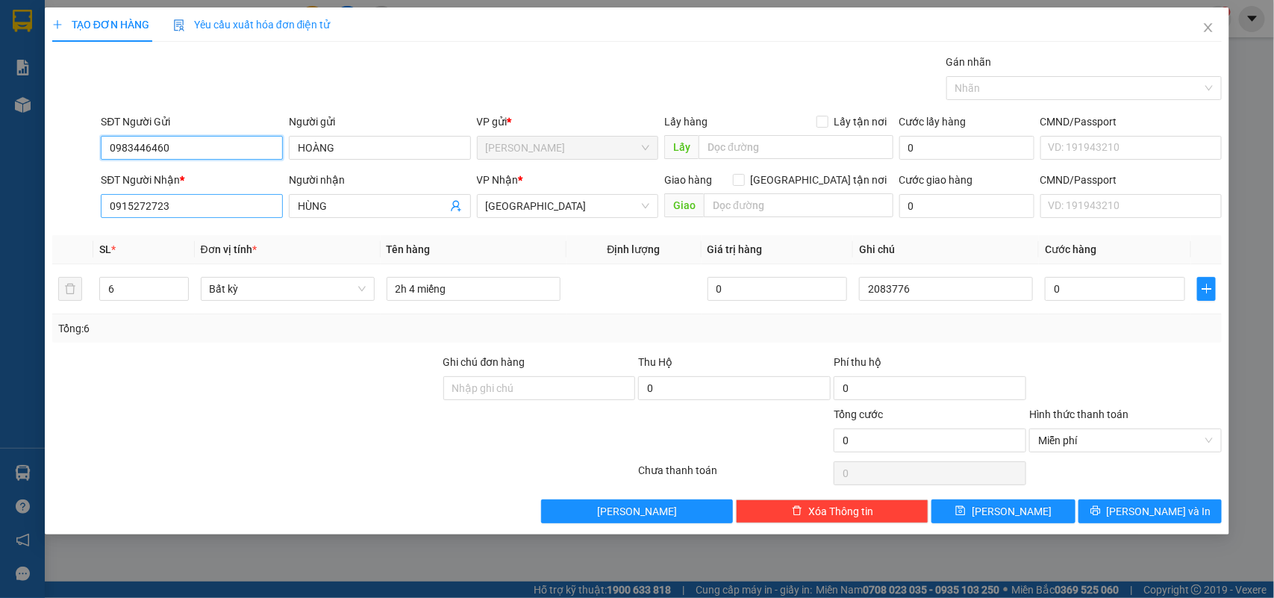
type input "0983446460"
drag, startPoint x: 188, startPoint y: 206, endPoint x: 0, endPoint y: 211, distance: 188.2
click at [0, 211] on div "TẠO ĐƠN HÀNG Yêu cầu xuất hóa đơn điện tử Transit Pickup Surcharge Ids Transit …" at bounding box center [637, 299] width 1274 height 598
type input "0983984777"
click at [384, 211] on input "HÙNG" at bounding box center [372, 206] width 149 height 16
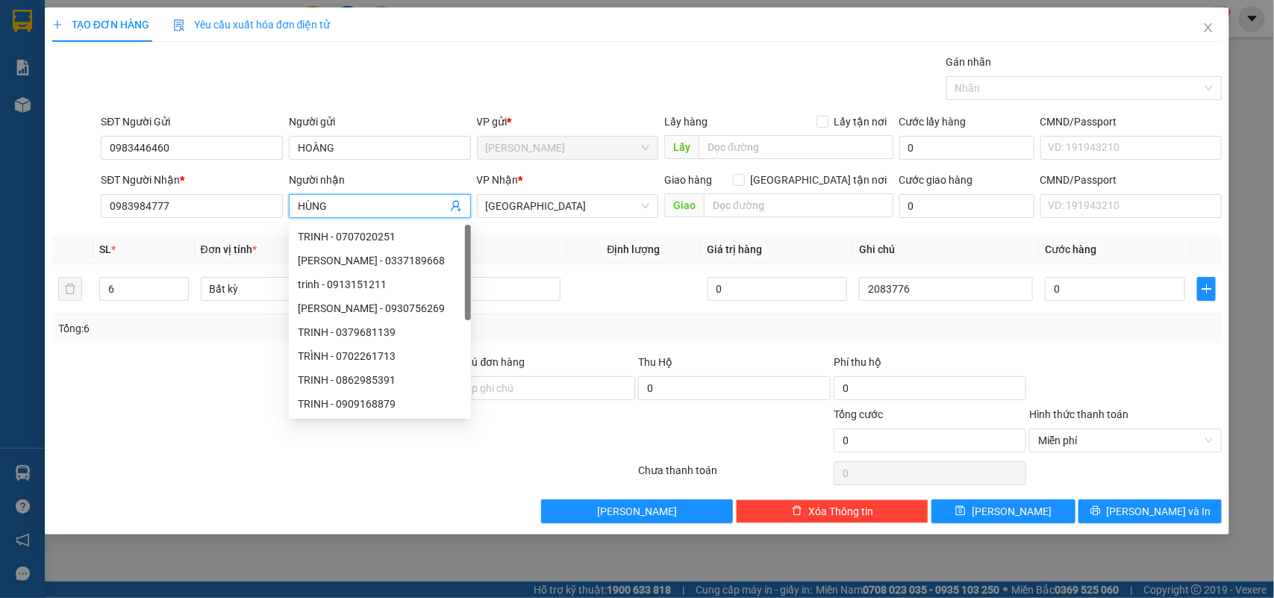
click at [384, 211] on input "HÙNG" at bounding box center [372, 206] width 149 height 16
type input "sang"
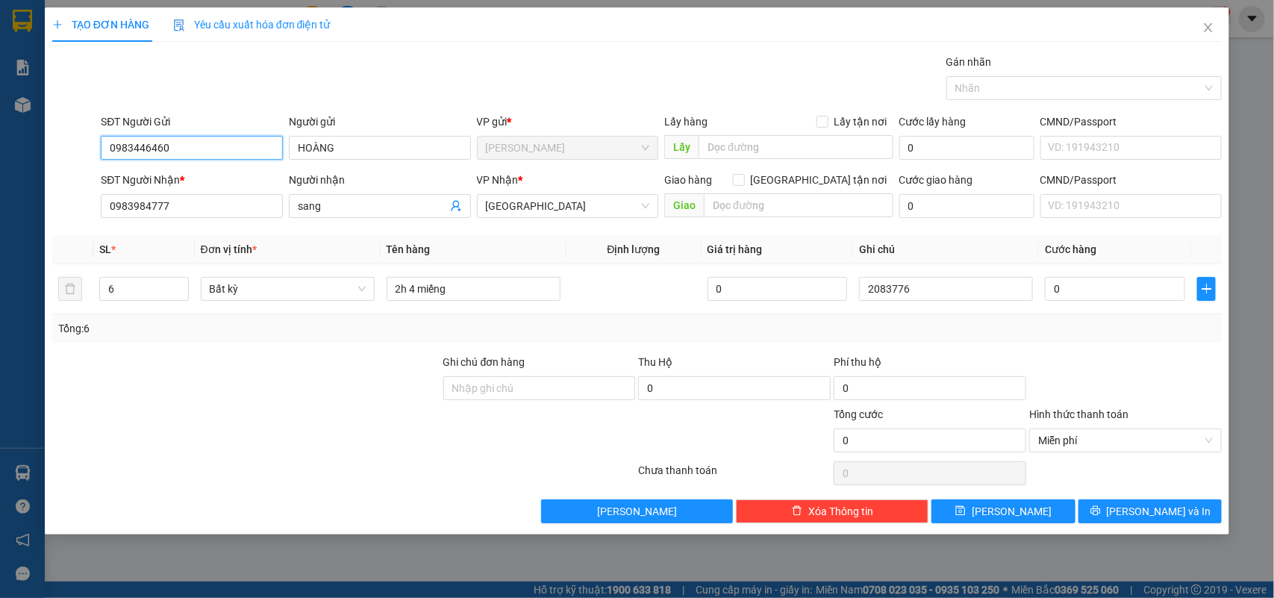
drag, startPoint x: 199, startPoint y: 144, endPoint x: 0, endPoint y: 142, distance: 198.6
click at [0, 142] on div "TẠO ĐƠN HÀNG Yêu cầu xuất hóa đơn điện tử Transit Pickup Surcharge Ids Transit …" at bounding box center [637, 299] width 1274 height 598
click at [961, 508] on button "[PERSON_NAME]" at bounding box center [1003, 511] width 143 height 24
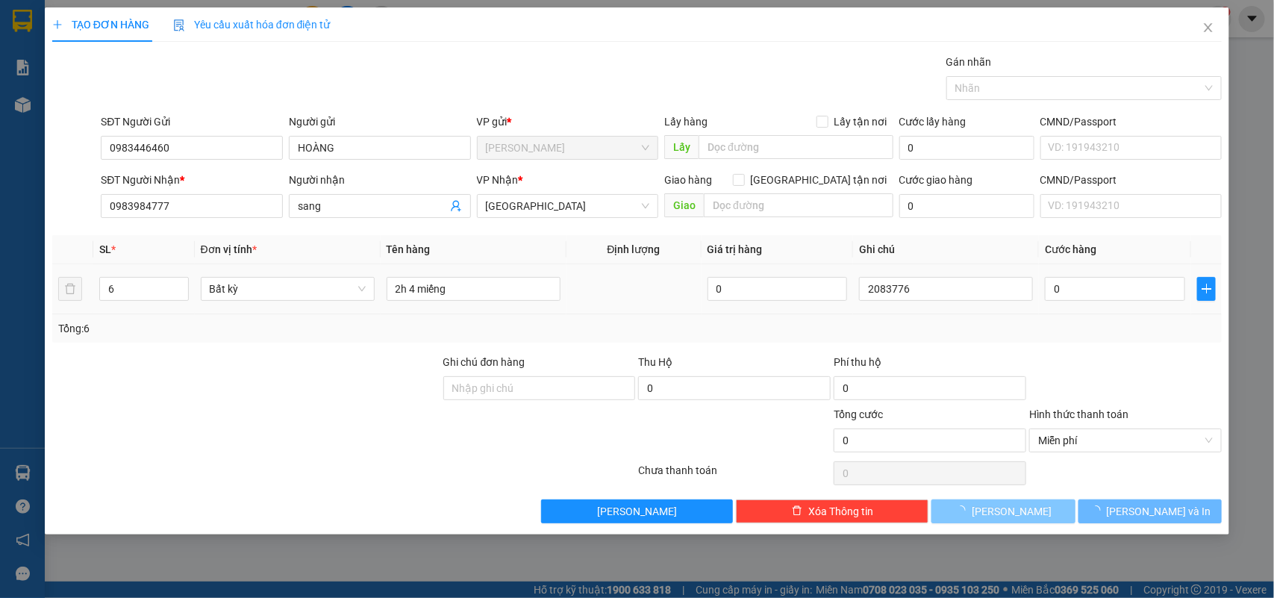
type input "1"
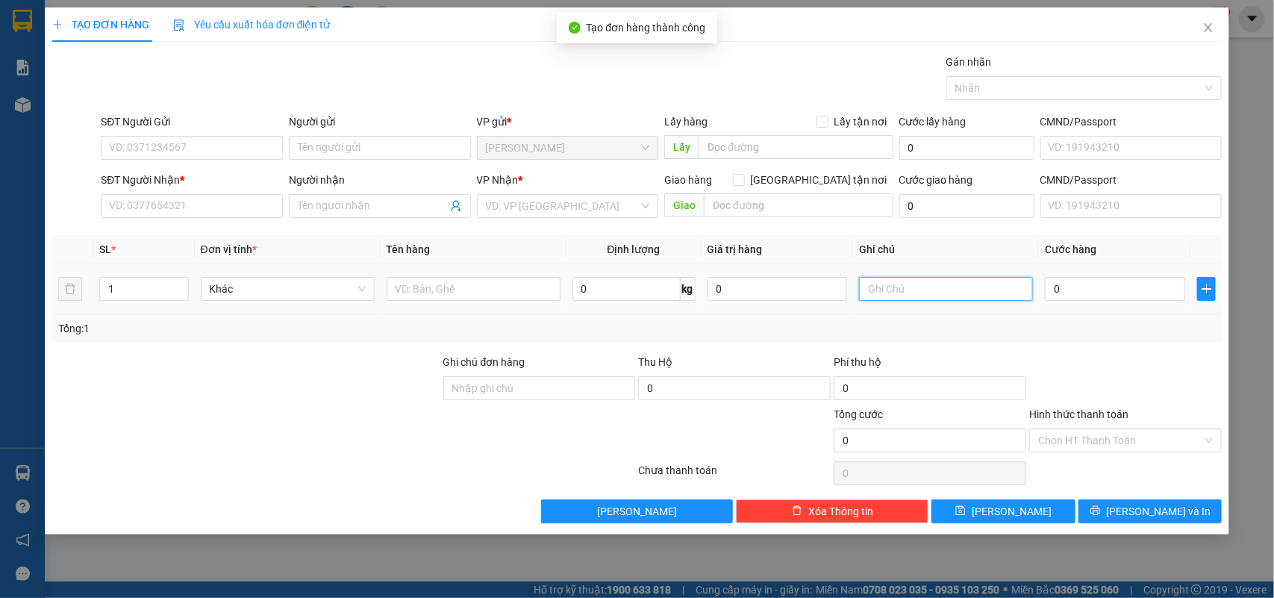
click at [956, 296] on input "text" at bounding box center [946, 289] width 174 height 24
type input "2083777"
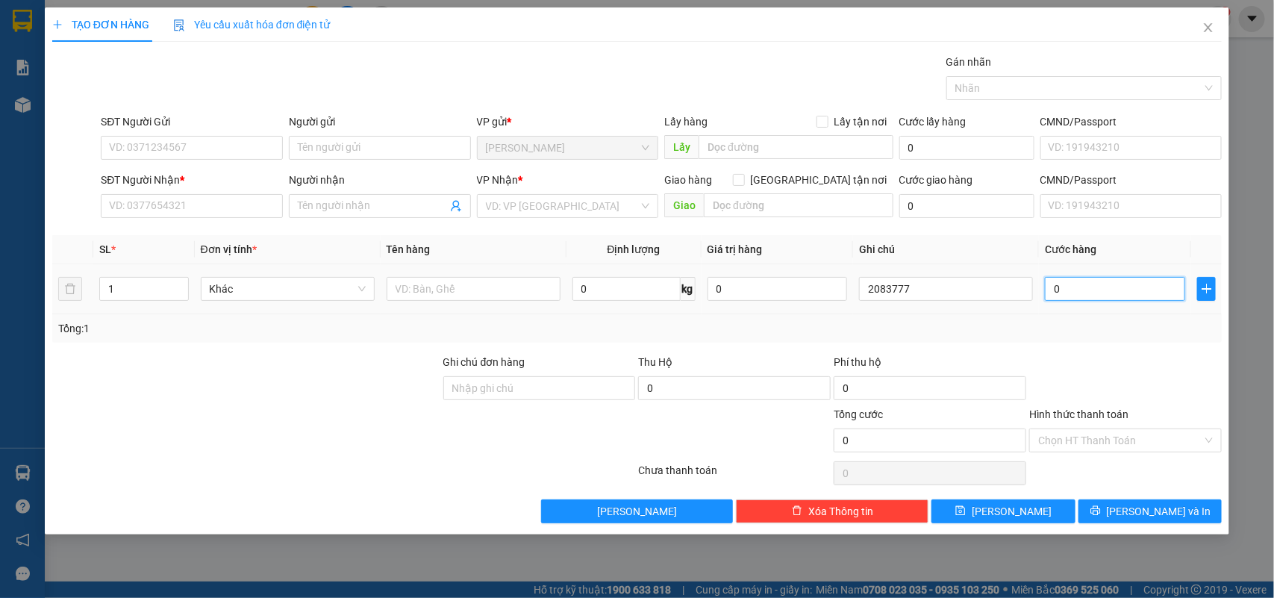
click at [1076, 287] on input "0" at bounding box center [1115, 289] width 140 height 24
type input "4"
type input "40"
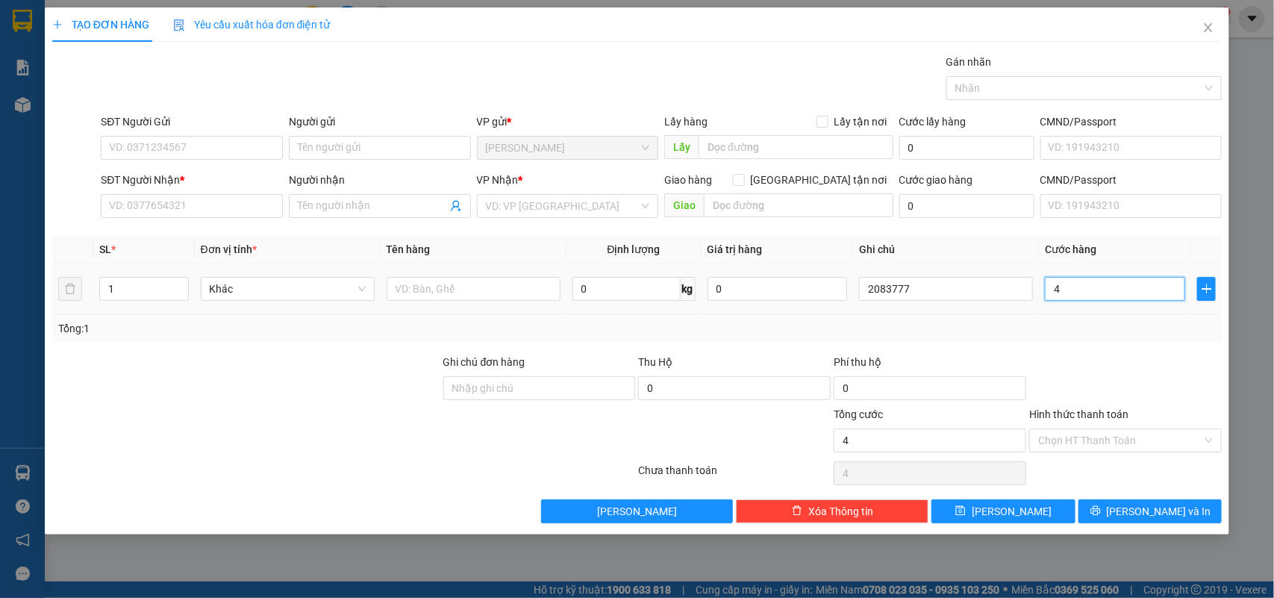
type input "40"
type input "40.000"
click at [1079, 449] on input "Hình thức thanh toán" at bounding box center [1120, 440] width 164 height 22
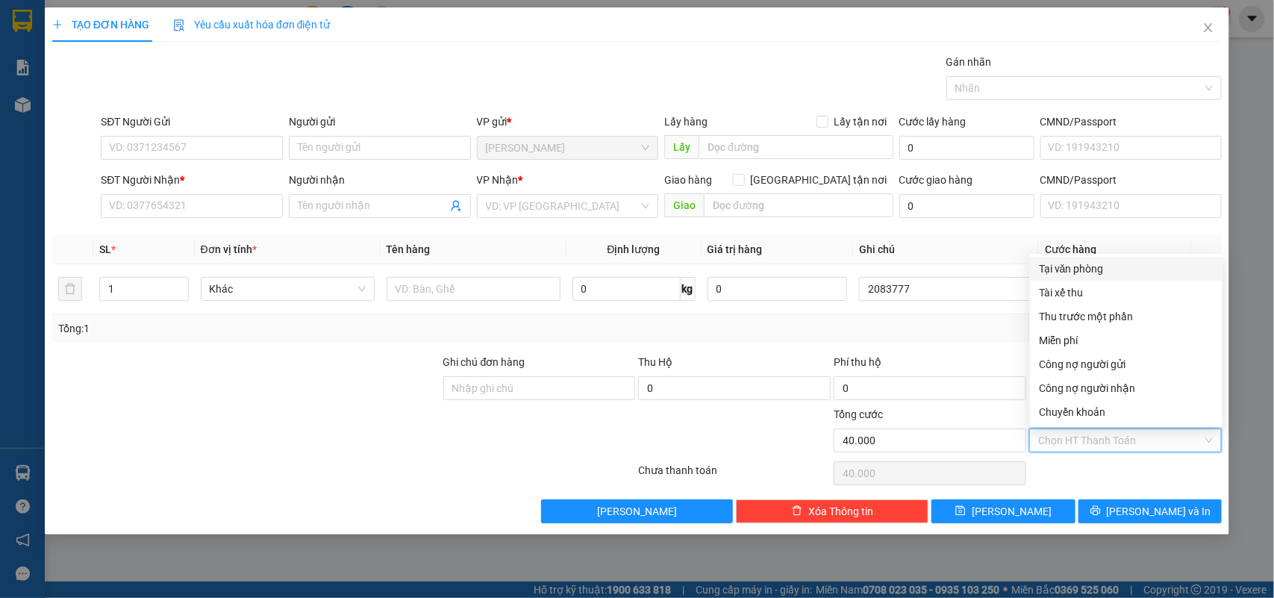
click at [1047, 274] on div "Tại văn phòng" at bounding box center [1126, 269] width 175 height 16
type input "0"
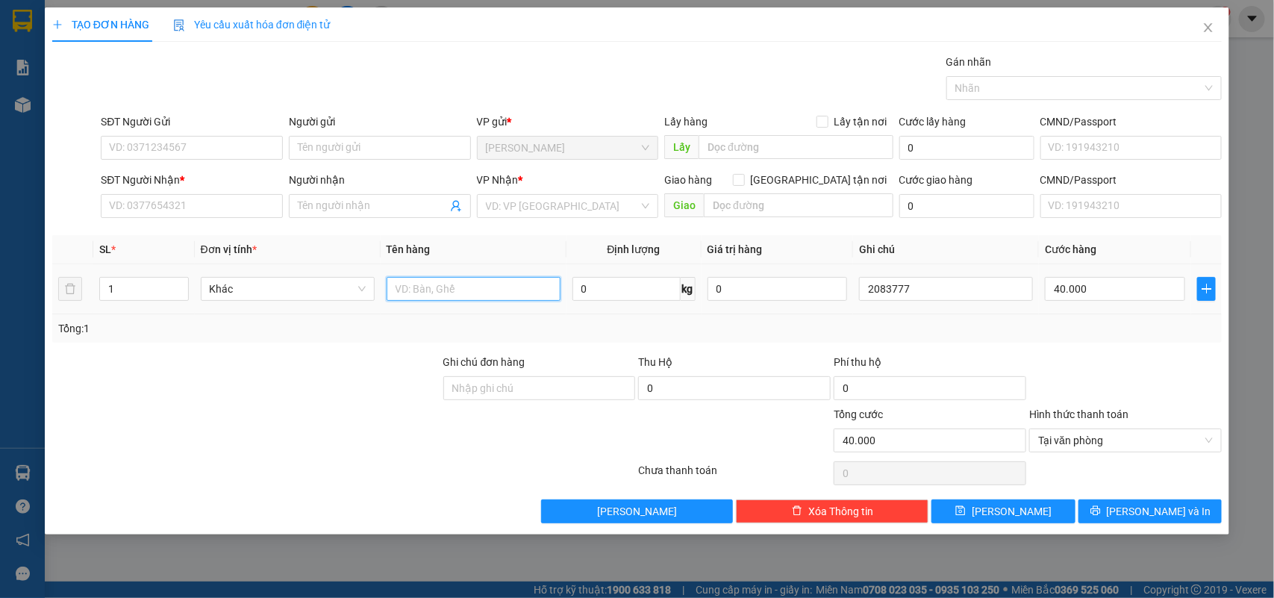
click at [433, 288] on input "text" at bounding box center [474, 289] width 174 height 24
type input "1k"
click at [349, 150] on input "Người gửi" at bounding box center [380, 148] width 182 height 24
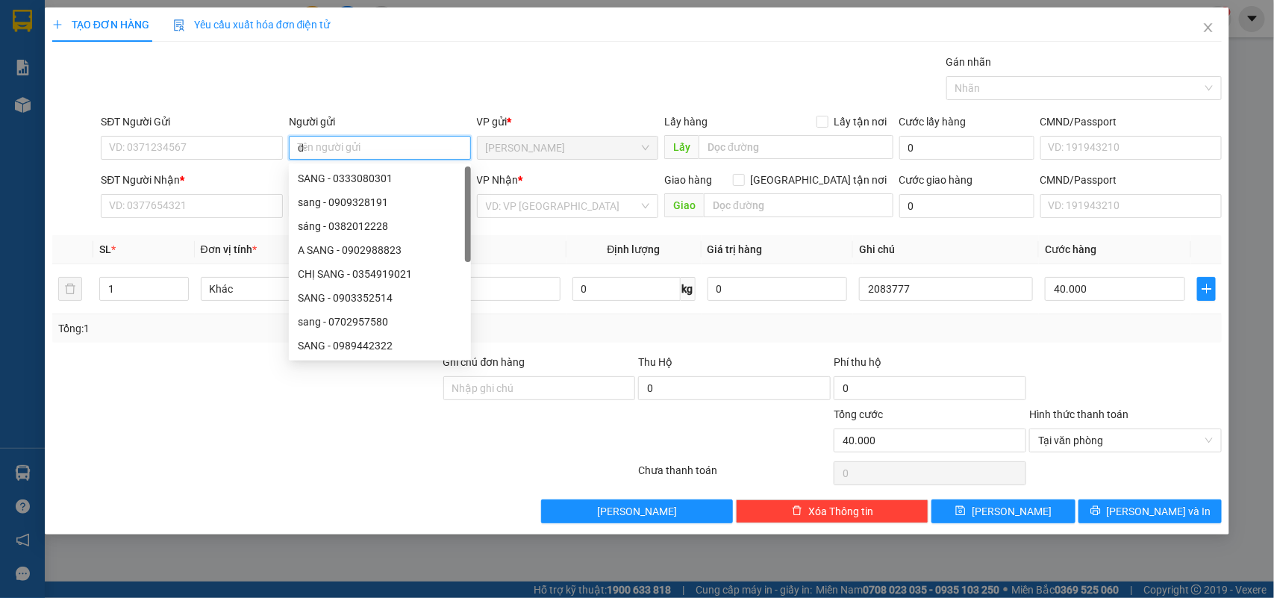
type input "d"
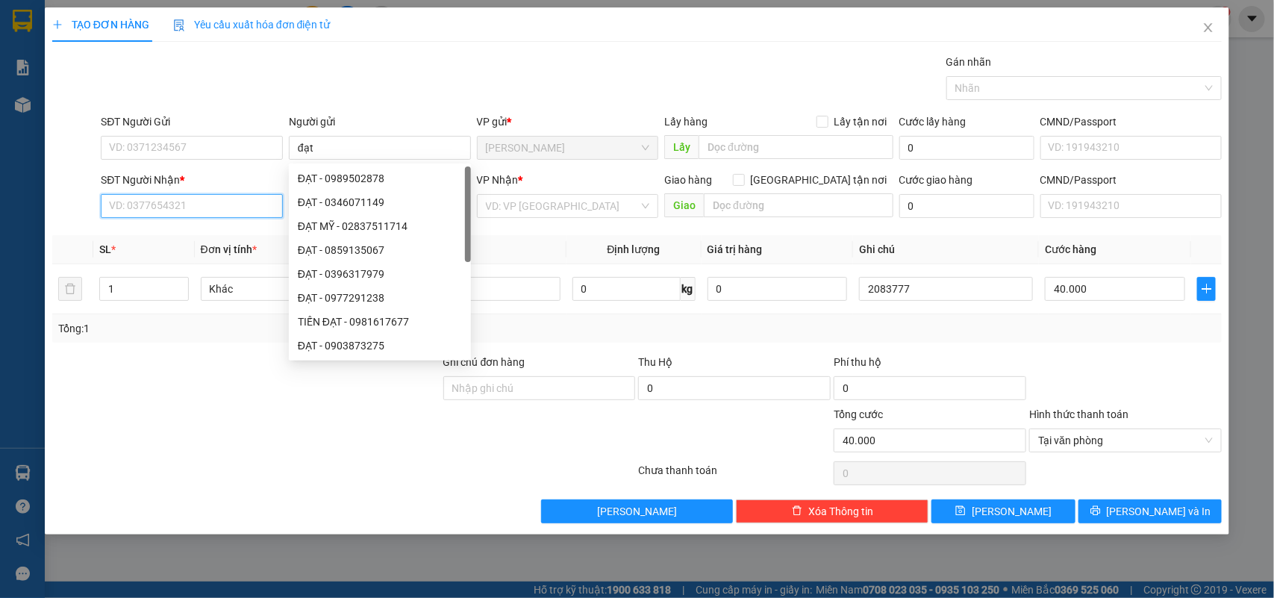
click at [183, 202] on input "SĐT Người Nhận *" at bounding box center [192, 206] width 182 height 24
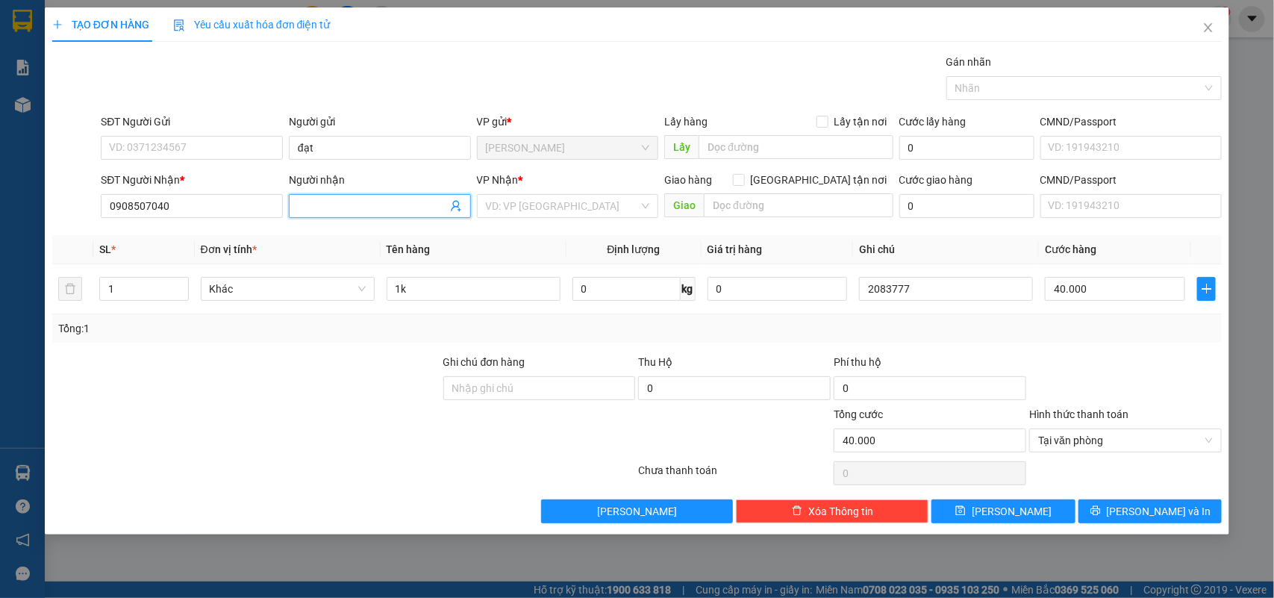
click at [318, 199] on input "Người nhận" at bounding box center [372, 206] width 149 height 16
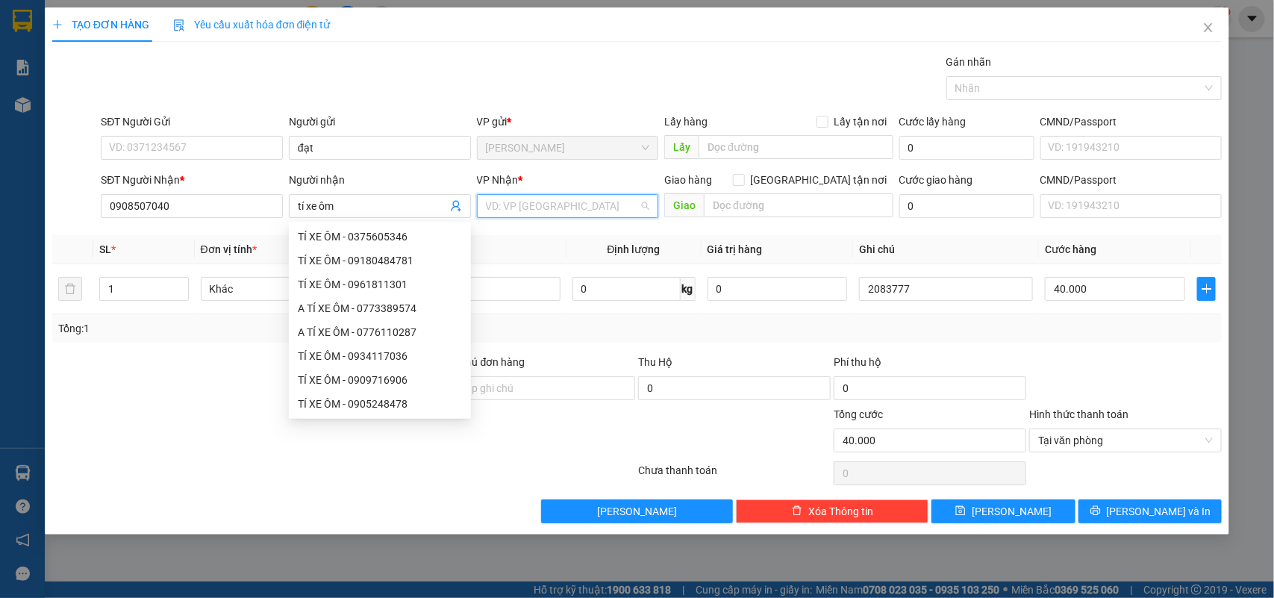
click at [526, 202] on input "search" at bounding box center [563, 206] width 154 height 22
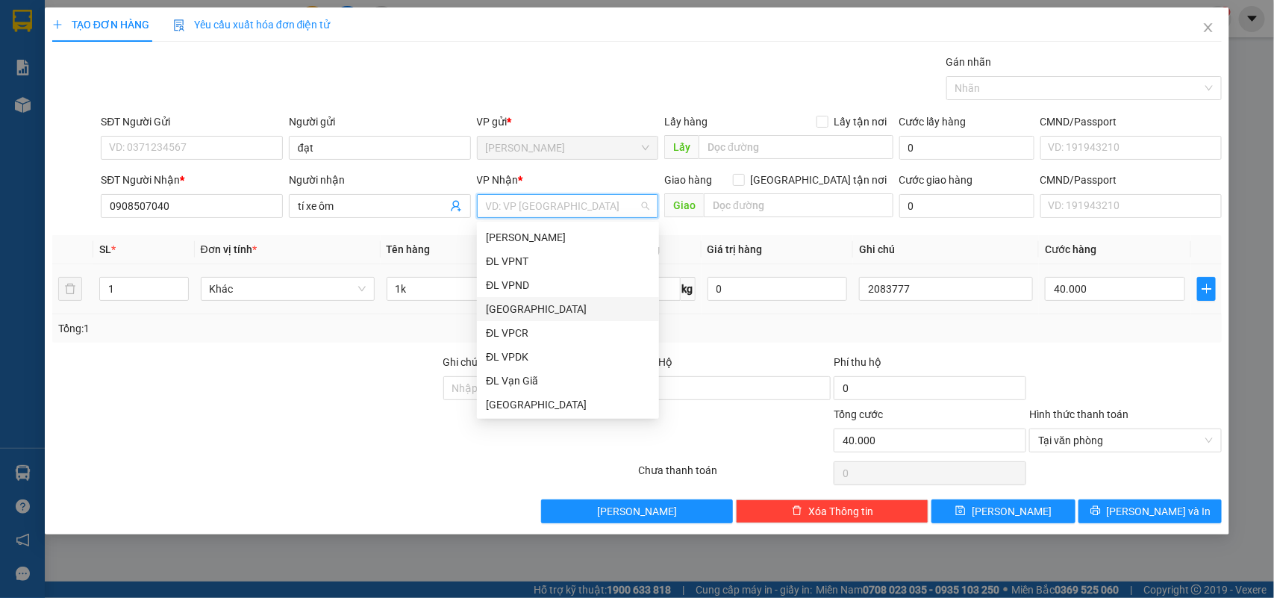
click at [528, 306] on div "[GEOGRAPHIC_DATA]" at bounding box center [568, 309] width 164 height 16
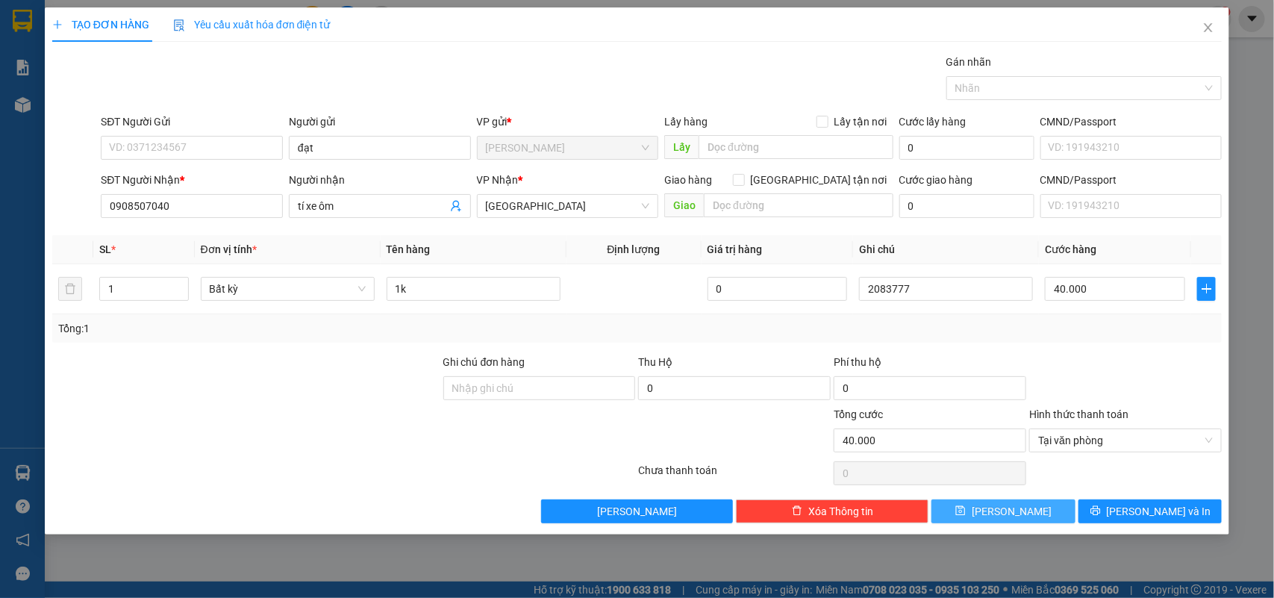
click at [966, 512] on icon "save" at bounding box center [961, 510] width 10 height 10
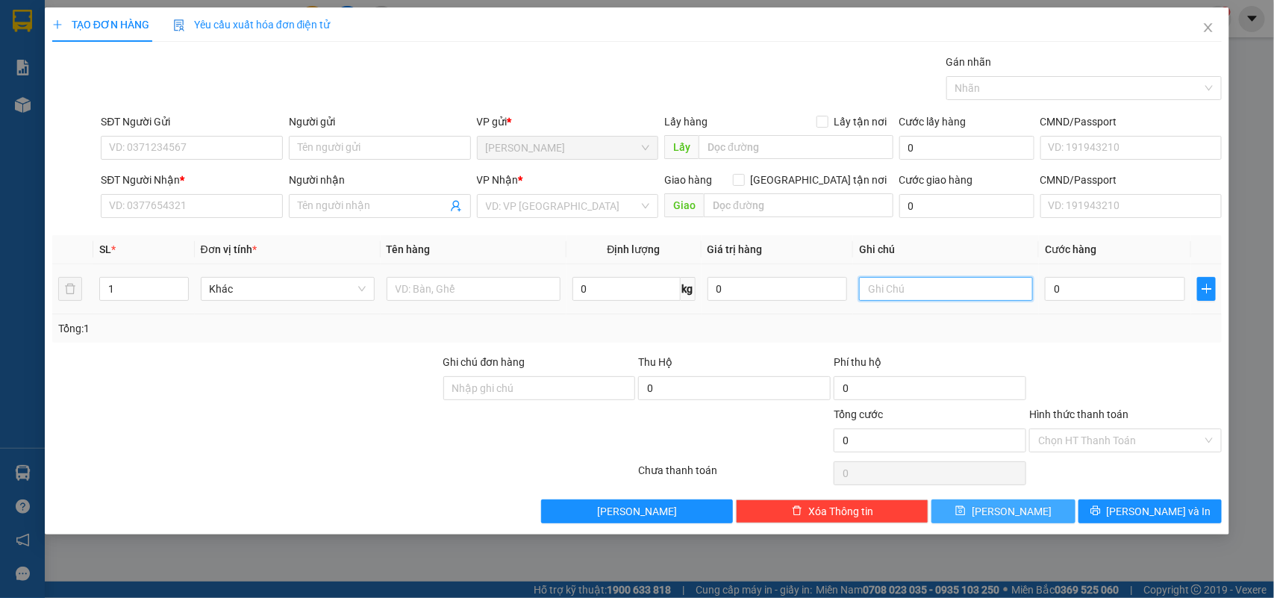
click at [875, 292] on input "text" at bounding box center [946, 289] width 174 height 24
click at [1115, 295] on input "0" at bounding box center [1115, 289] width 140 height 24
click at [1077, 443] on input "Hình thức thanh toán" at bounding box center [1120, 440] width 164 height 22
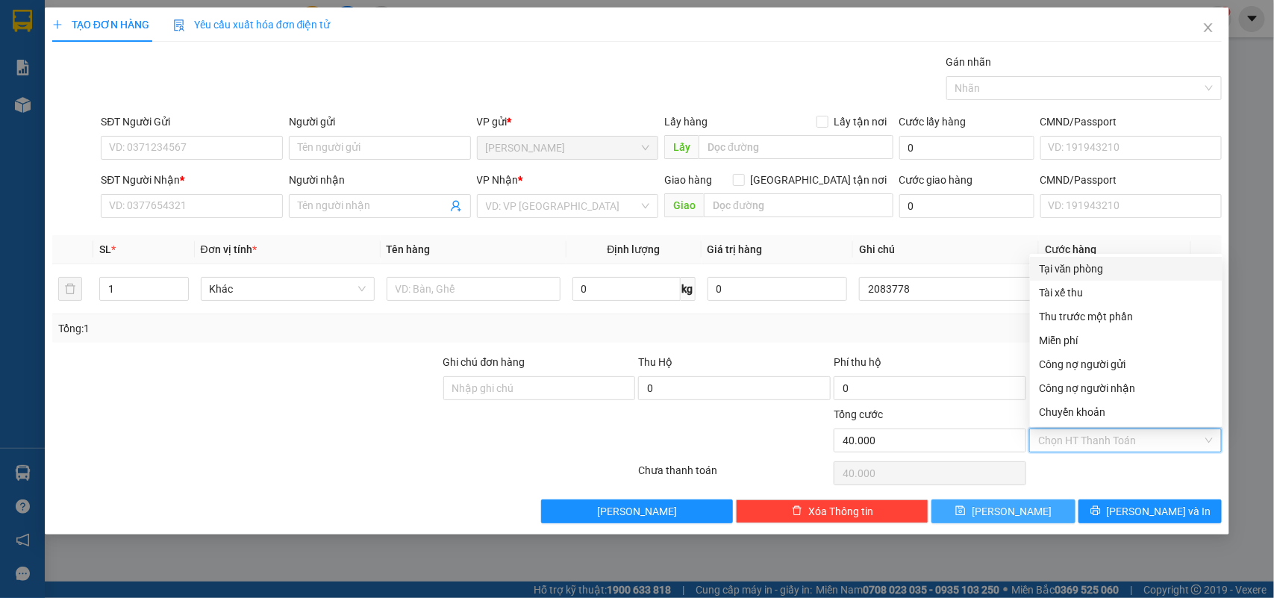
click at [1054, 271] on div "Tại văn phòng" at bounding box center [1126, 269] width 175 height 16
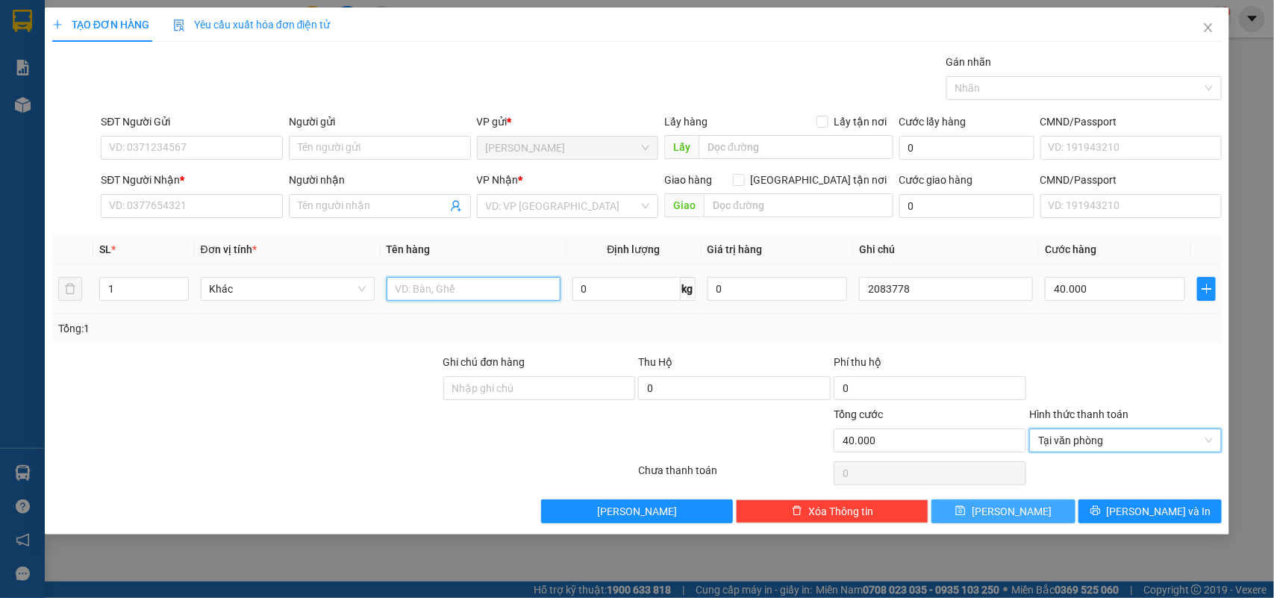
drag, startPoint x: 506, startPoint y: 290, endPoint x: 923, endPoint y: 319, distance: 417.6
click at [514, 290] on input "text" at bounding box center [474, 289] width 174 height 24
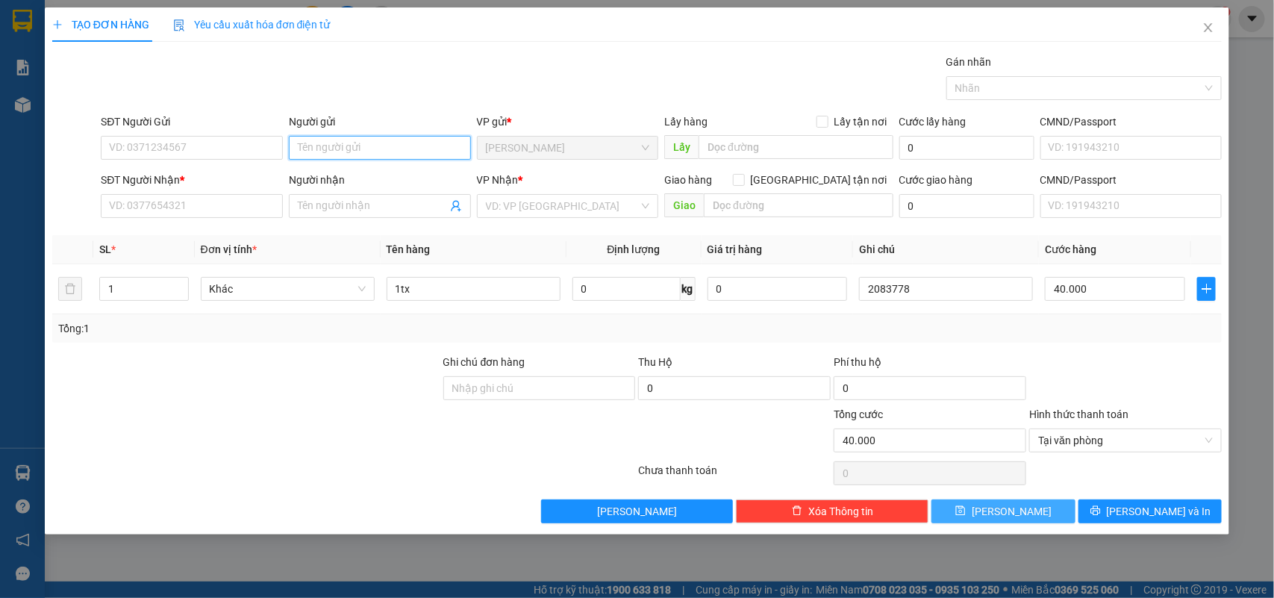
click at [377, 155] on input "Người gửi" at bounding box center [380, 148] width 182 height 24
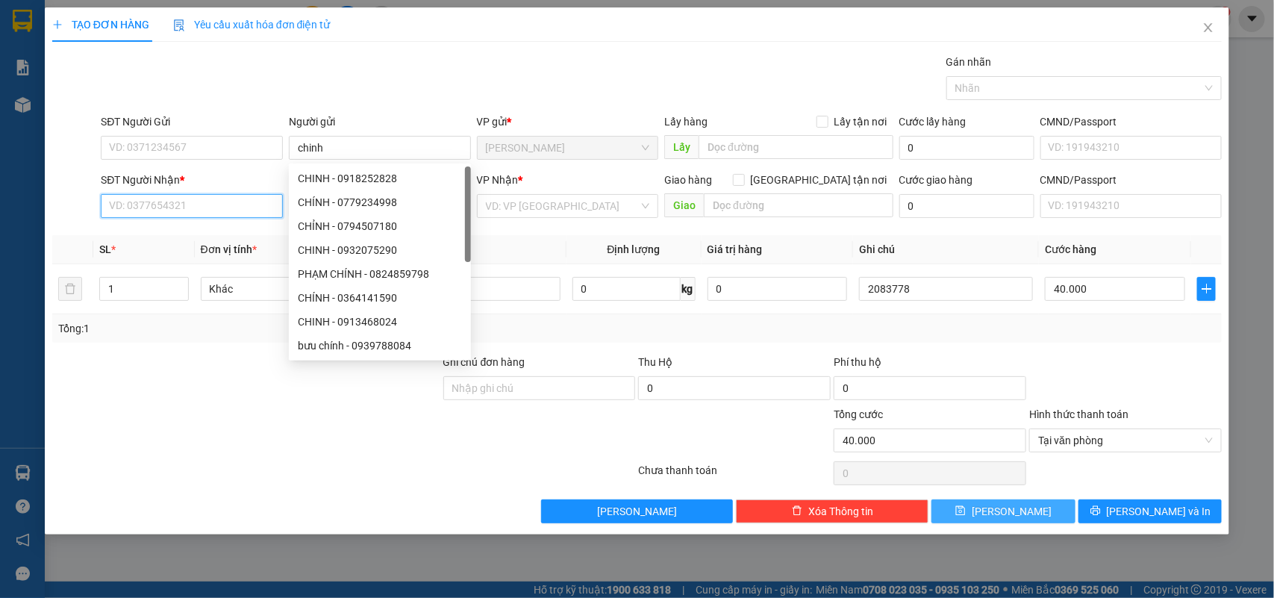
click at [180, 210] on input "SĐT Người Nhận *" at bounding box center [192, 206] width 182 height 24
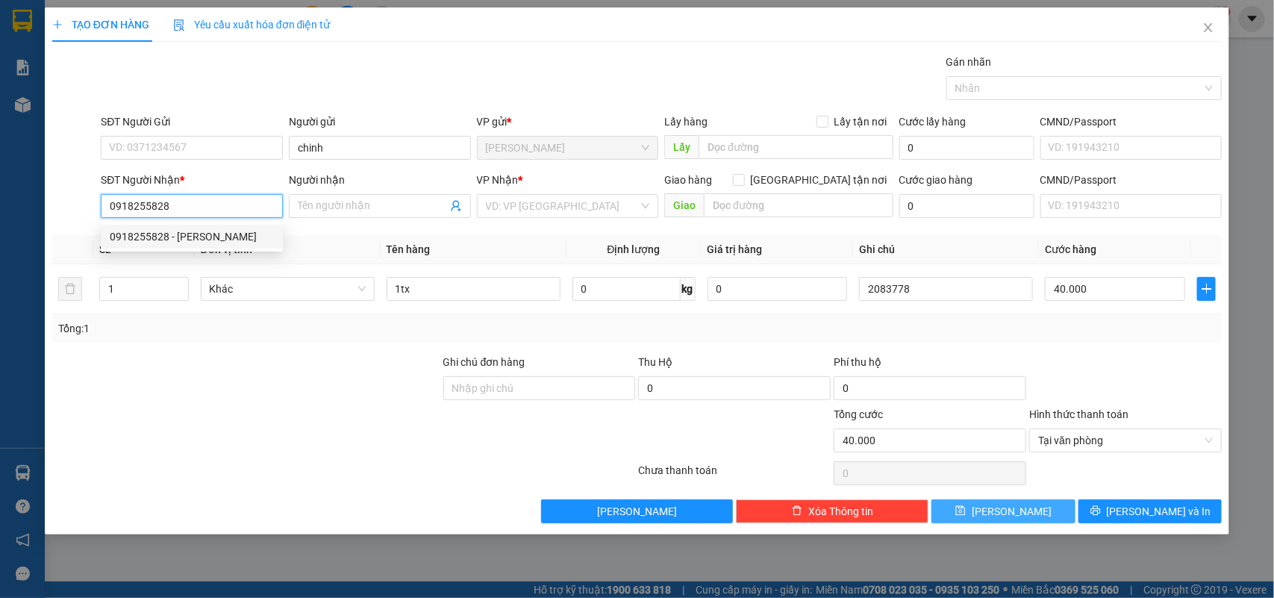
click at [135, 241] on div "0918255828 - [PERSON_NAME]" at bounding box center [192, 236] width 164 height 16
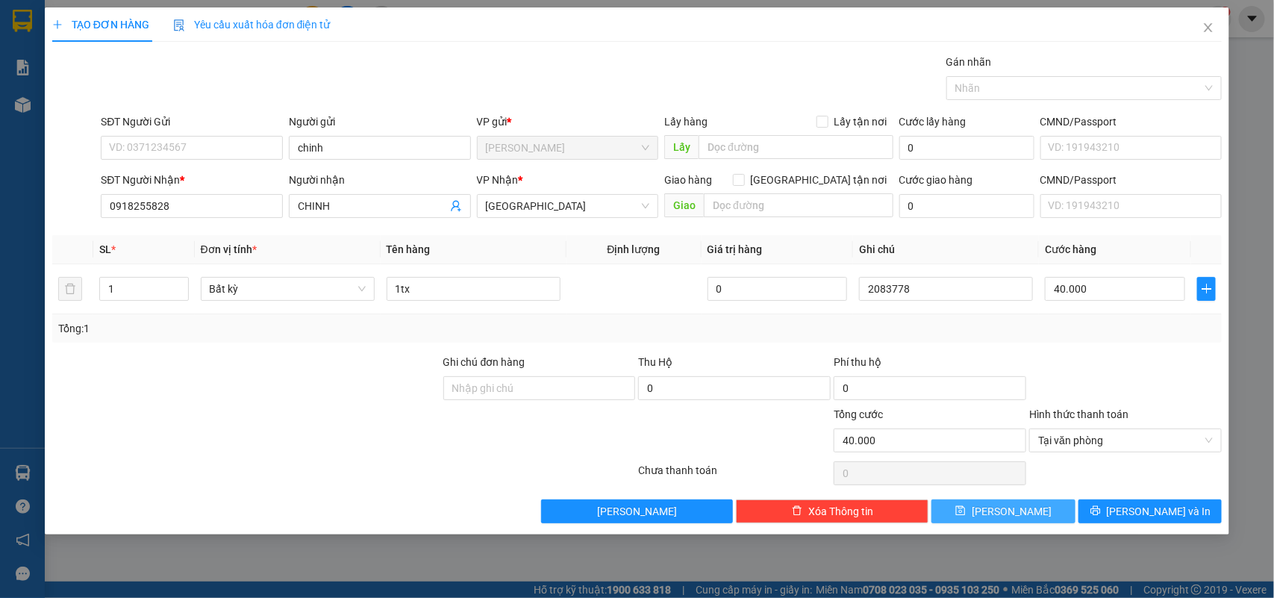
click at [979, 517] on button "[PERSON_NAME]" at bounding box center [1003, 511] width 143 height 24
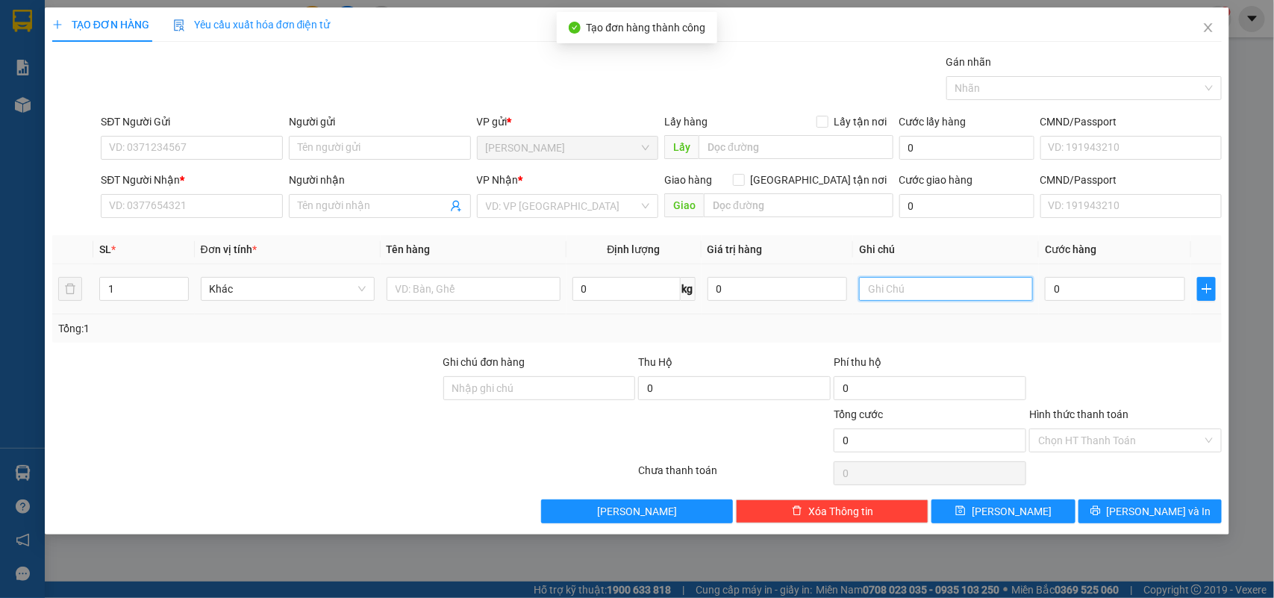
click at [888, 290] on input "text" at bounding box center [946, 289] width 174 height 24
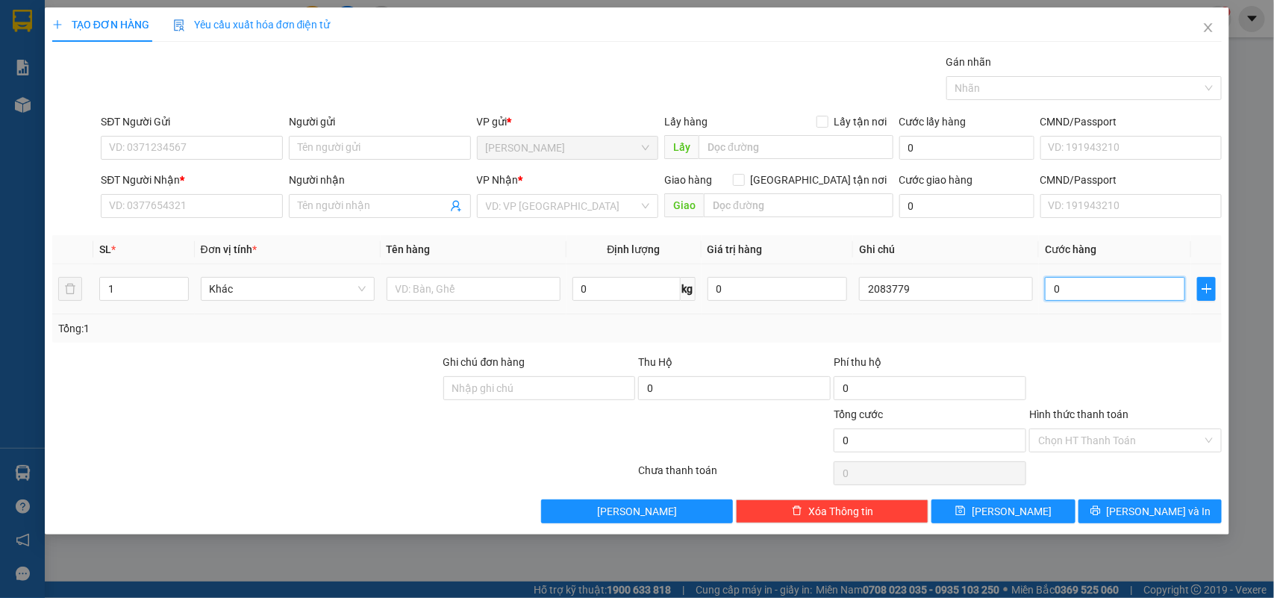
click at [1107, 289] on input "0" at bounding box center [1115, 289] width 140 height 24
click at [1057, 445] on input "Hình thức thanh toán" at bounding box center [1120, 440] width 164 height 22
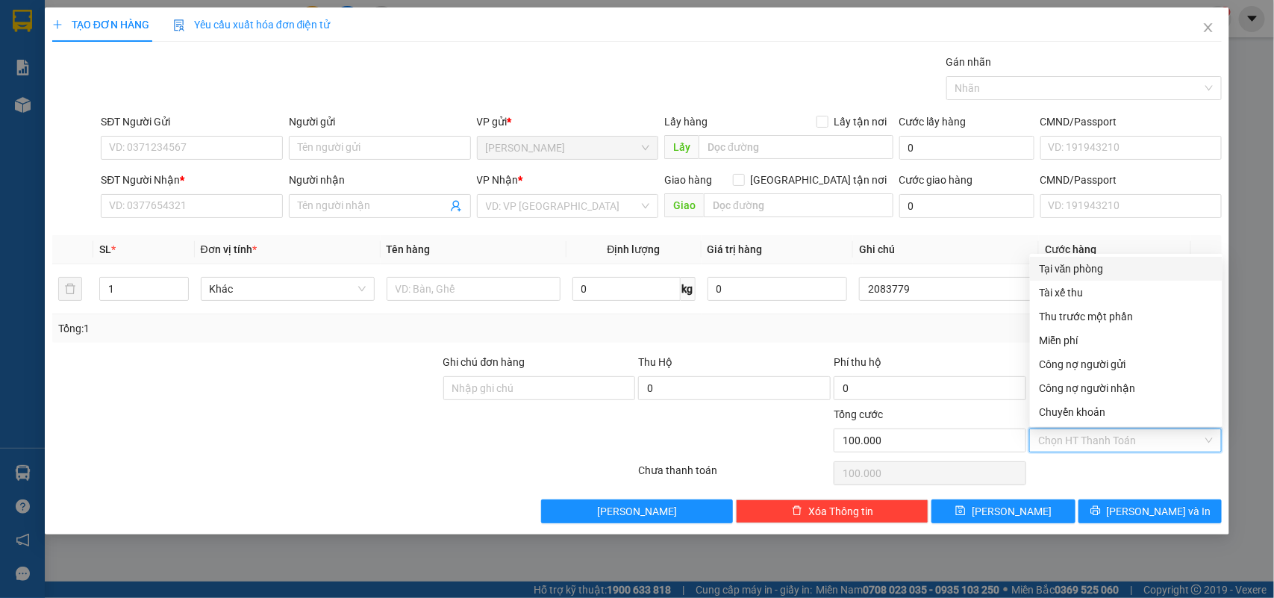
click at [1059, 263] on div "Tại văn phòng" at bounding box center [1126, 269] width 175 height 16
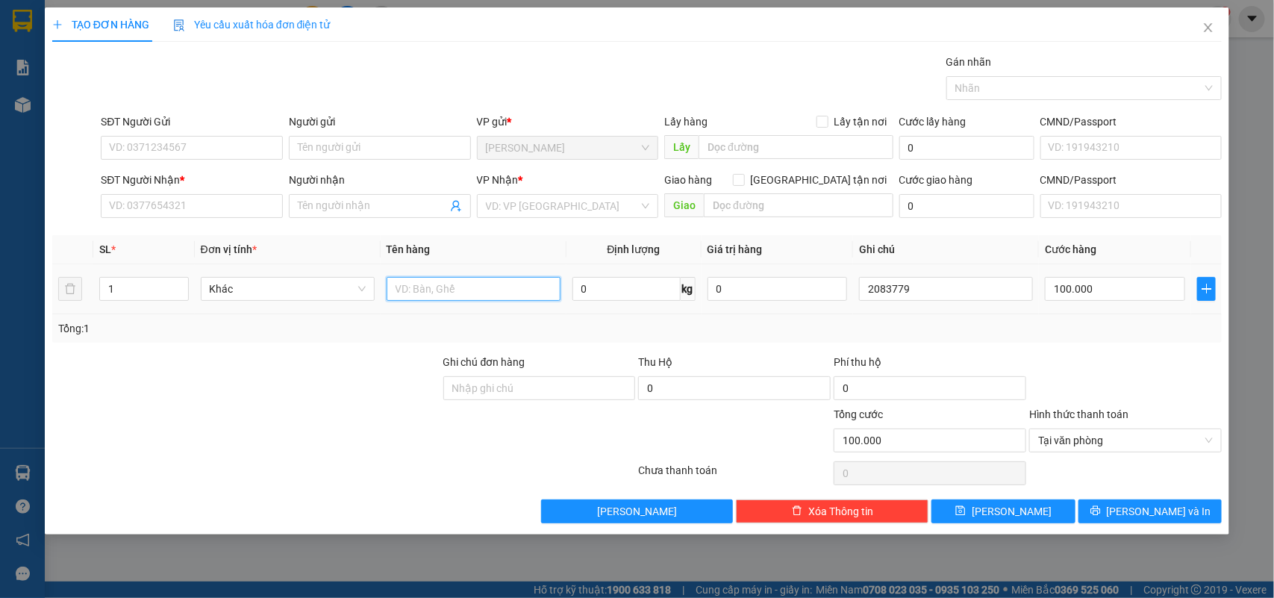
click at [414, 286] on input "text" at bounding box center [474, 289] width 174 height 24
click at [337, 158] on input "Người gửi" at bounding box center [380, 148] width 182 height 24
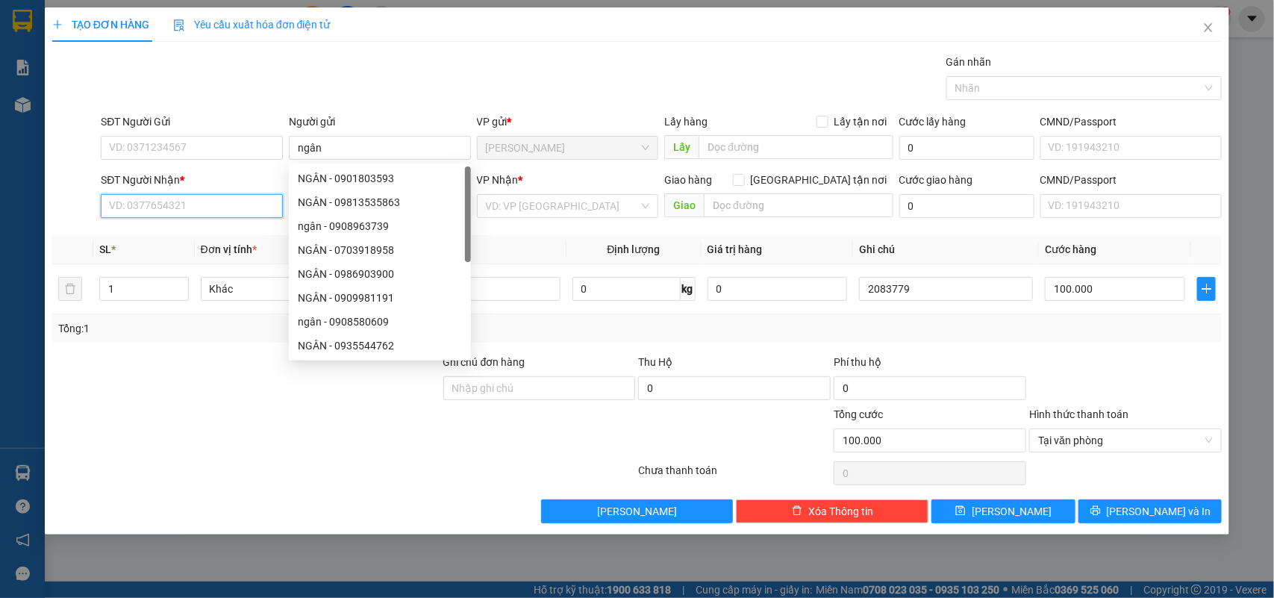
click at [132, 214] on input "SĐT Người Nhận *" at bounding box center [192, 206] width 182 height 24
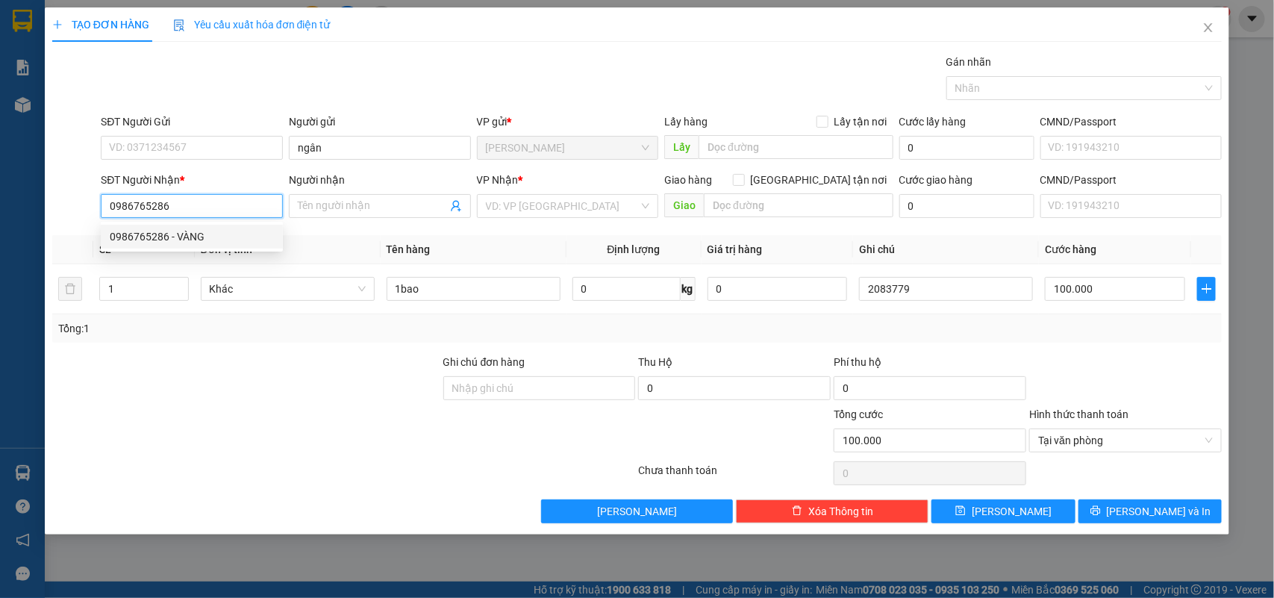
click at [139, 230] on div "0986765286 - VÀNG" at bounding box center [192, 236] width 164 height 16
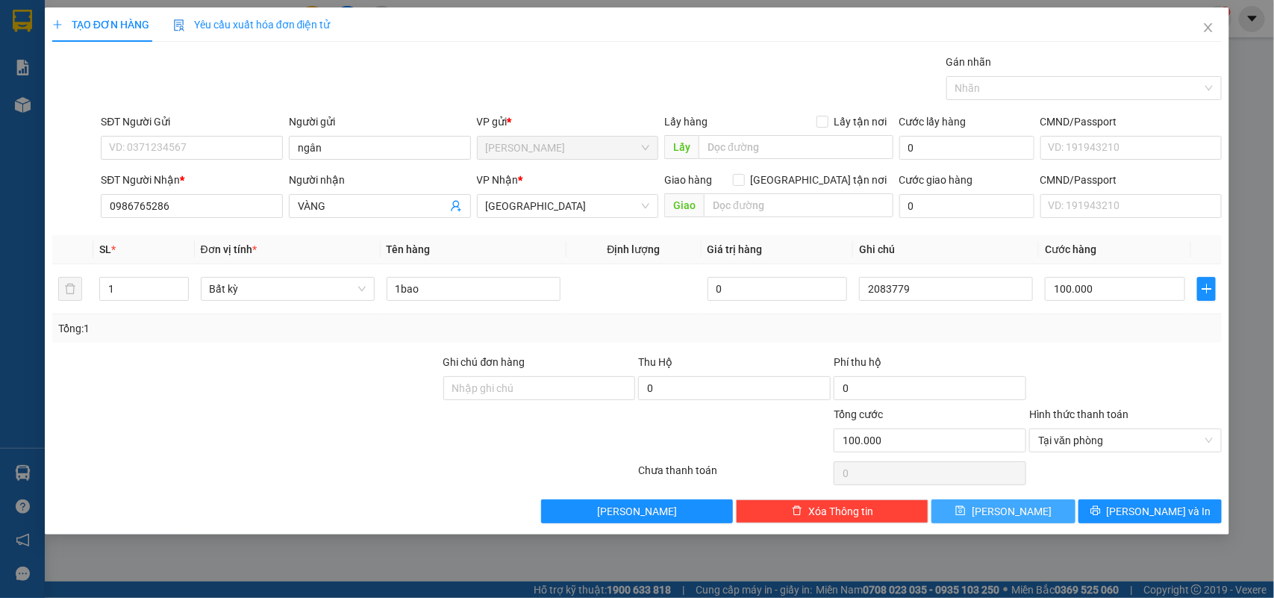
click at [953, 509] on button "[PERSON_NAME]" at bounding box center [1003, 511] width 143 height 24
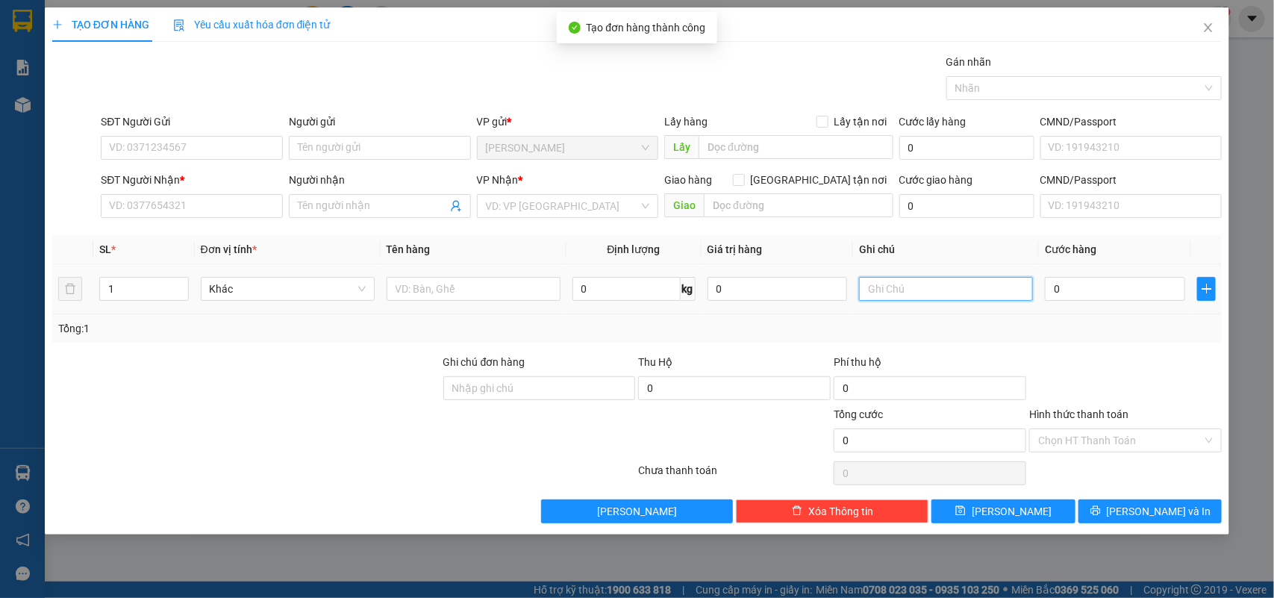
click at [932, 293] on input "text" at bounding box center [946, 289] width 174 height 24
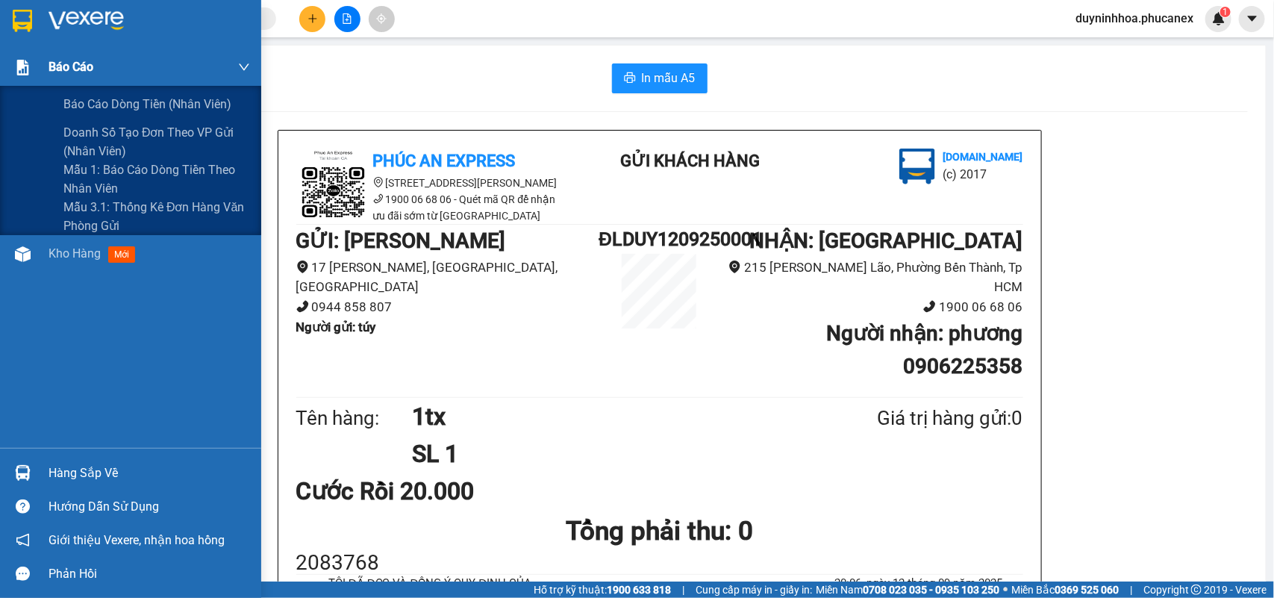
click at [16, 66] on img at bounding box center [23, 68] width 16 height 16
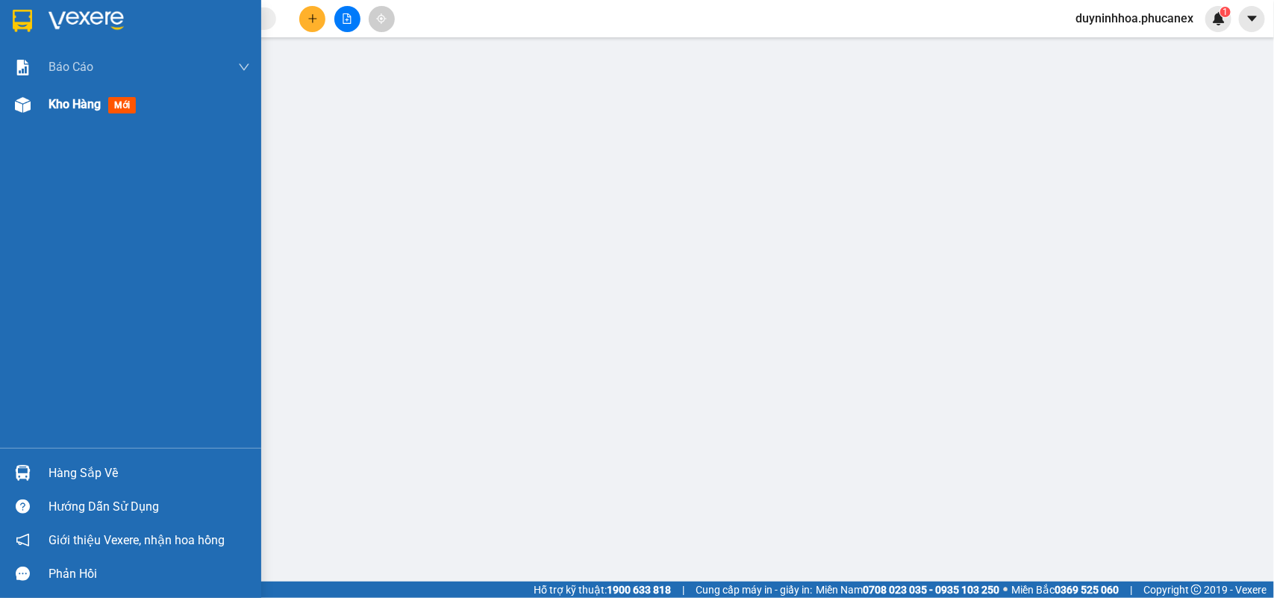
click at [58, 105] on span "Kho hàng" at bounding box center [75, 104] width 52 height 14
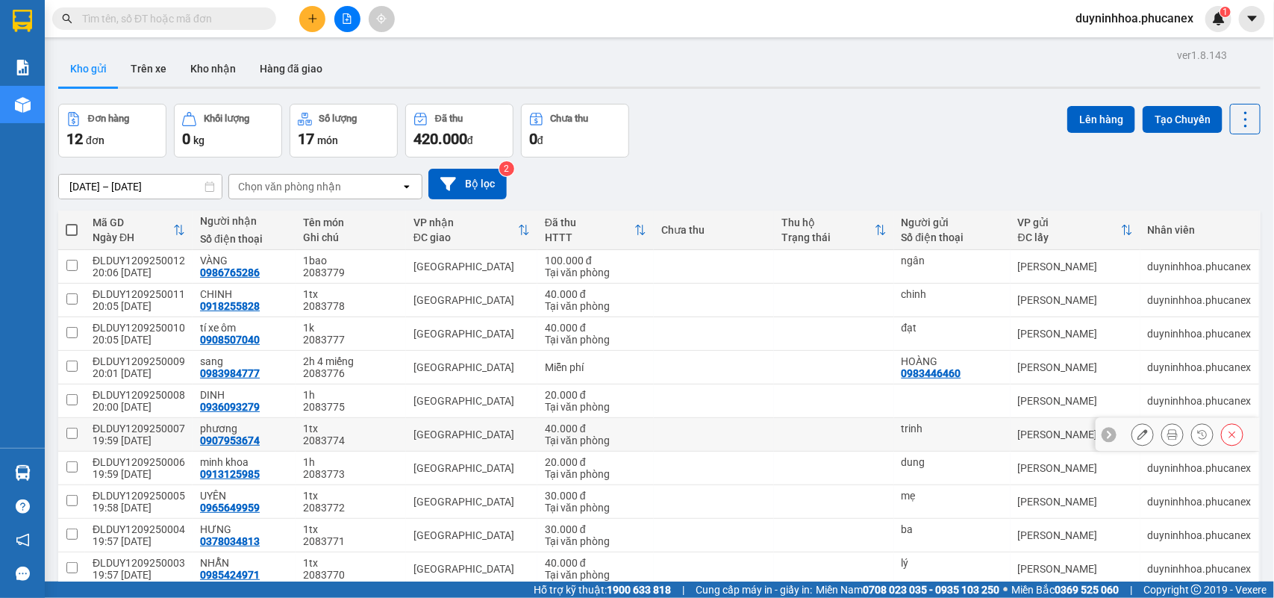
scroll to position [69, 0]
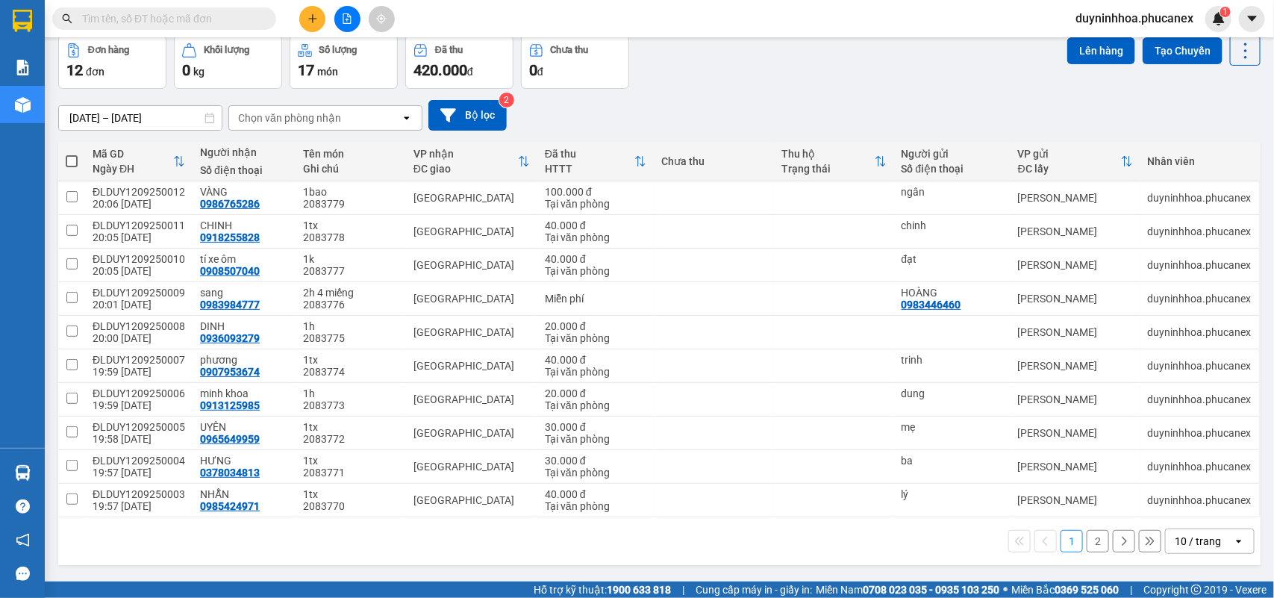
click at [1209, 547] on div "10 / trang" at bounding box center [1199, 541] width 67 height 24
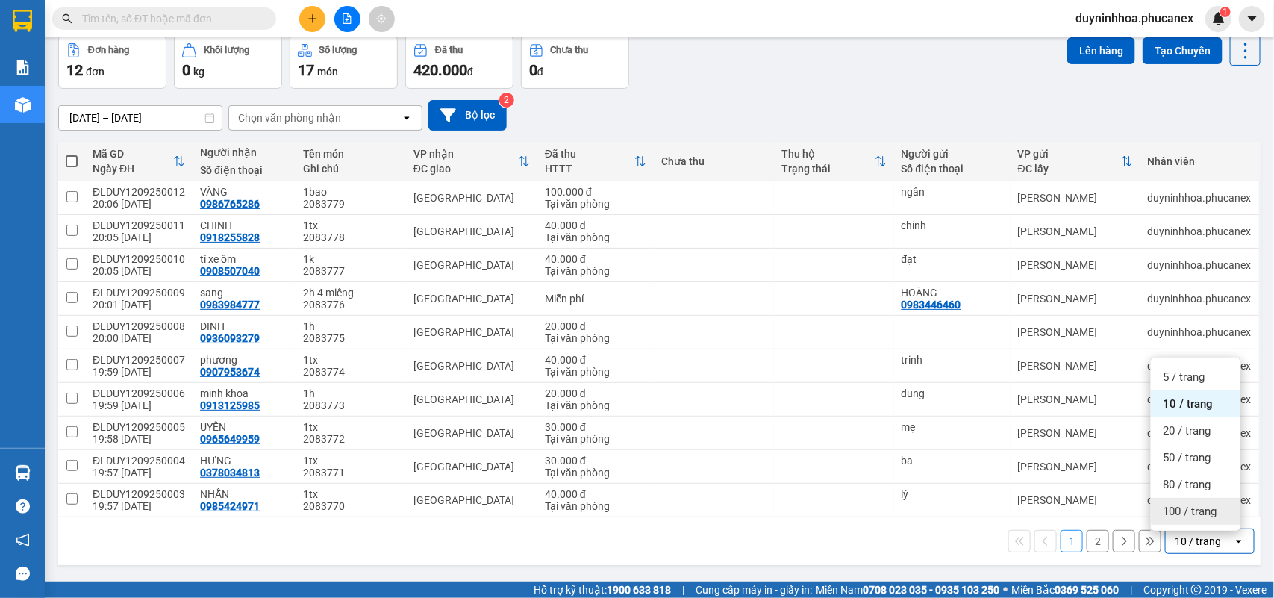
click at [1194, 508] on span "100 / trang" at bounding box center [1190, 511] width 54 height 15
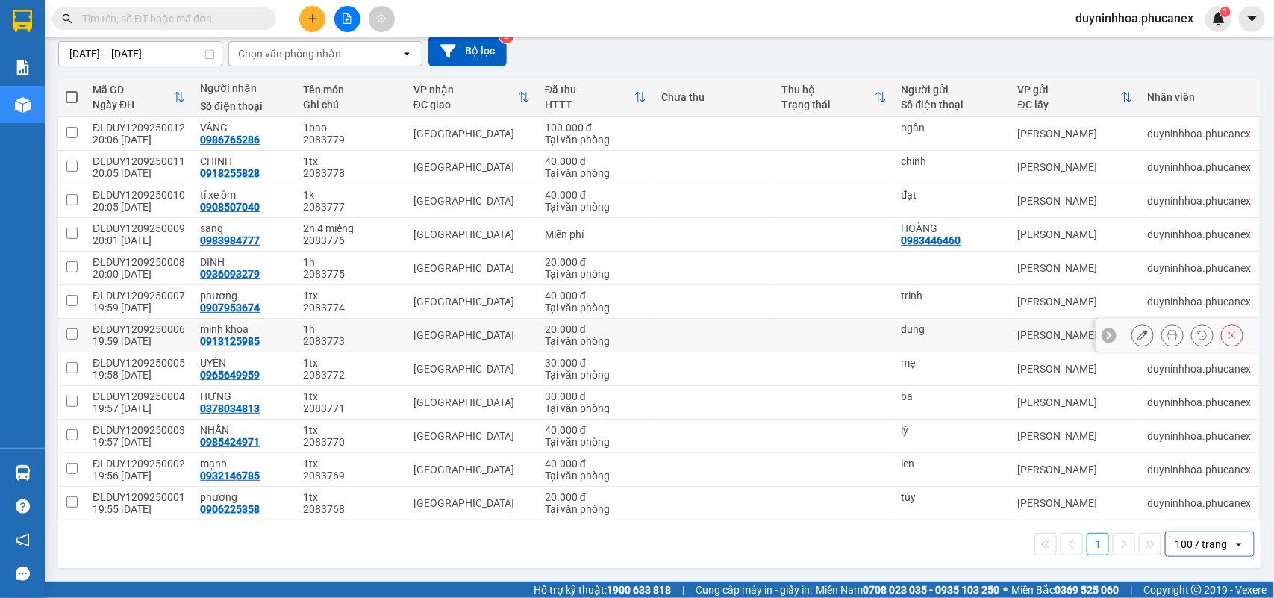
scroll to position [0, 0]
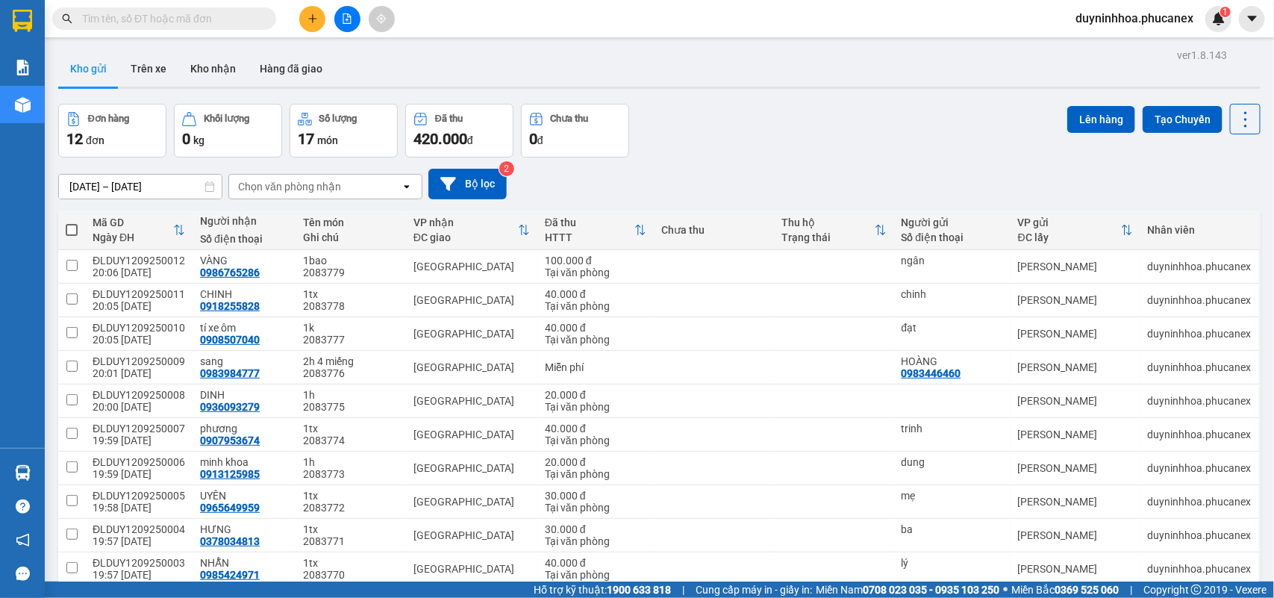
click at [72, 229] on span at bounding box center [72, 230] width 12 height 12
click at [72, 222] on input "checkbox" at bounding box center [72, 222] width 0 height 0
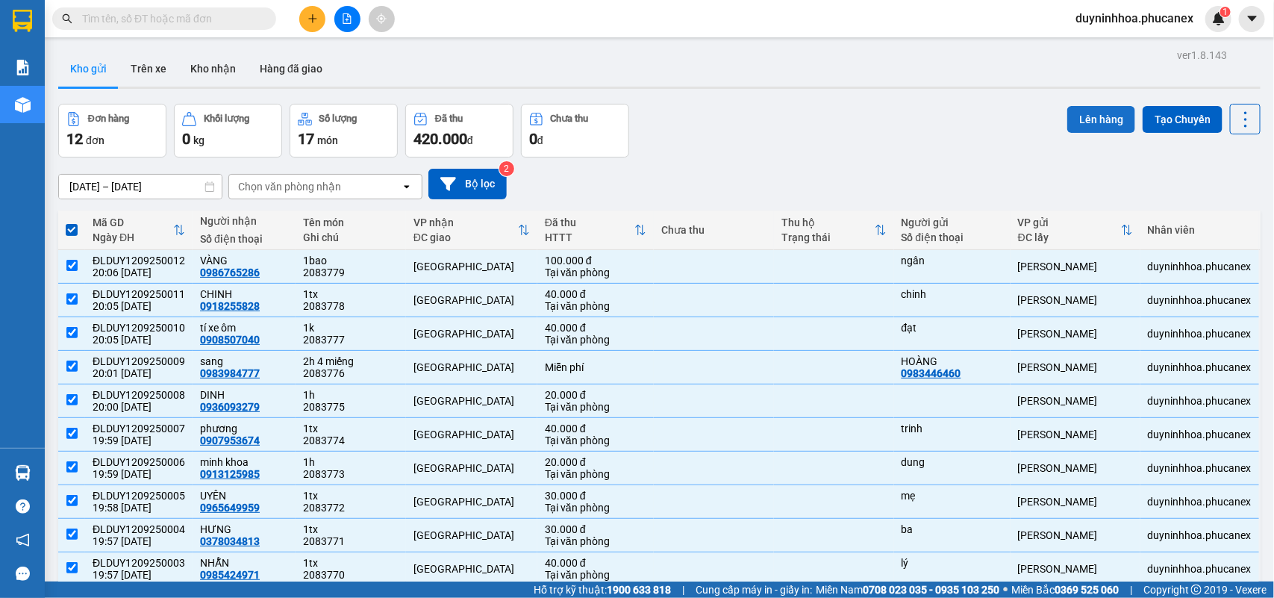
click at [1088, 124] on button "Lên hàng" at bounding box center [1102, 119] width 68 height 27
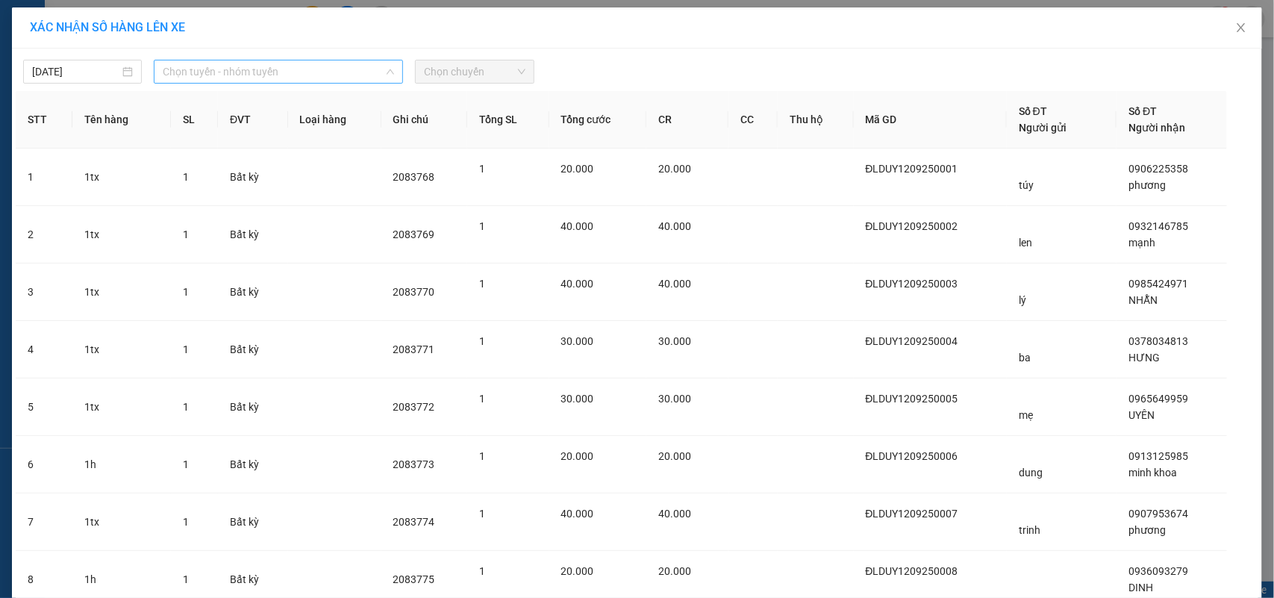
click at [241, 68] on span "Chọn tuyến - nhóm tuyến" at bounding box center [278, 71] width 231 height 22
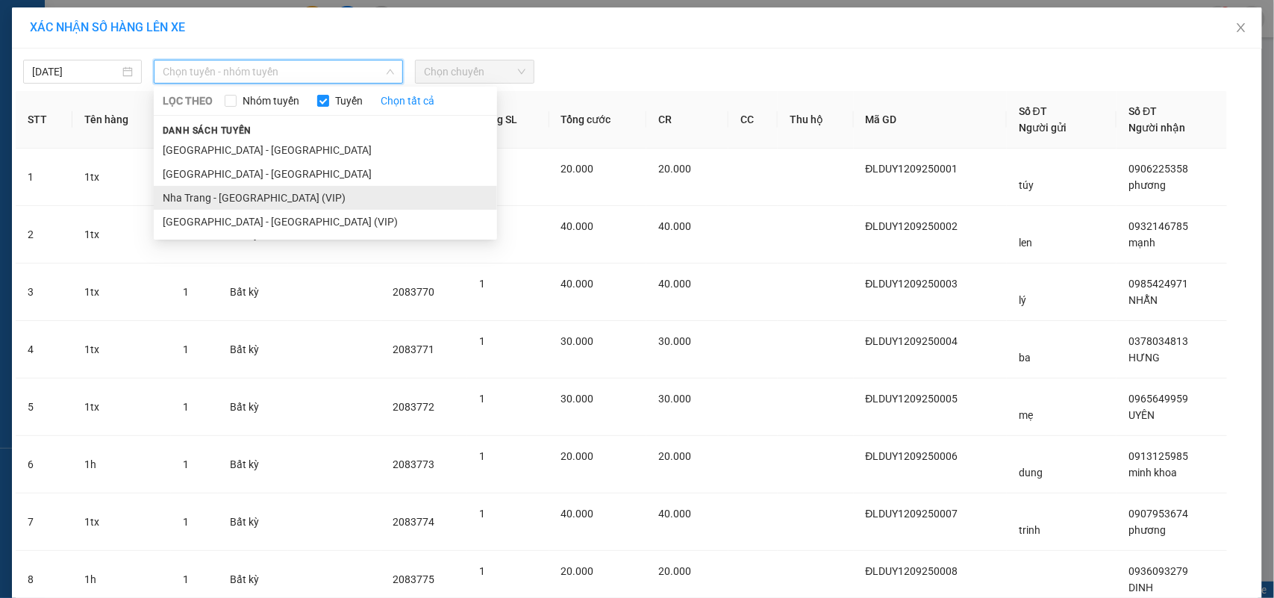
click at [172, 194] on li "Nha Trang - [GEOGRAPHIC_DATA] (VIP)" at bounding box center [325, 198] width 343 height 24
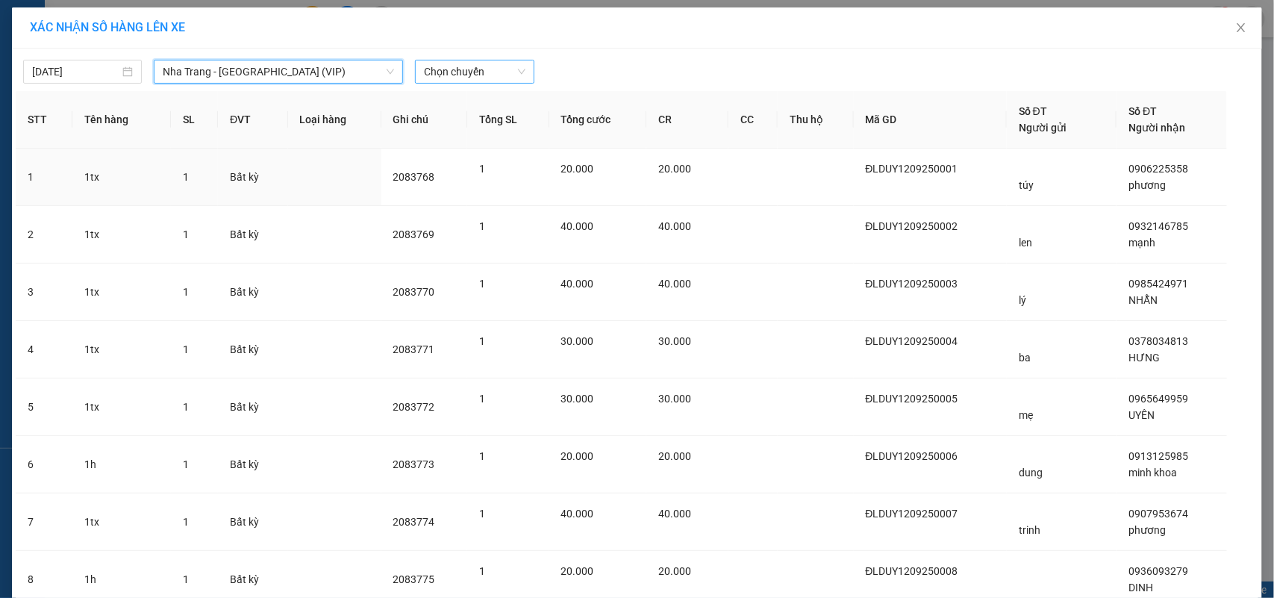
click at [483, 75] on span "Chọn chuyến" at bounding box center [474, 71] width 101 height 22
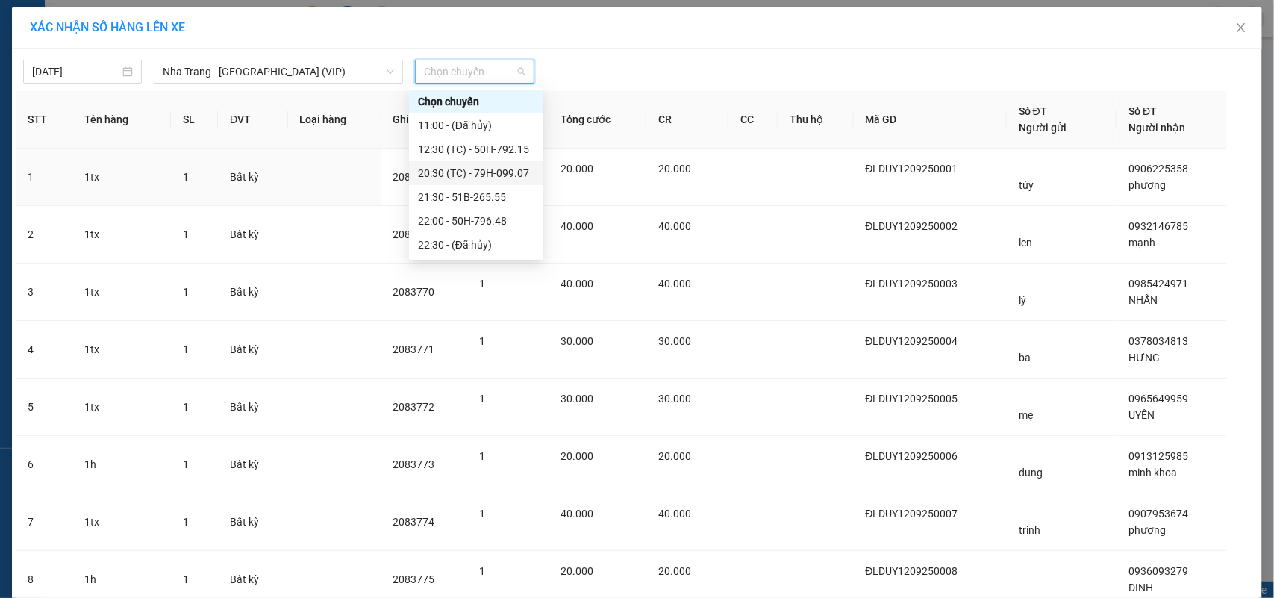
click at [453, 178] on div "20:30 (TC) - 79H-099.07" at bounding box center [476, 173] width 116 height 16
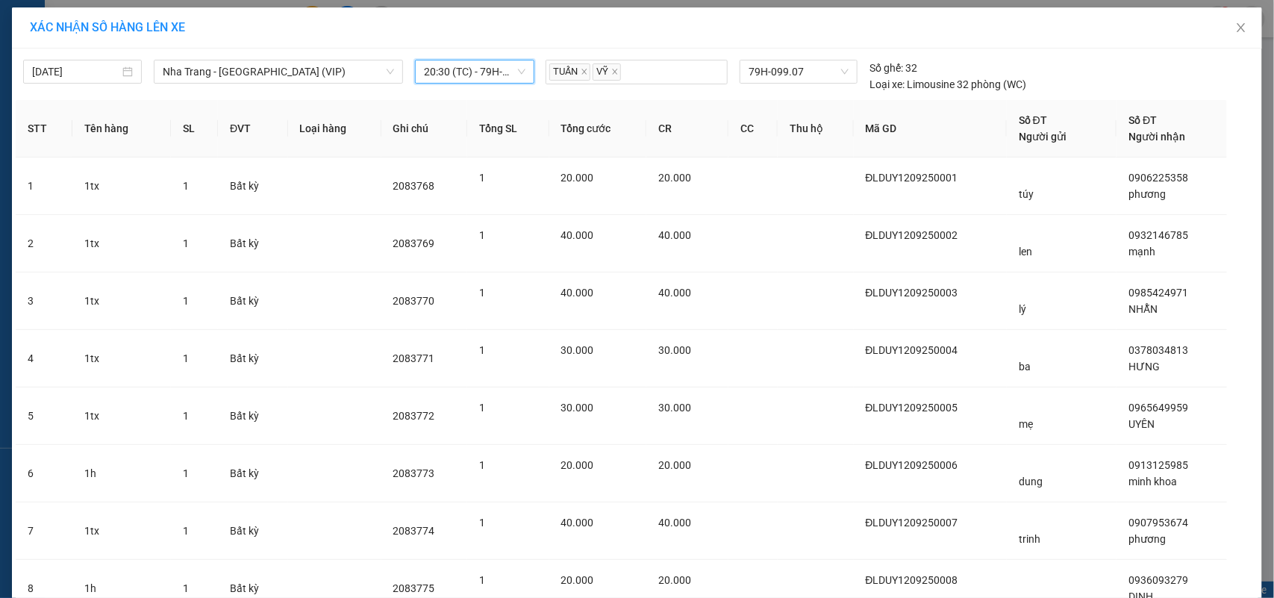
scroll to position [361, 0]
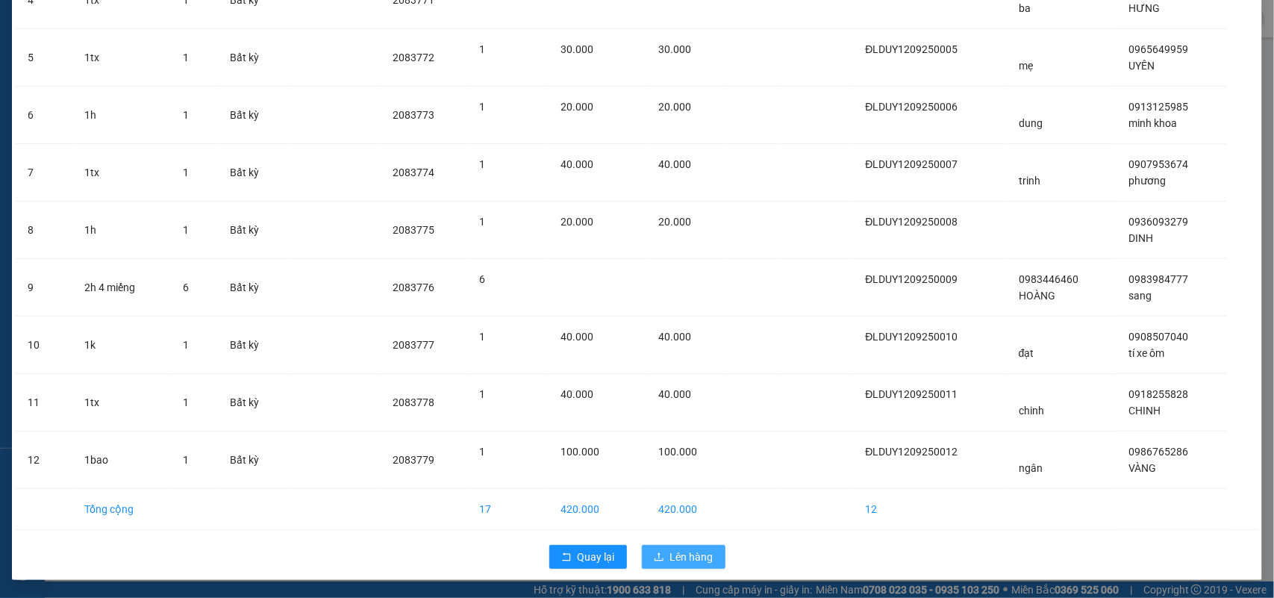
click at [676, 549] on span "Lên hàng" at bounding box center [691, 557] width 43 height 16
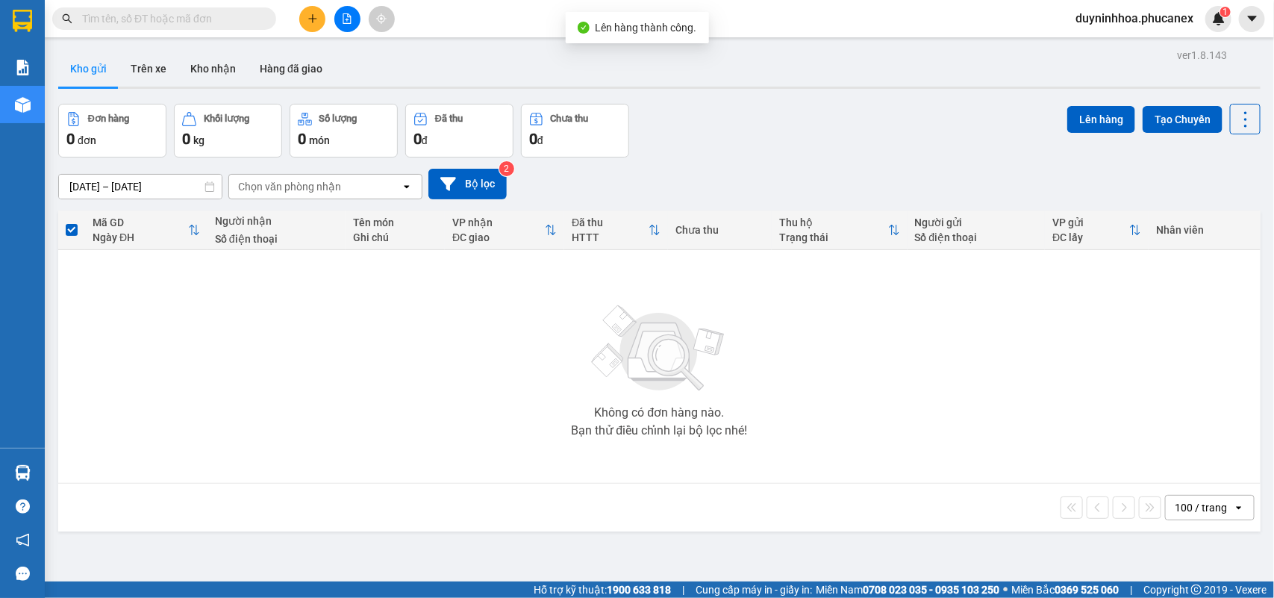
click at [1122, 15] on span "duyninhhoa.phucanex" at bounding box center [1135, 18] width 142 height 19
click at [1106, 31] on ul "Đăng xuất Đổi mật khẩu" at bounding box center [1133, 58] width 143 height 54
click at [1090, 50] on span "Đăng xuất" at bounding box center [1141, 46] width 110 height 16
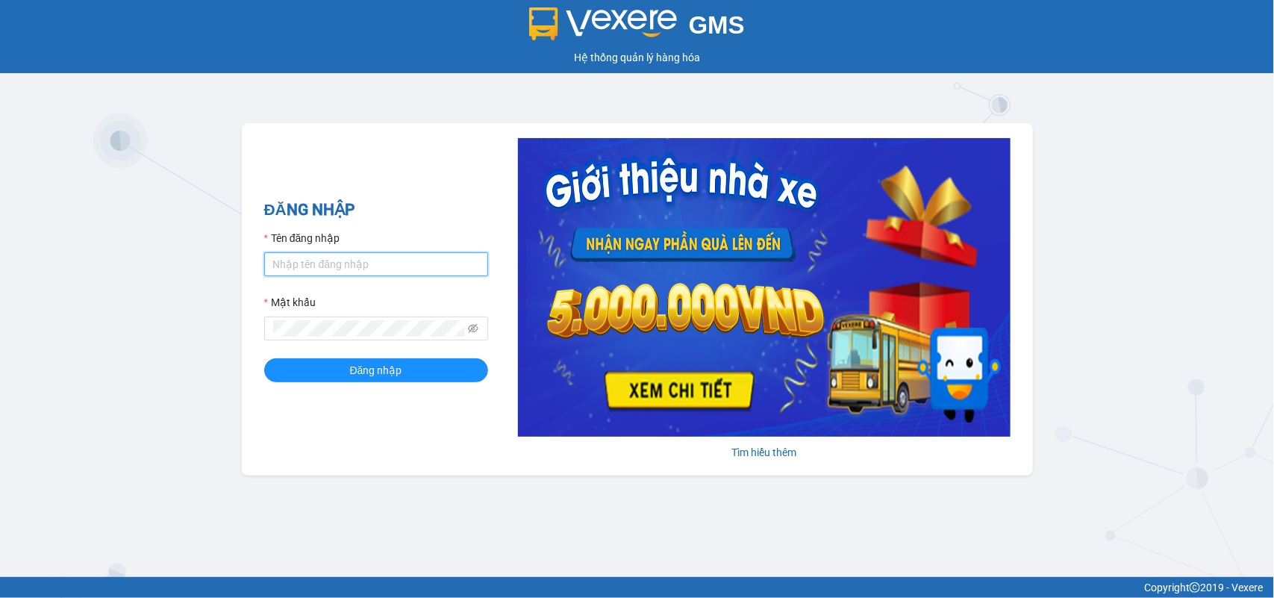
click at [319, 252] on input "Tên đăng nhập" at bounding box center [376, 264] width 224 height 24
type input "dienkhanh.phucanex"
click at [264, 358] on button "Đăng nhập" at bounding box center [376, 370] width 224 height 24
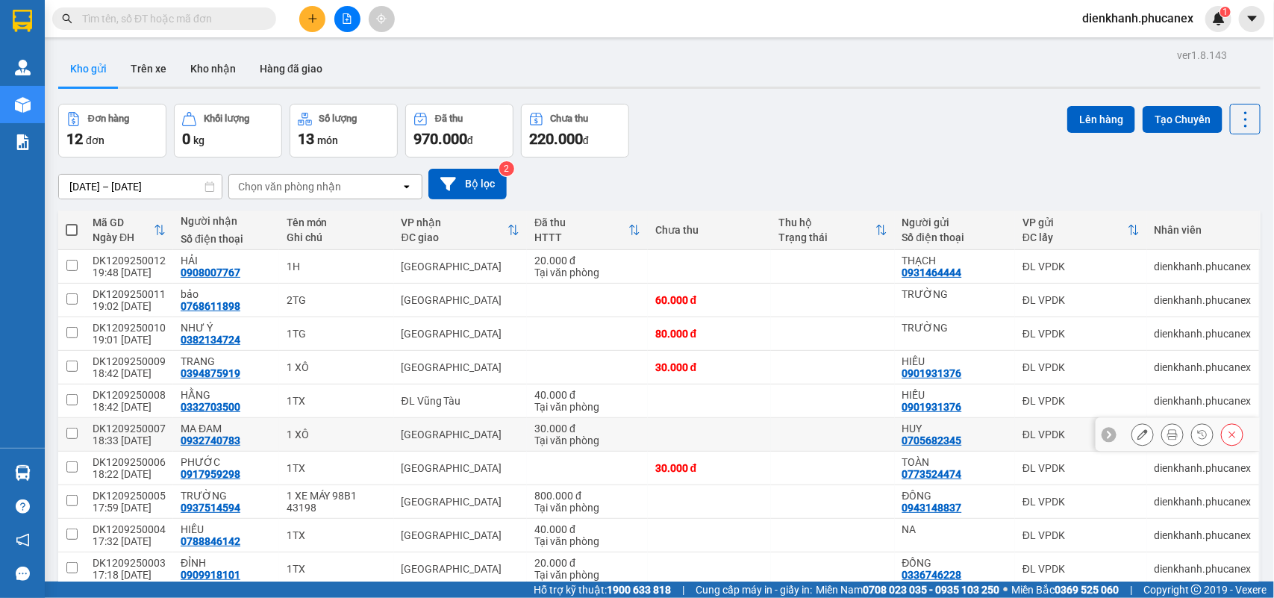
scroll to position [69, 0]
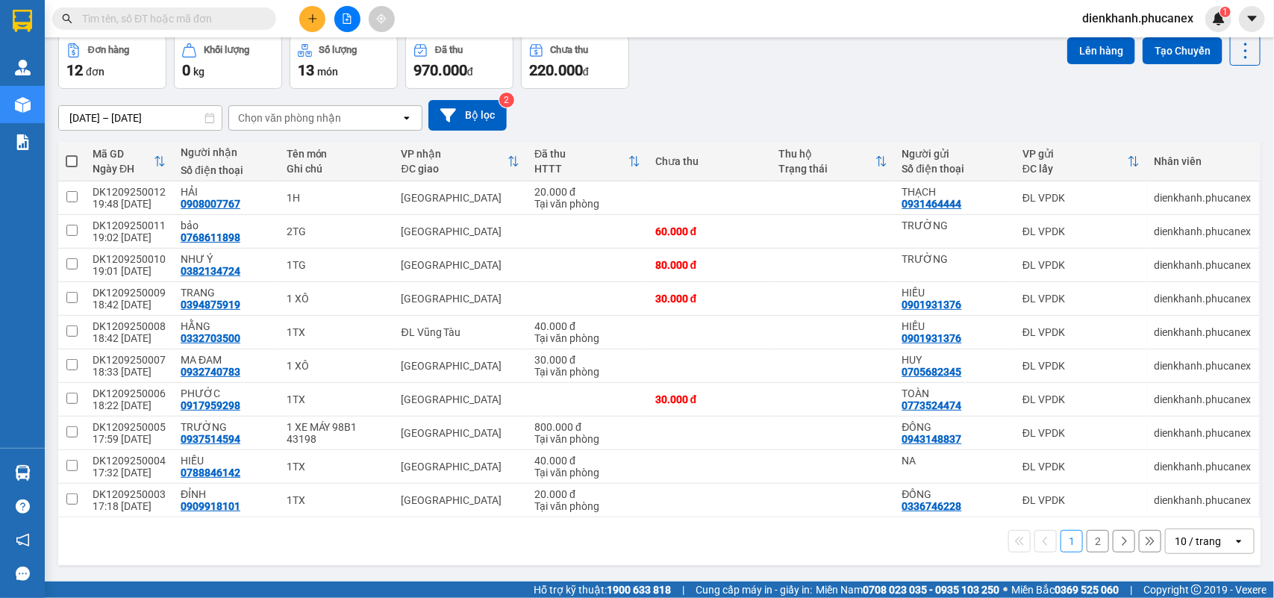
click at [1184, 543] on div "10 / trang" at bounding box center [1198, 541] width 46 height 15
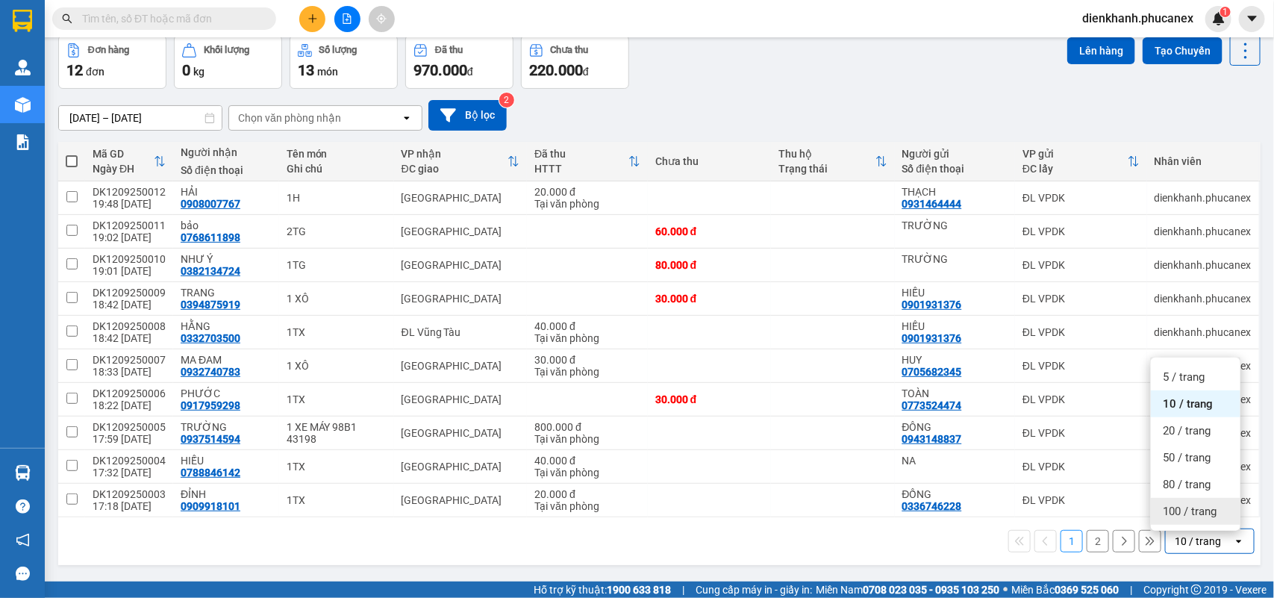
click at [1168, 514] on span "100 / trang" at bounding box center [1190, 511] width 54 height 15
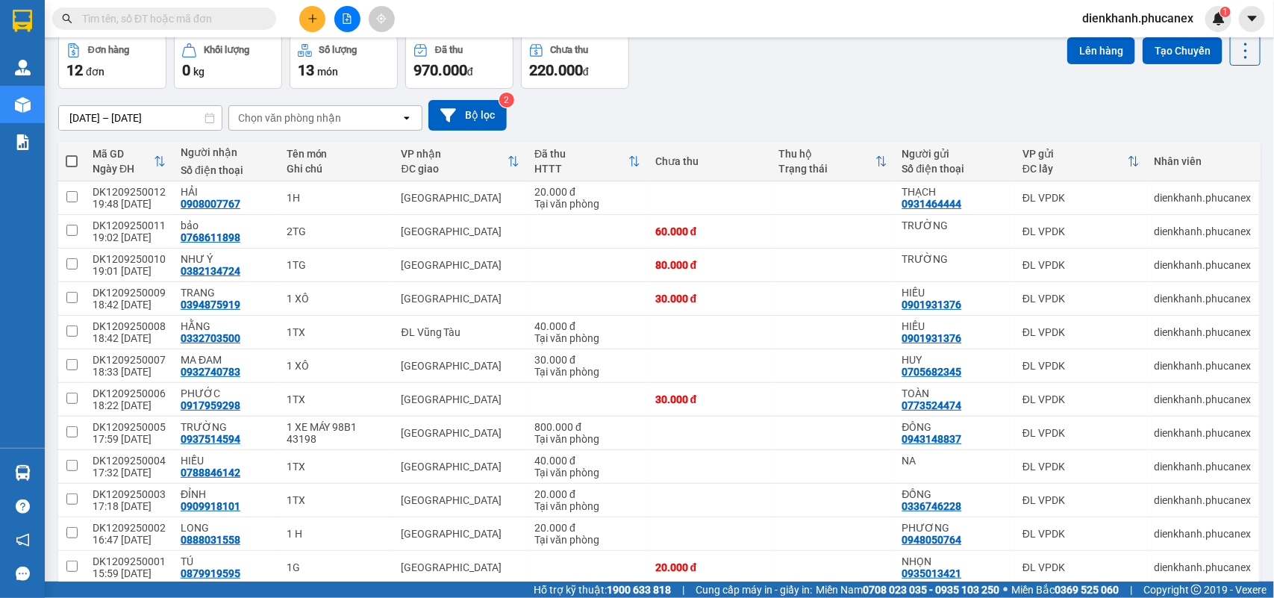
click at [71, 158] on span at bounding box center [72, 161] width 12 height 12
click at [72, 154] on input "checkbox" at bounding box center [72, 154] width 0 height 0
checkbox input "true"
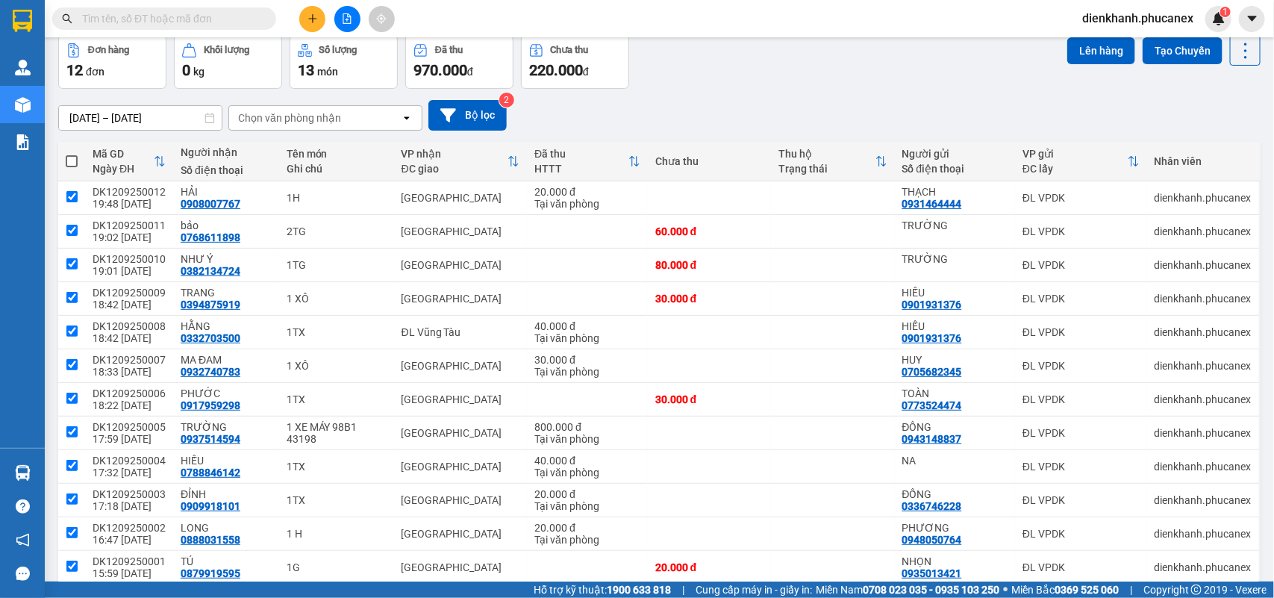
checkbox input "true"
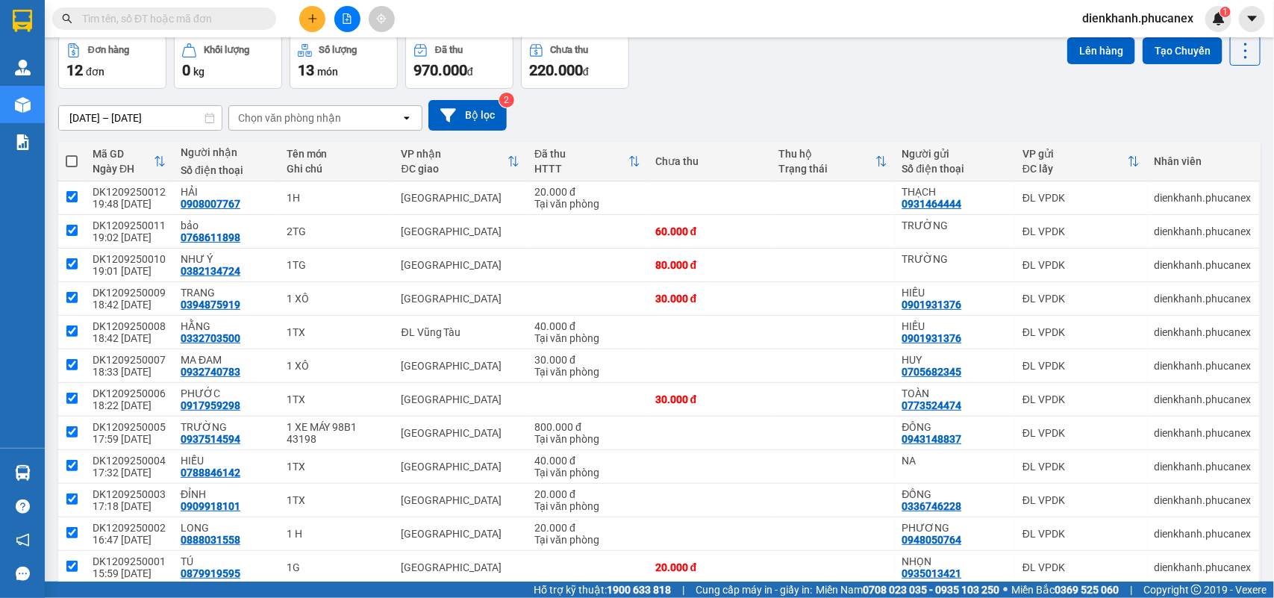
checkbox input "true"
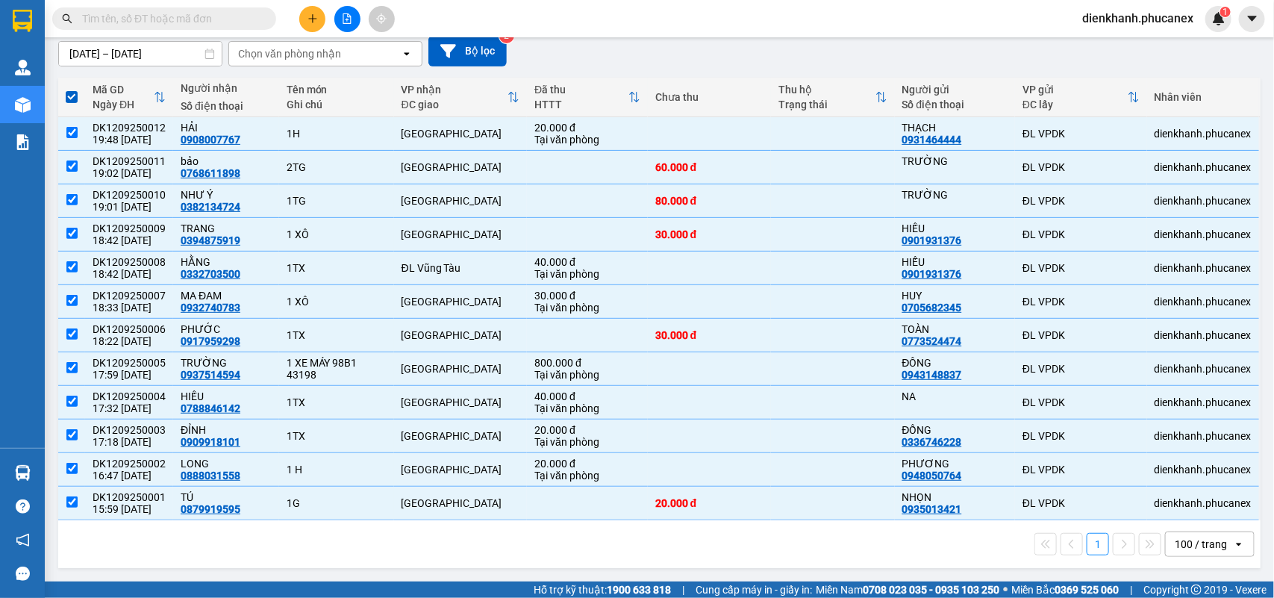
scroll to position [0, 0]
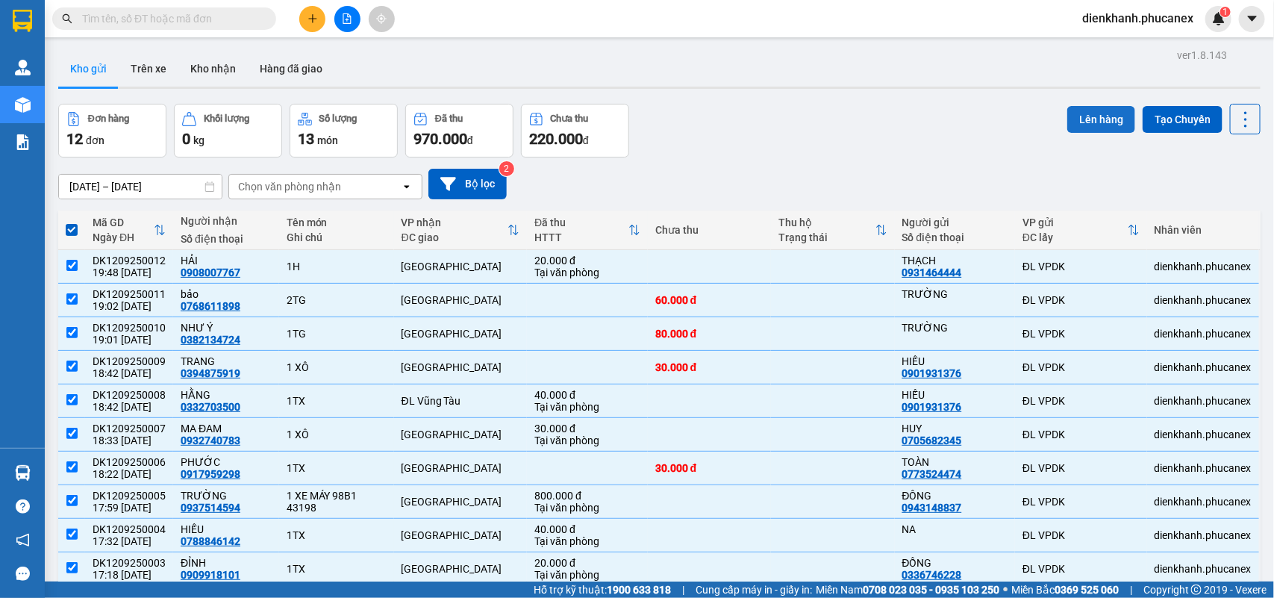
click at [1068, 121] on button "Lên hàng" at bounding box center [1102, 119] width 68 height 27
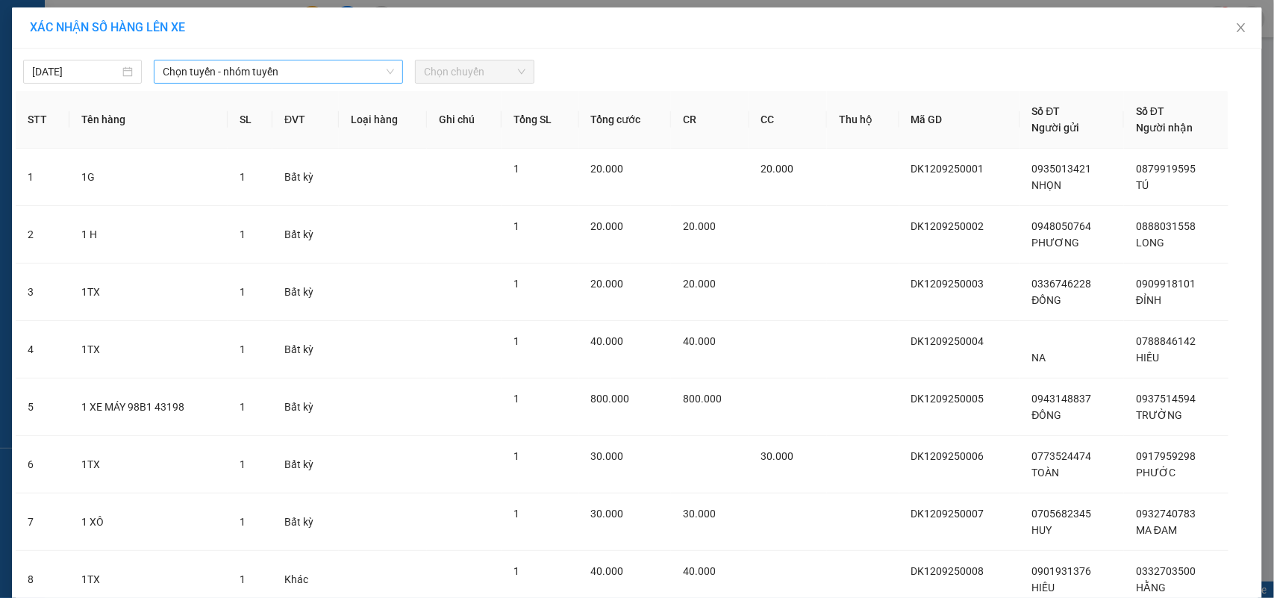
click at [209, 68] on span "Chọn tuyến - nhóm tuyến" at bounding box center [278, 71] width 231 height 22
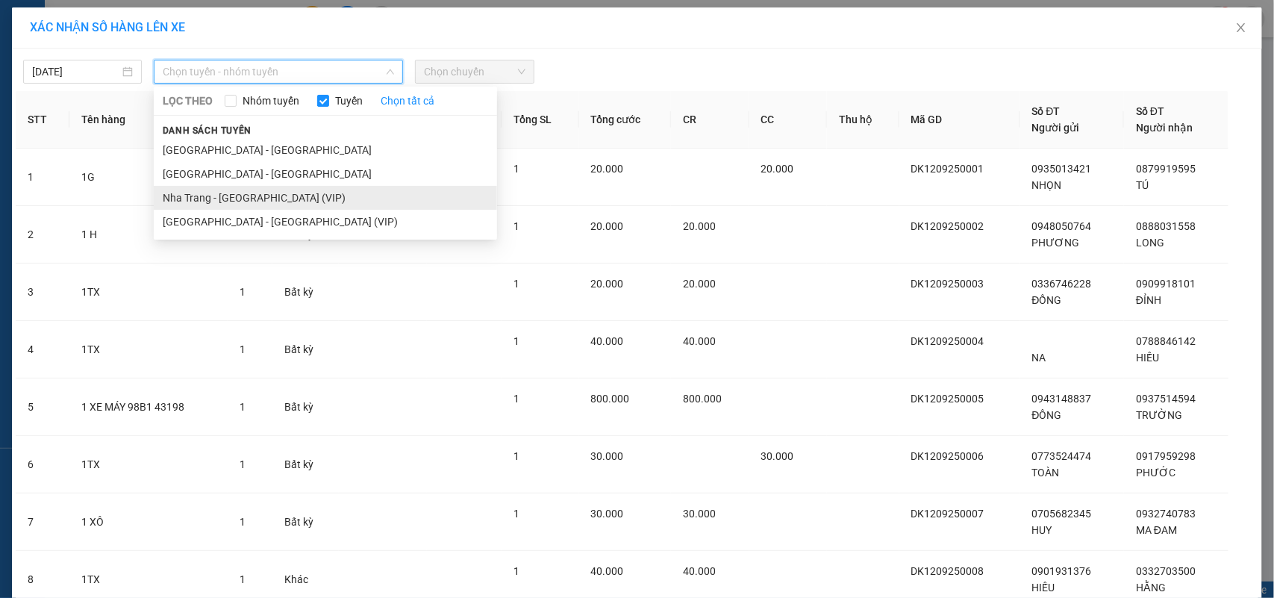
click at [191, 191] on li "Nha Trang - [GEOGRAPHIC_DATA] (VIP)" at bounding box center [325, 198] width 343 height 24
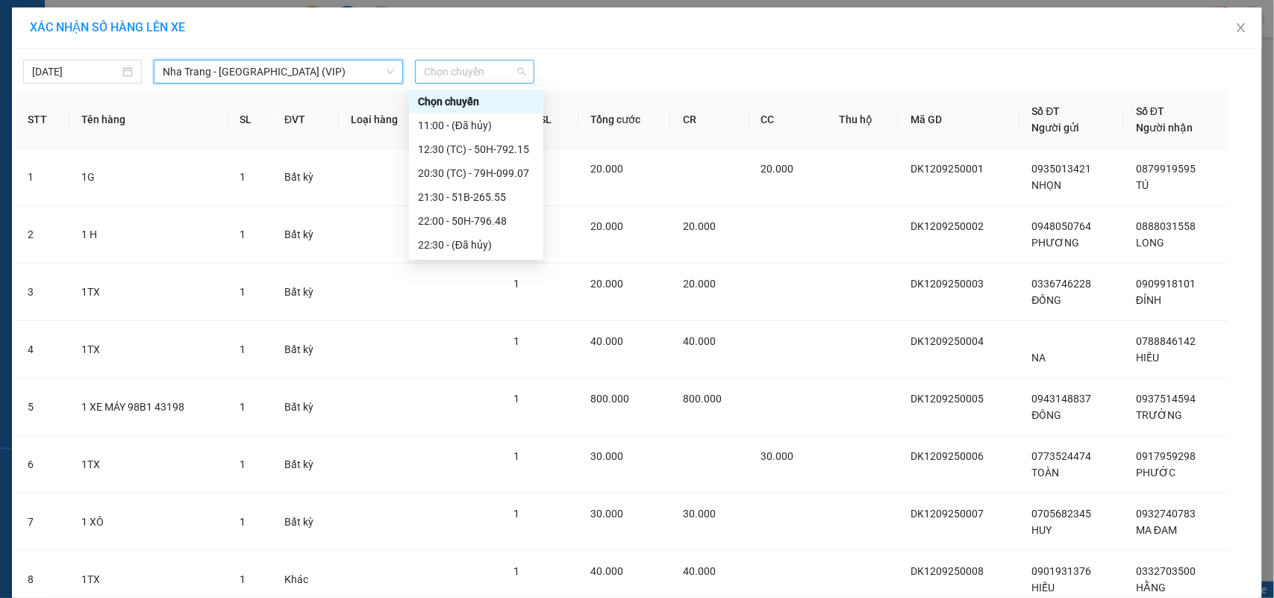
click at [461, 69] on span "Chọn chuyến" at bounding box center [474, 71] width 101 height 22
click at [423, 179] on div "20:30 (TC) - 79H-099.07" at bounding box center [476, 173] width 116 height 16
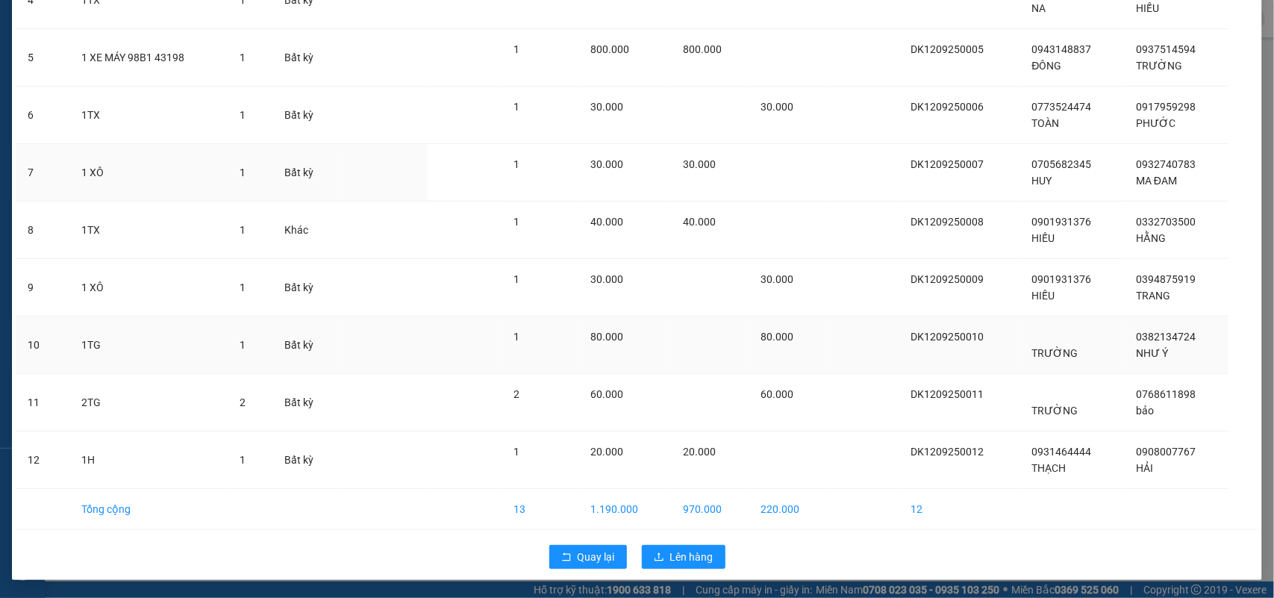
scroll to position [361, 0]
click at [691, 560] on span "Lên hàng" at bounding box center [691, 557] width 43 height 16
